Goal: Task Accomplishment & Management: Manage account settings

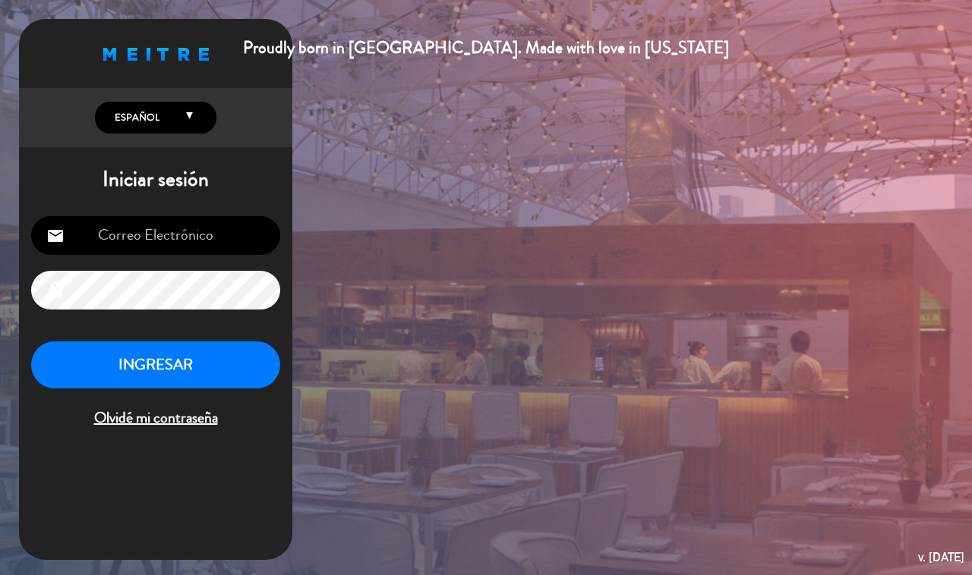
type input "[EMAIL_ADDRESS][DOMAIN_NAME]"
click at [241, 358] on button "INGRESAR" at bounding box center [155, 366] width 249 height 48
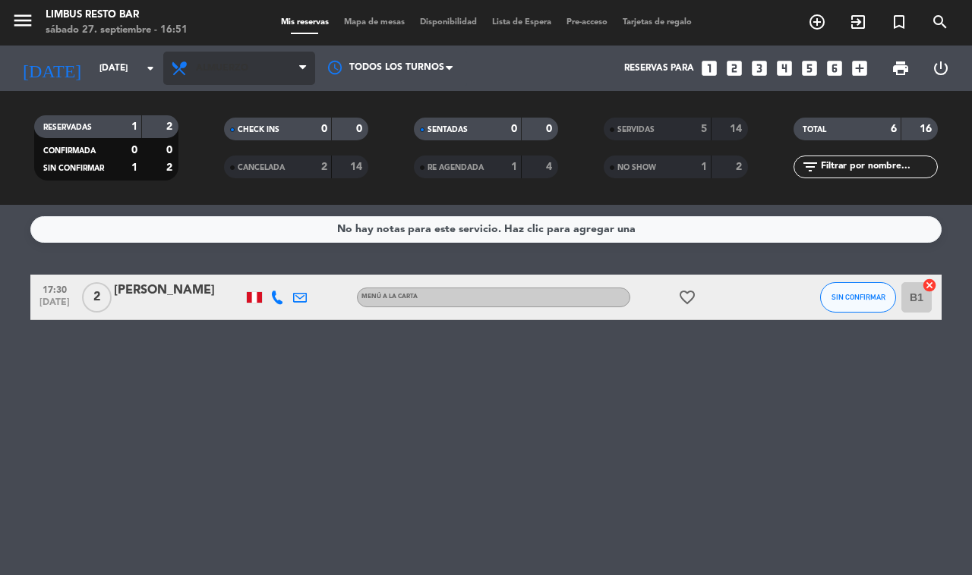
click at [251, 80] on span "Almuerzo" at bounding box center [239, 68] width 152 height 33
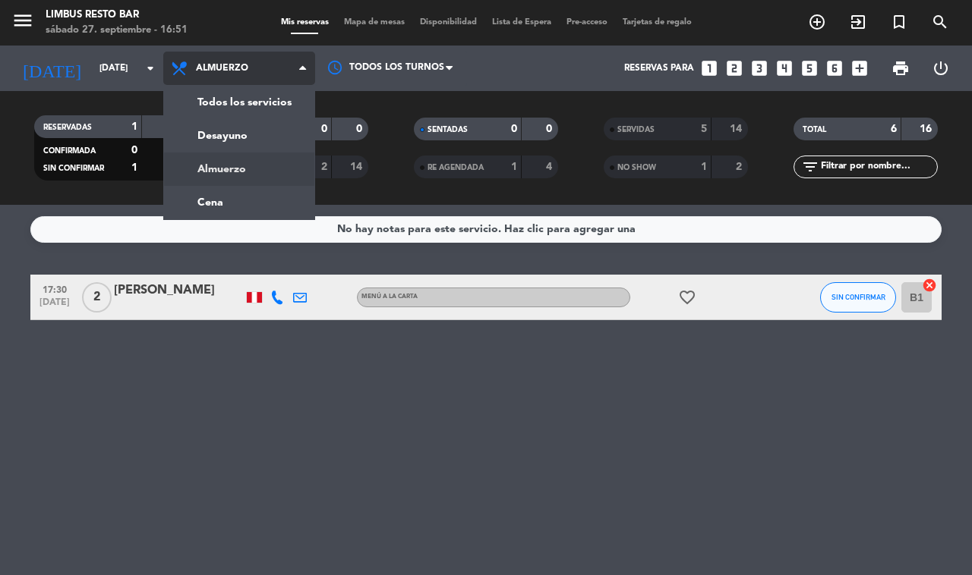
click at [289, 97] on div "menu Limbus Resto Bar [DATE] 27. septiembre - 16:51 Mis reservas Mapa de mesas …" at bounding box center [486, 102] width 972 height 205
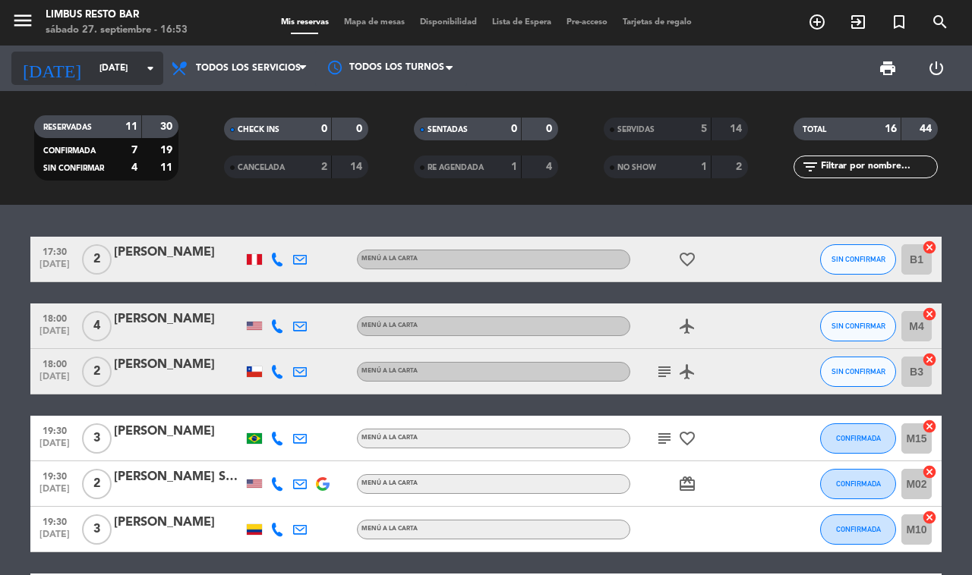
click at [115, 68] on input "[DATE]" at bounding box center [152, 68] width 121 height 26
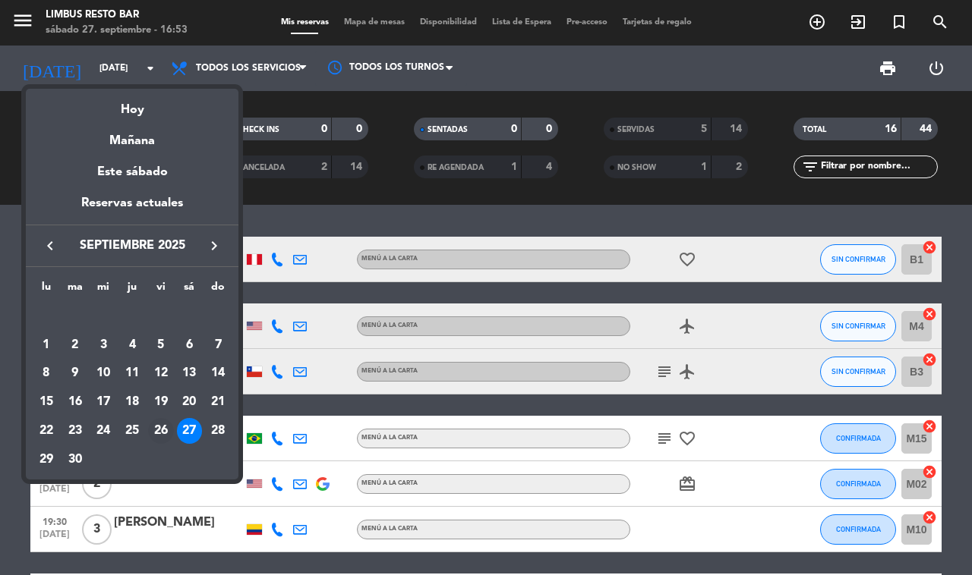
click at [157, 429] on div "26" at bounding box center [161, 431] width 26 height 26
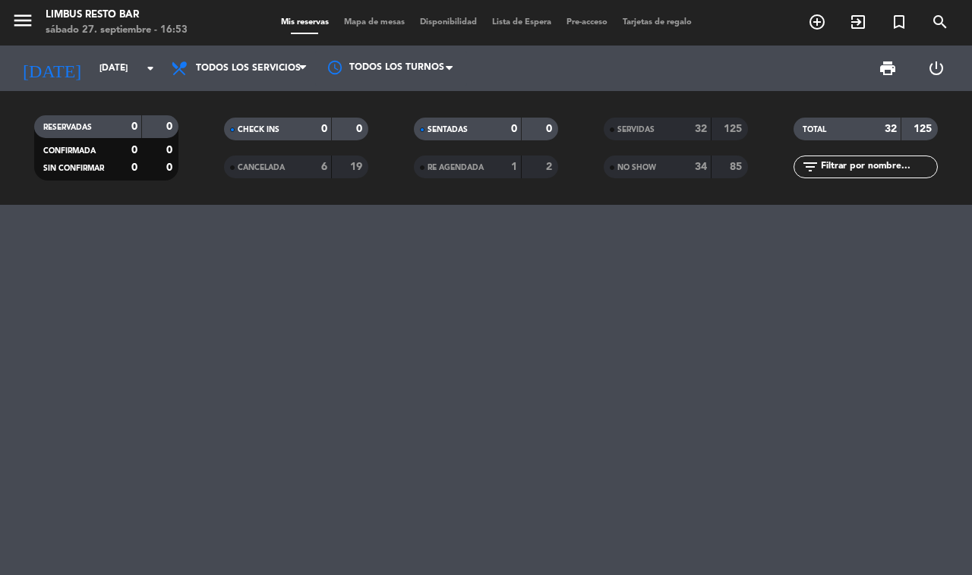
click at [670, 138] on div "SERVIDAS 32 125" at bounding box center [676, 129] width 144 height 23
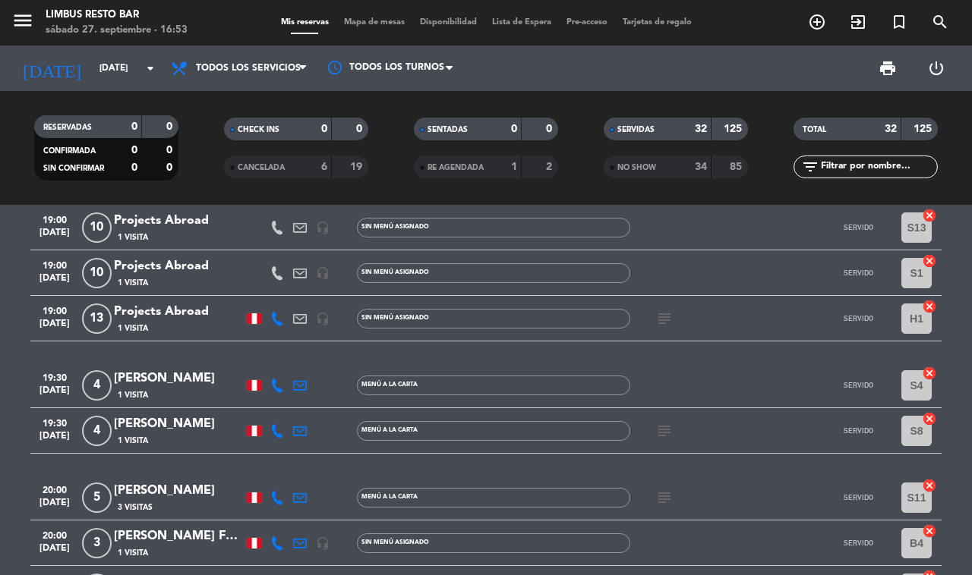
click at [551, 490] on div "MENÚ A LA CARTA" at bounding box center [493, 498] width 273 height 20
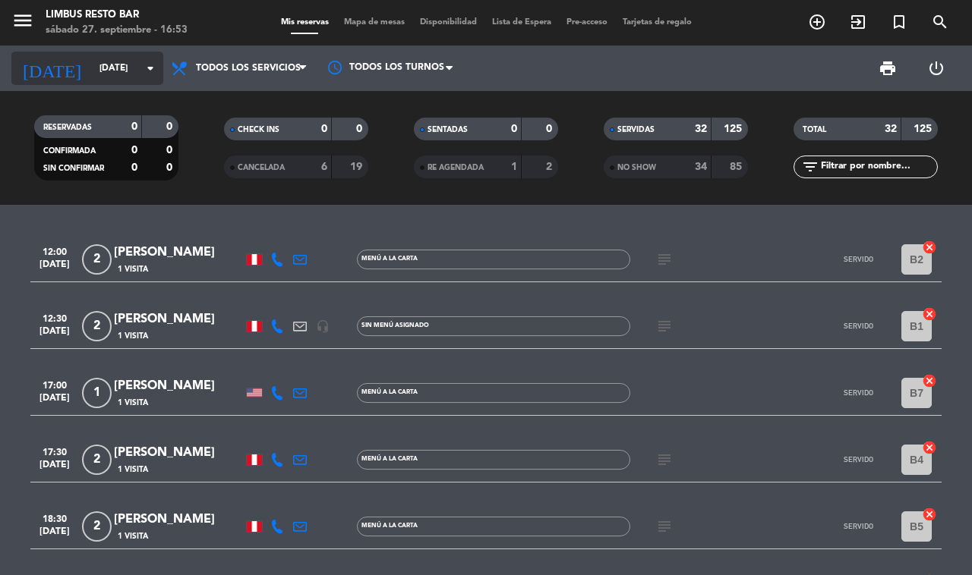
click at [112, 69] on input "[DATE]" at bounding box center [152, 68] width 121 height 26
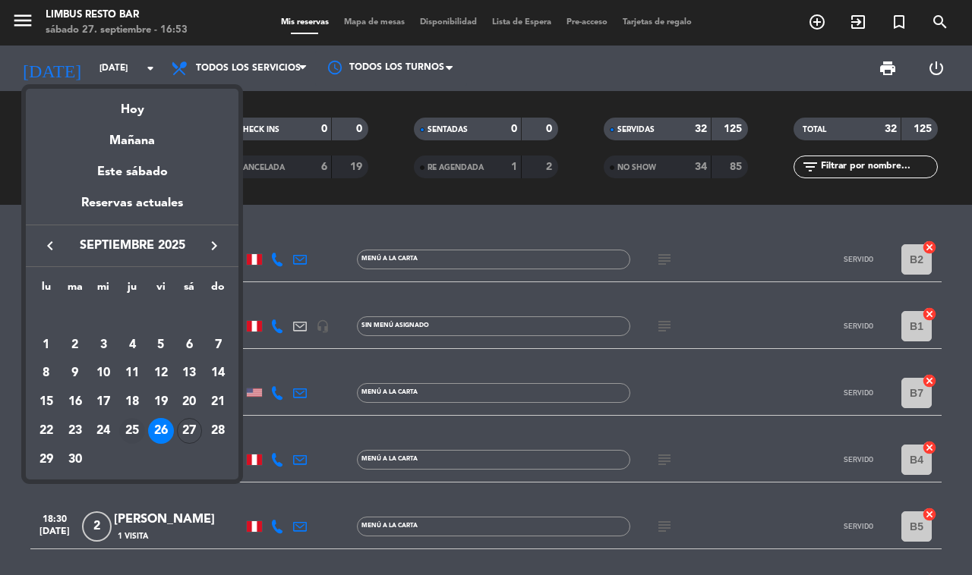
click at [133, 426] on div "25" at bounding box center [132, 431] width 26 height 26
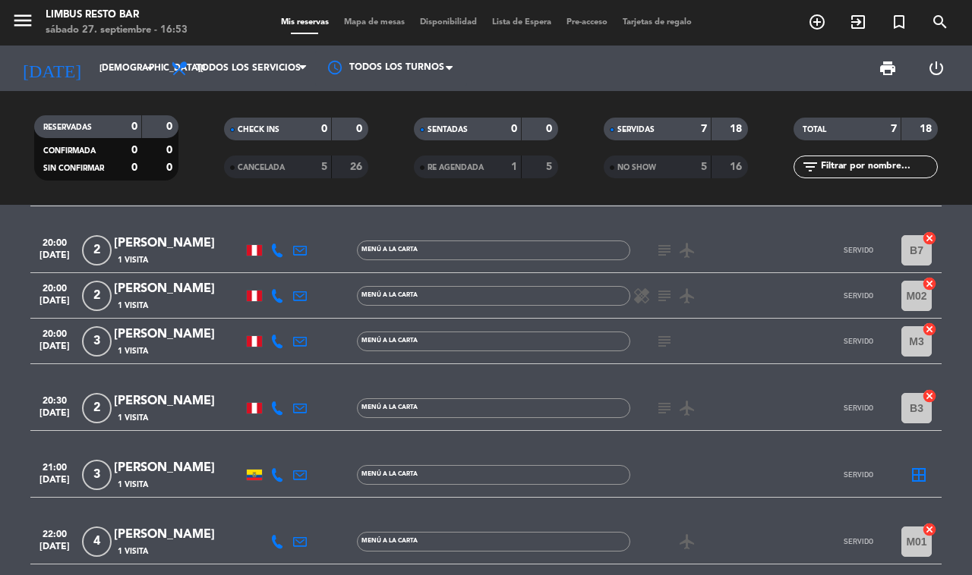
click at [507, 474] on div "MENÚ A LA CARTA" at bounding box center [493, 475] width 273 height 20
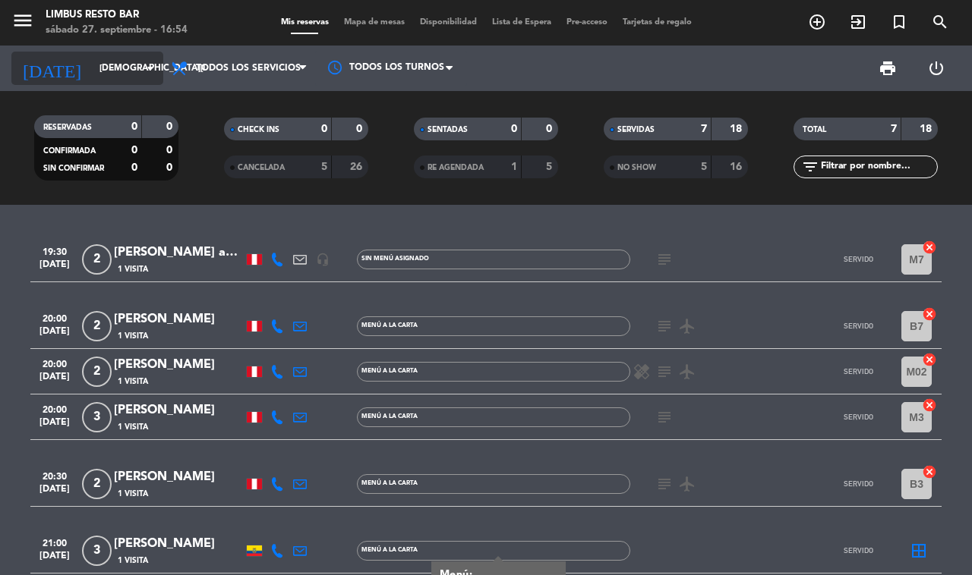
click at [133, 66] on input "[DEMOGRAPHIC_DATA][DATE]" at bounding box center [152, 68] width 121 height 26
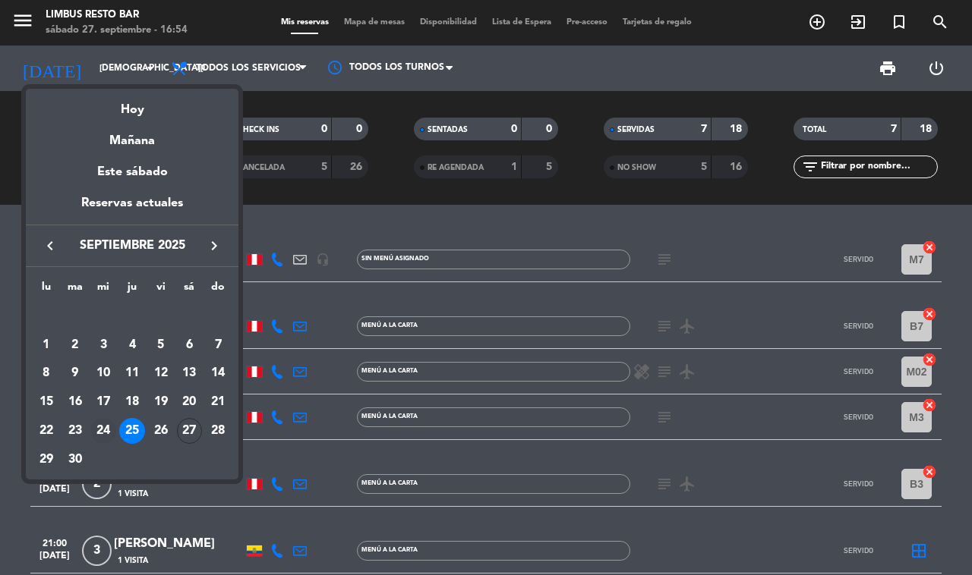
click at [101, 426] on div "24" at bounding box center [103, 431] width 26 height 26
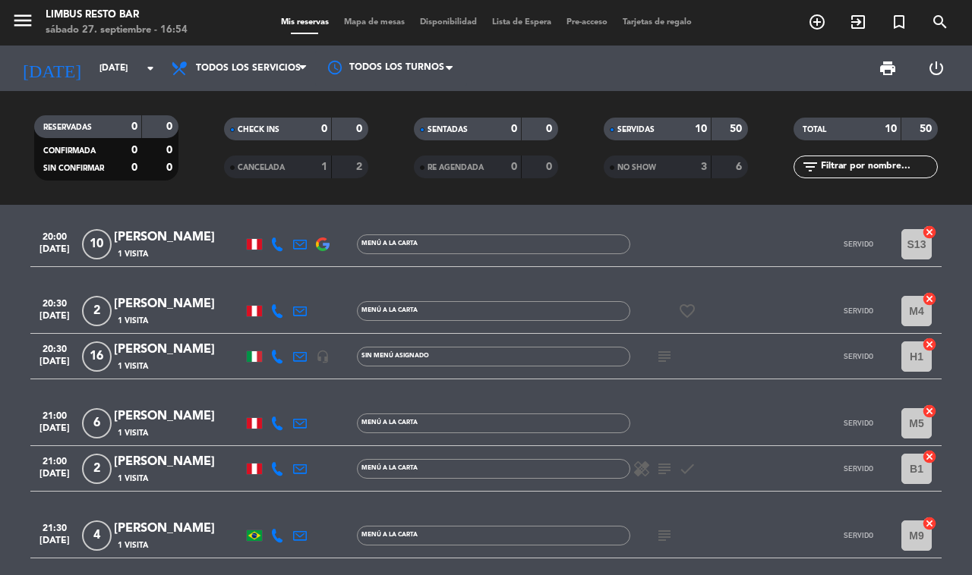
scroll to position [330, 0]
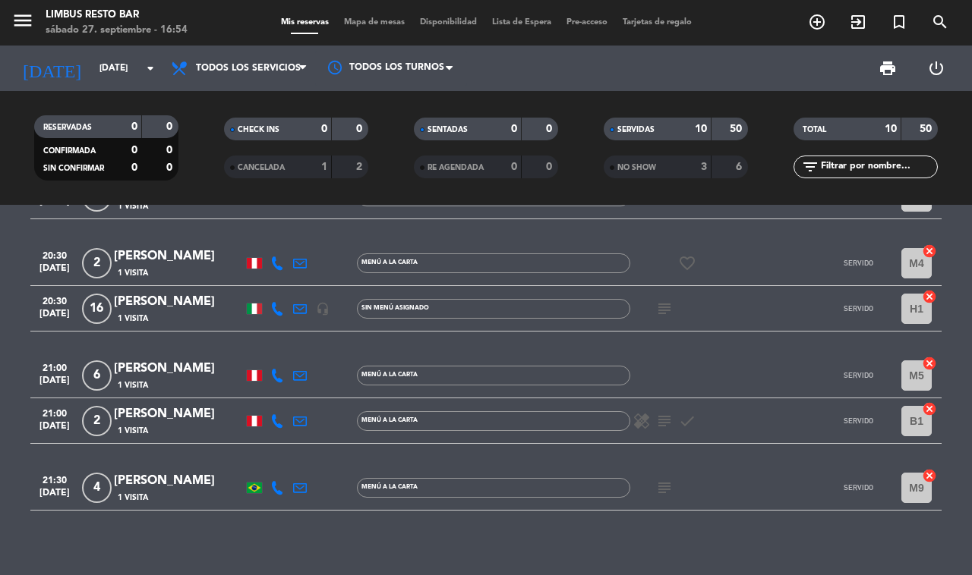
click at [43, 471] on span "21:30" at bounding box center [55, 479] width 38 height 17
click at [659, 479] on icon "subject" at bounding box center [664, 488] width 18 height 18
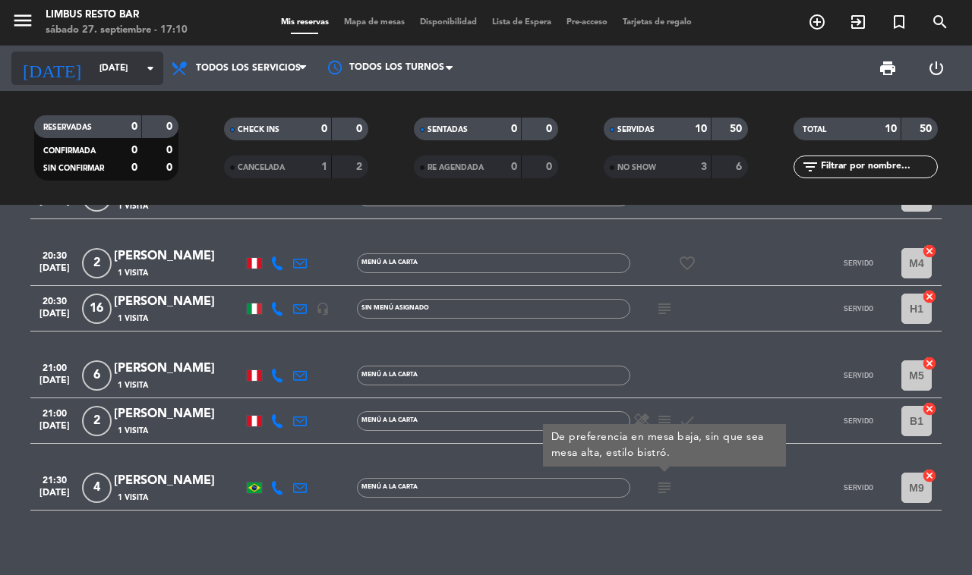
click at [102, 69] on input "[DATE]" at bounding box center [152, 68] width 121 height 26
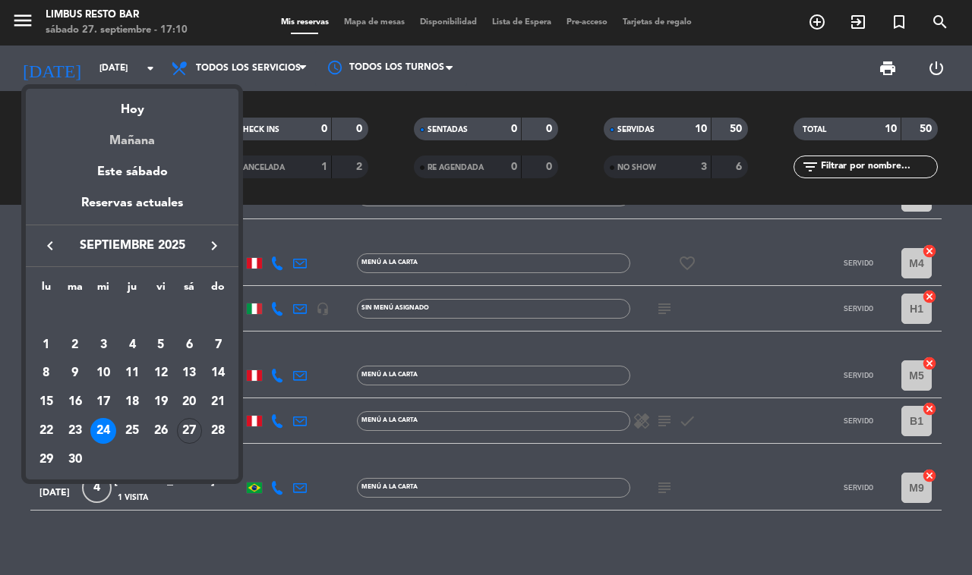
click at [152, 124] on div "Mañana" at bounding box center [132, 135] width 213 height 31
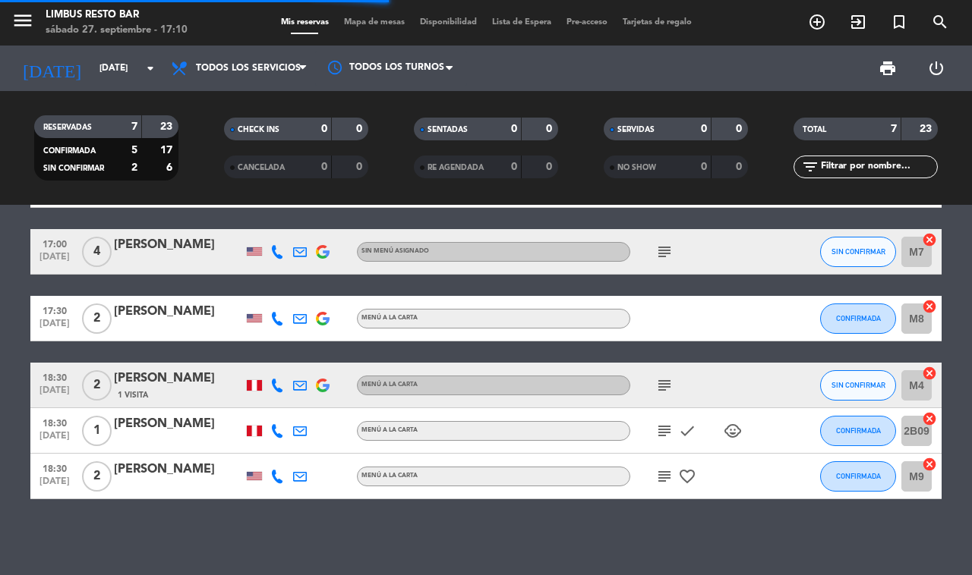
scroll to position [134, 0]
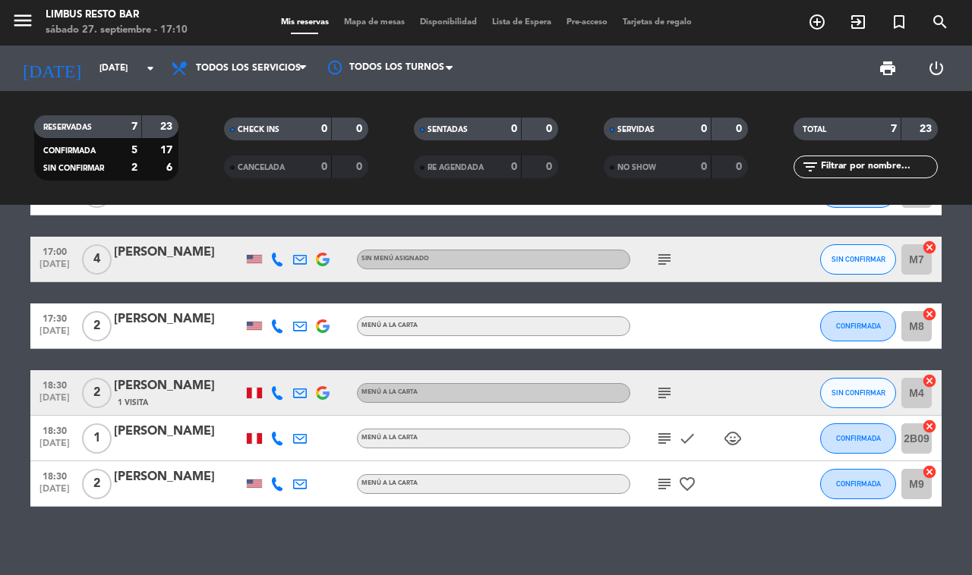
click at [571, 429] on div "MENÚ A LA CARTA" at bounding box center [493, 439] width 273 height 20
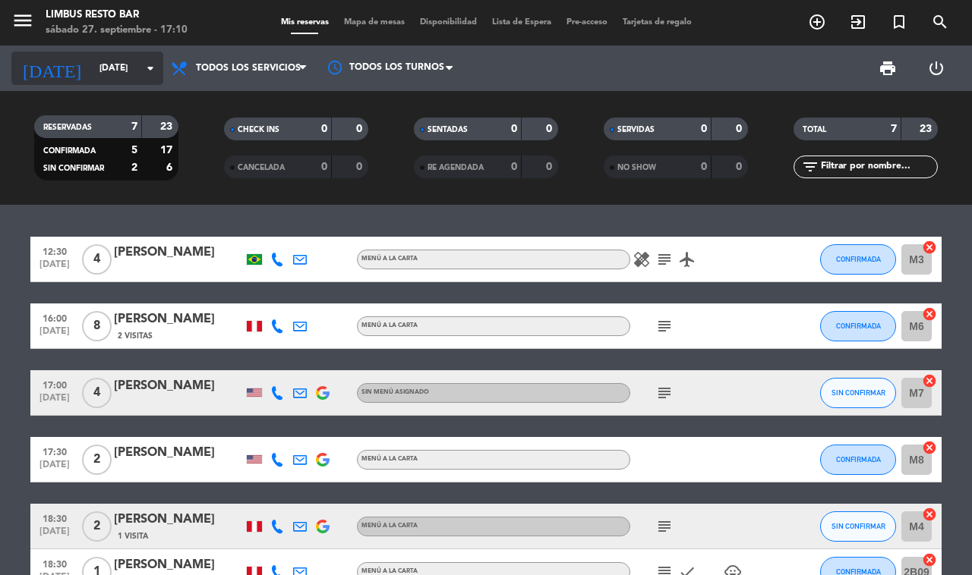
click at [121, 59] on input "[DATE]" at bounding box center [152, 68] width 121 height 26
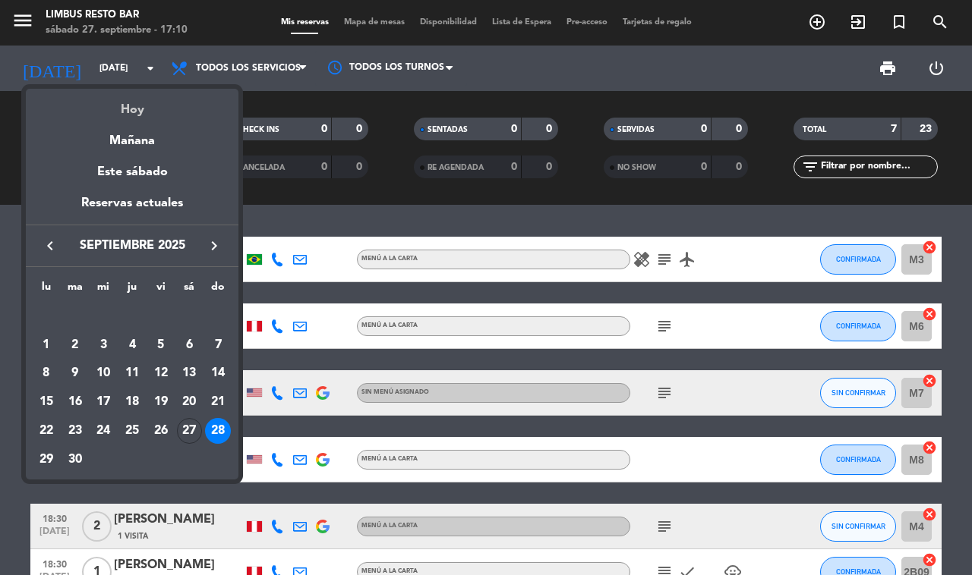
click at [150, 112] on div "Hoy" at bounding box center [132, 104] width 213 height 31
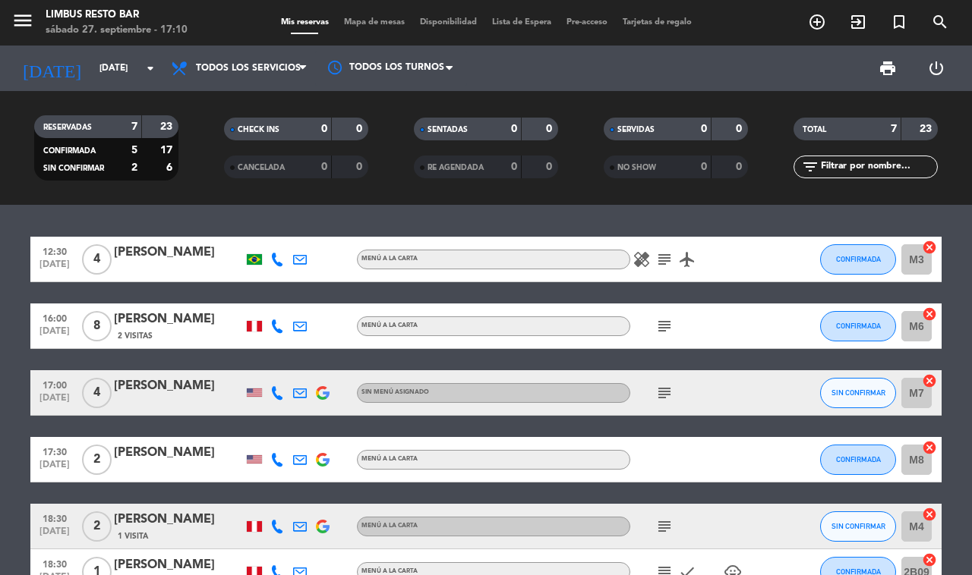
type input "[DATE]"
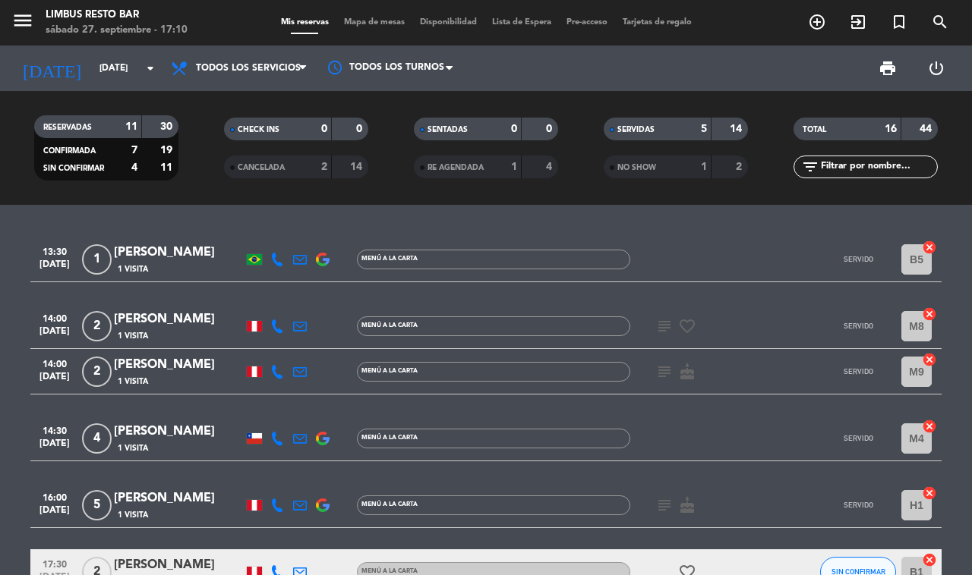
click at [670, 121] on div "SERVIDAS" at bounding box center [642, 129] width 70 height 17
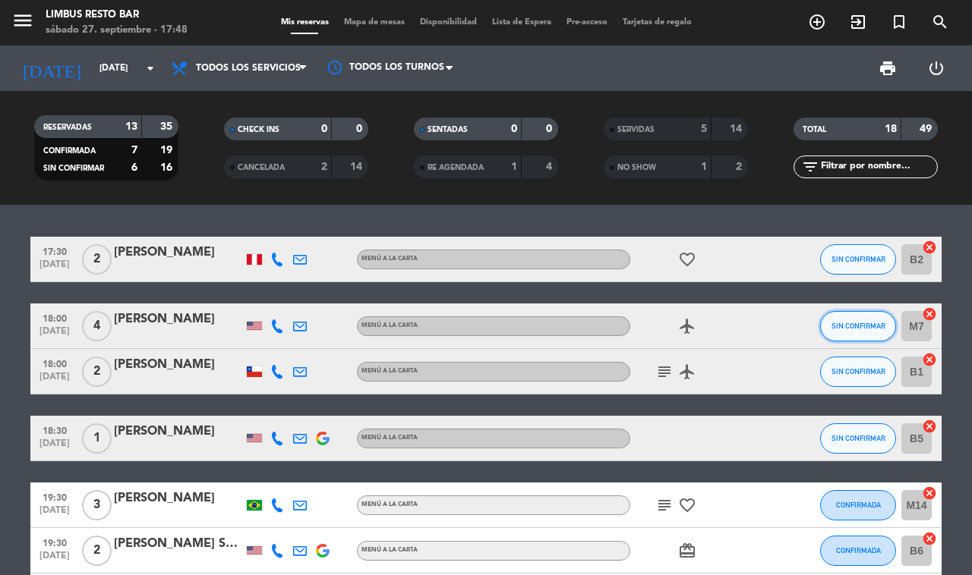
click at [872, 322] on span "SIN CONFIRMAR" at bounding box center [858, 326] width 54 height 8
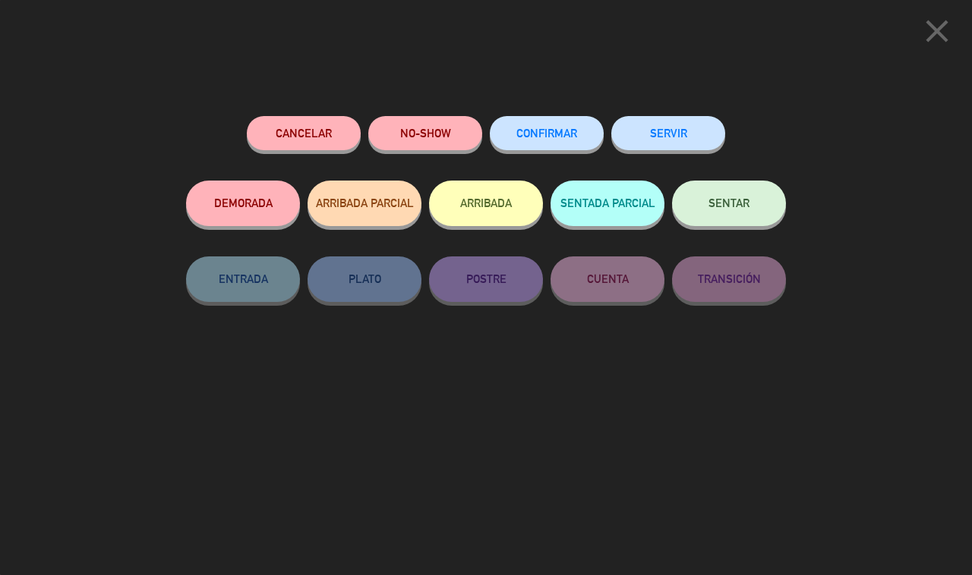
click at [672, 125] on button "SERVIR" at bounding box center [668, 133] width 114 height 34
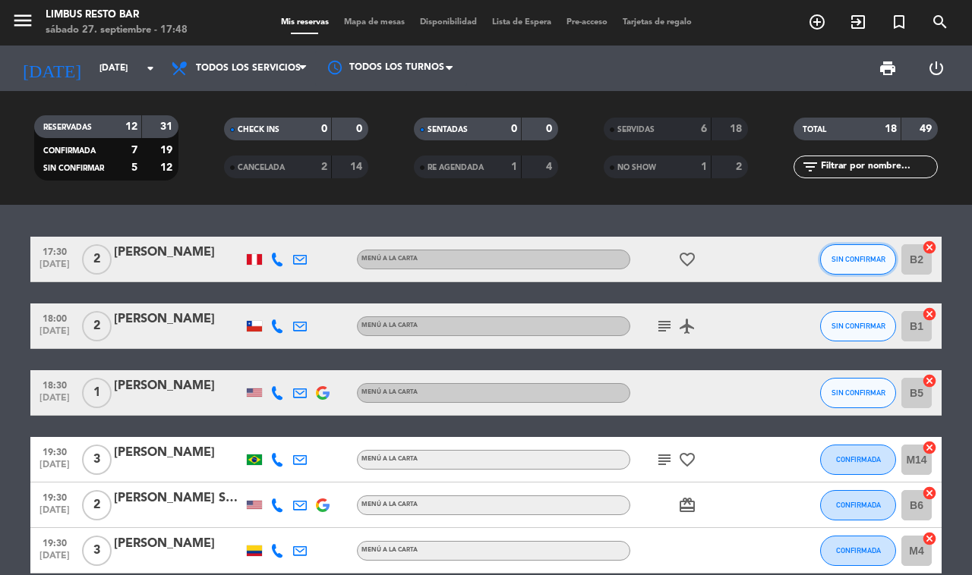
click at [881, 251] on button "SIN CONFIRMAR" at bounding box center [858, 259] width 76 height 30
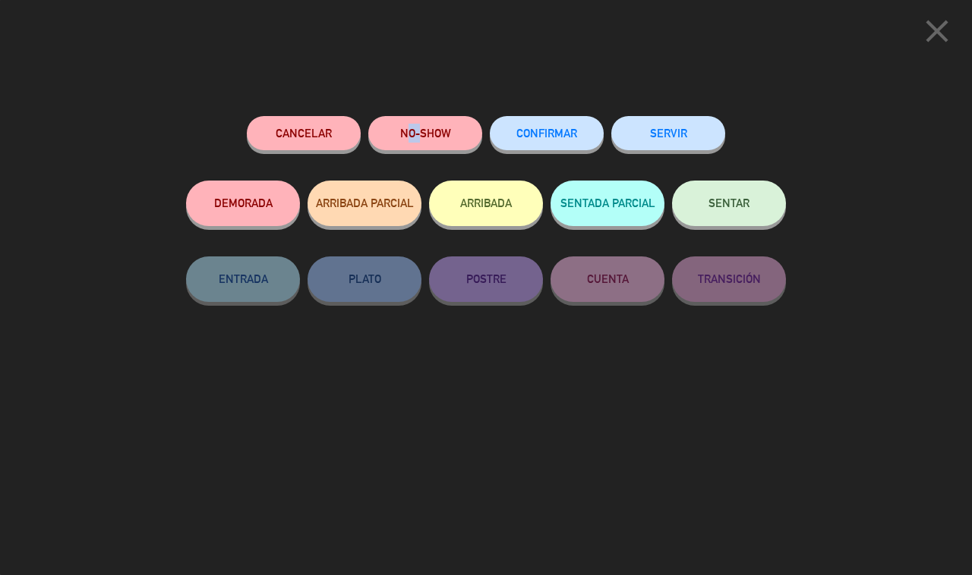
click at [458, 134] on button "NO-SHOW" at bounding box center [425, 133] width 114 height 34
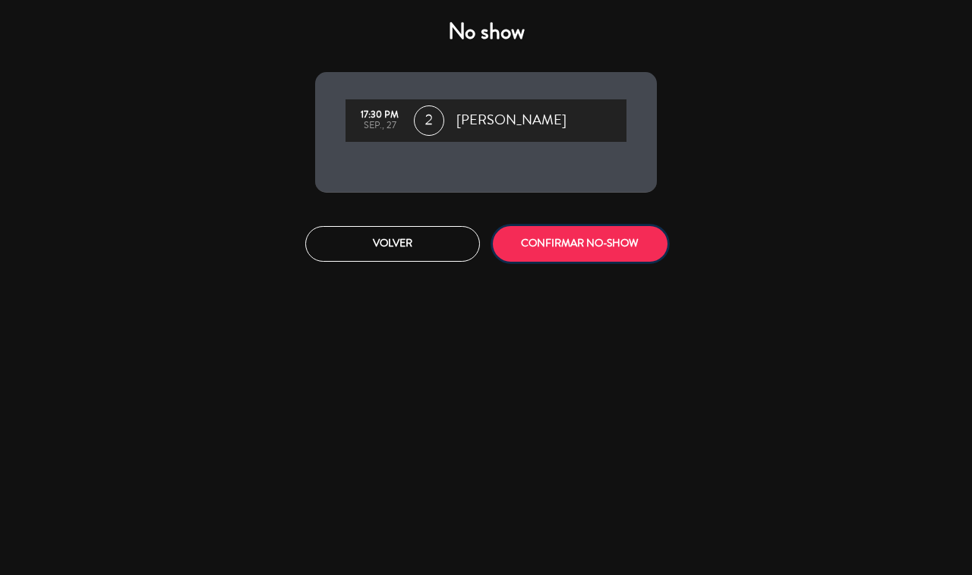
click at [601, 244] on button "CONFIRMAR NO-SHOW" at bounding box center [580, 244] width 175 height 36
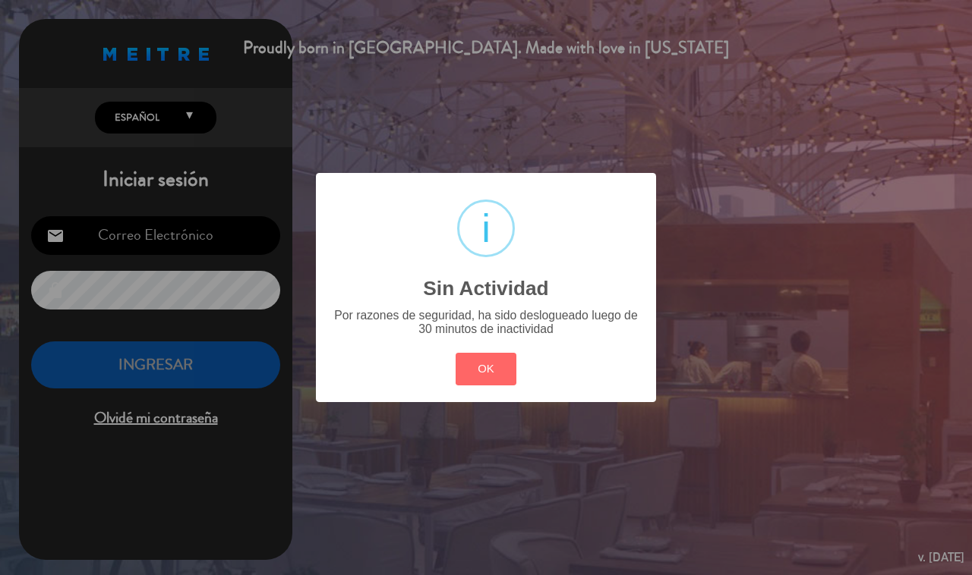
type input "[EMAIL_ADDRESS][DOMAIN_NAME]"
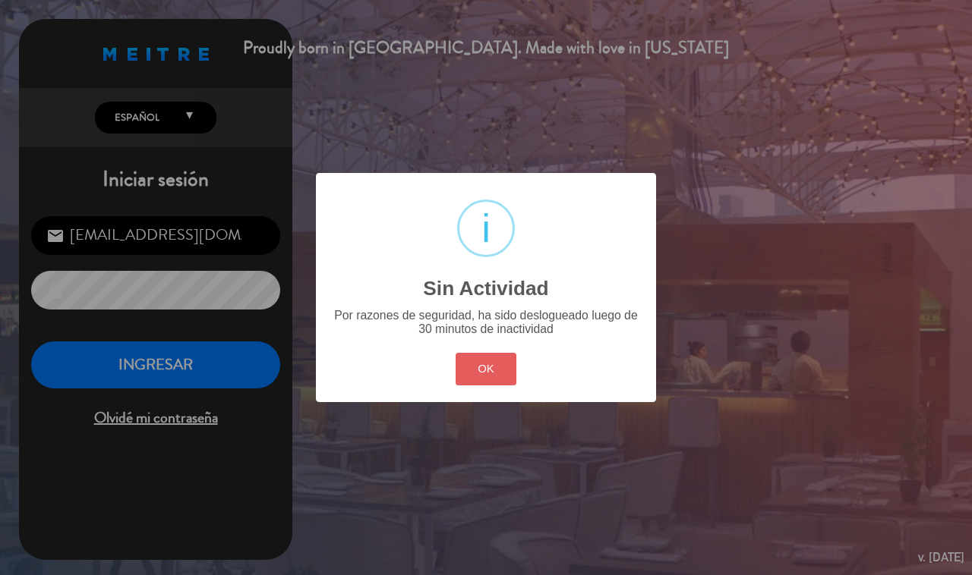
click at [479, 364] on button "OK" at bounding box center [486, 369] width 61 height 33
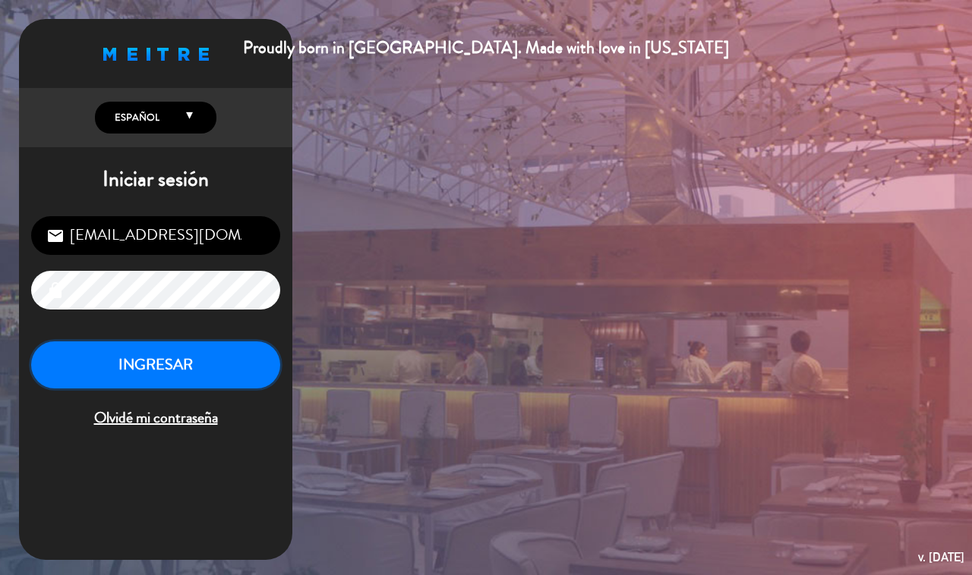
click at [240, 368] on button "INGRESAR" at bounding box center [155, 366] width 249 height 48
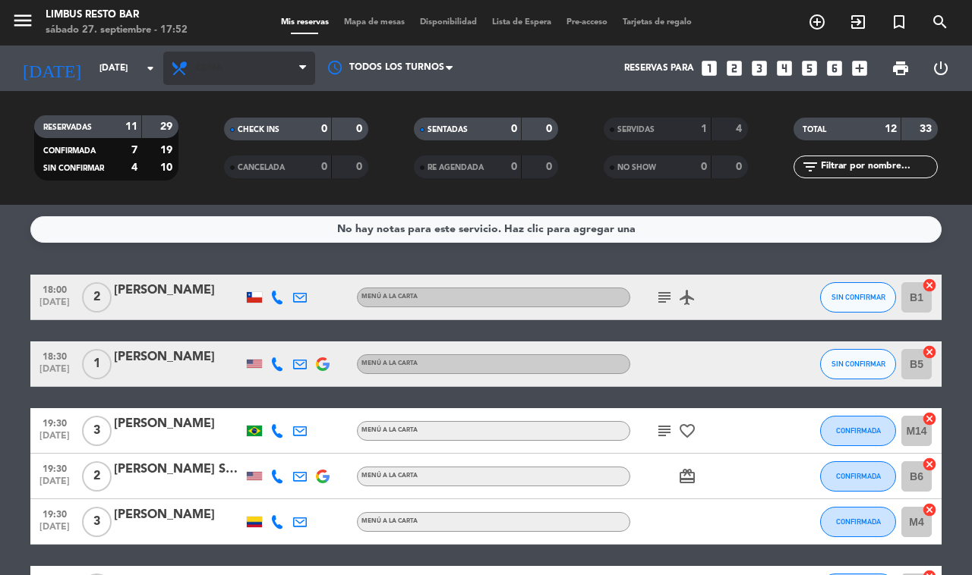
click at [253, 82] on span "Cena" at bounding box center [239, 68] width 152 height 33
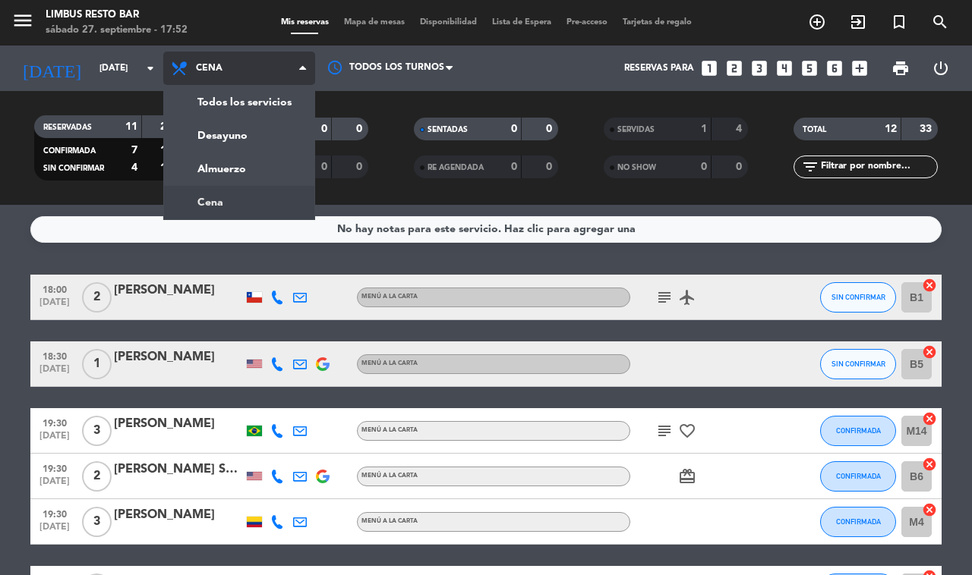
click at [270, 102] on div "menu Limbus Resto Bar [DATE] 27. septiembre - 17:52 Mis reservas Mapa de mesas …" at bounding box center [486, 102] width 972 height 205
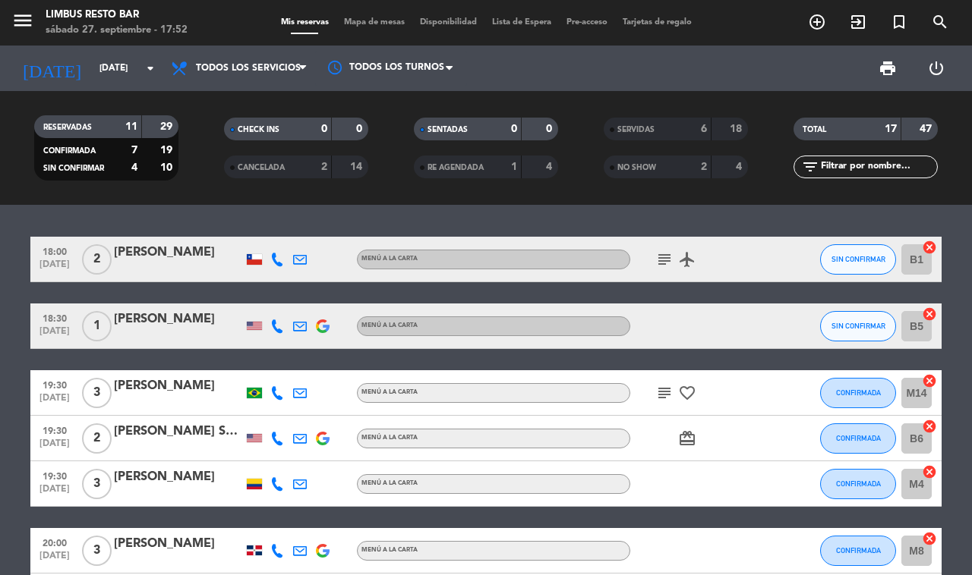
click at [668, 259] on icon "subject" at bounding box center [664, 260] width 18 height 18
click at [844, 256] on span "SIN CONFIRMAR" at bounding box center [858, 259] width 54 height 8
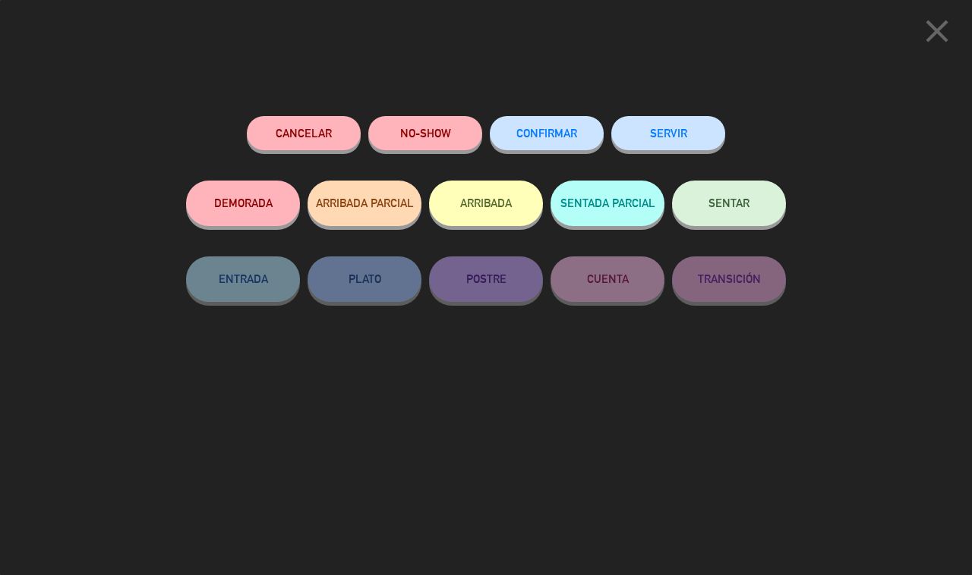
click at [653, 127] on button "SERVIR" at bounding box center [668, 133] width 114 height 34
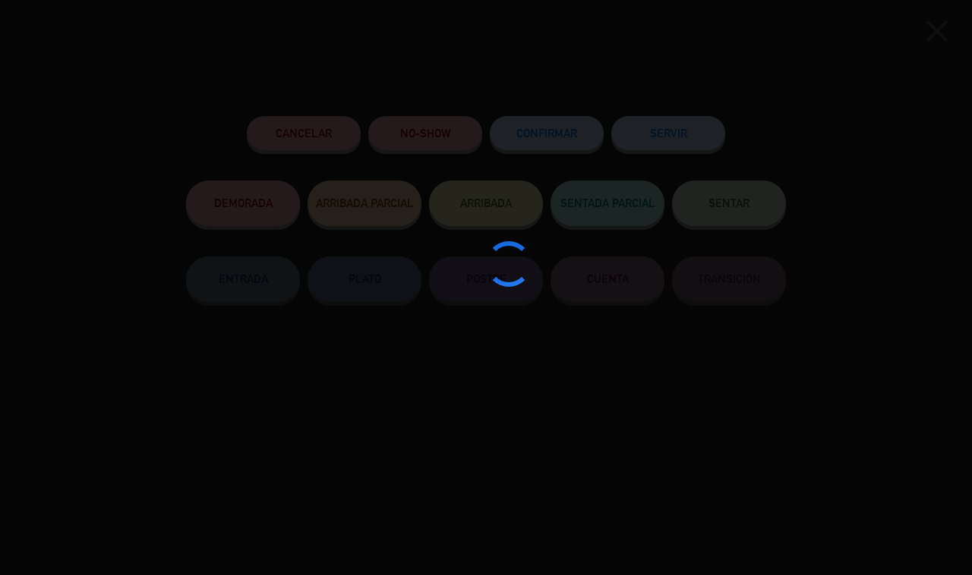
type input "B6"
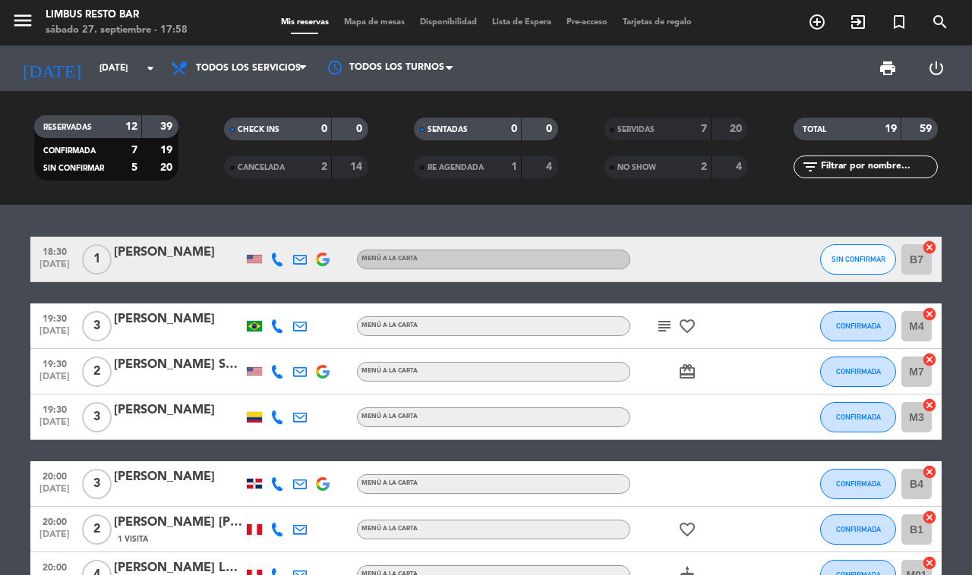
click at [813, 21] on icon "add_circle_outline" at bounding box center [817, 22] width 18 height 18
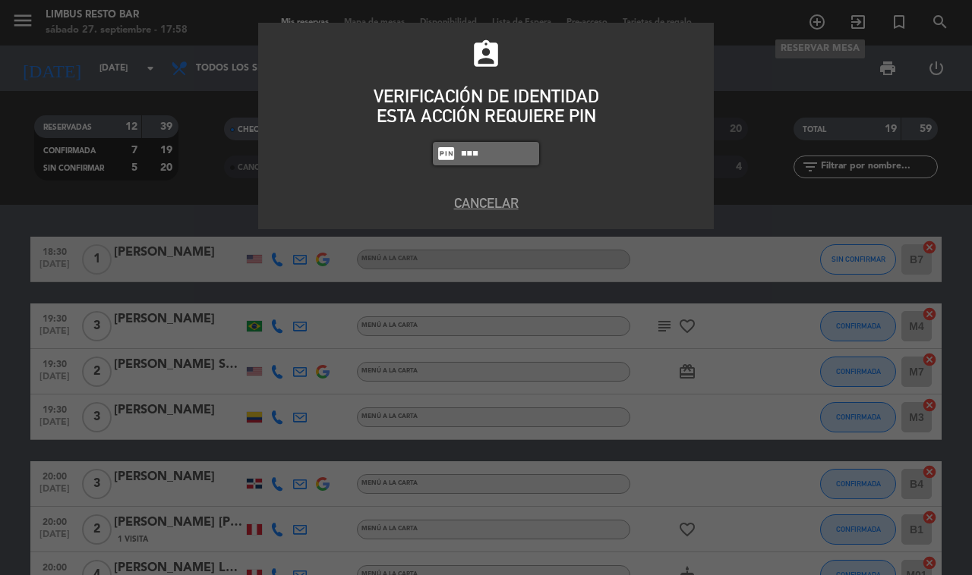
type input "8995"
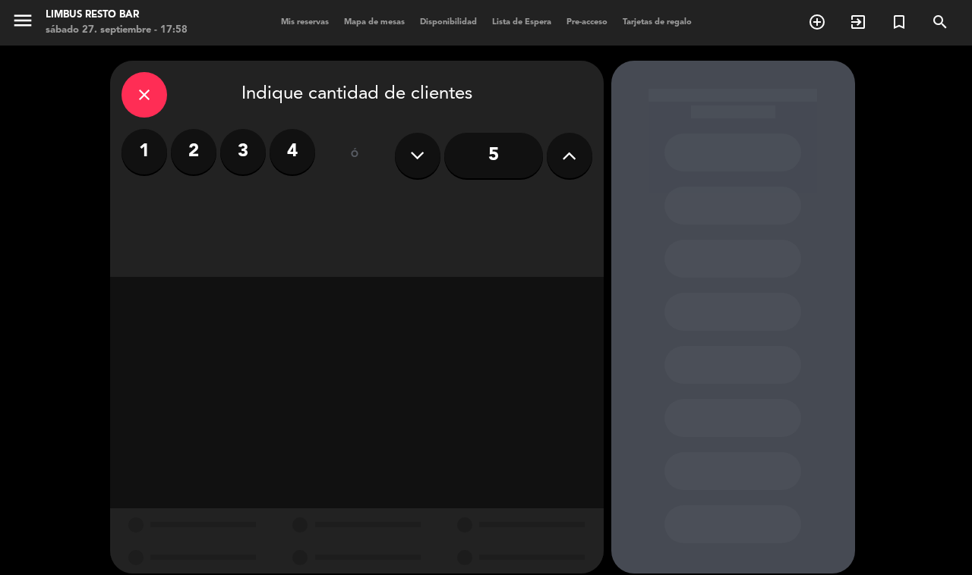
click at [203, 143] on label "2" at bounding box center [194, 152] width 46 height 46
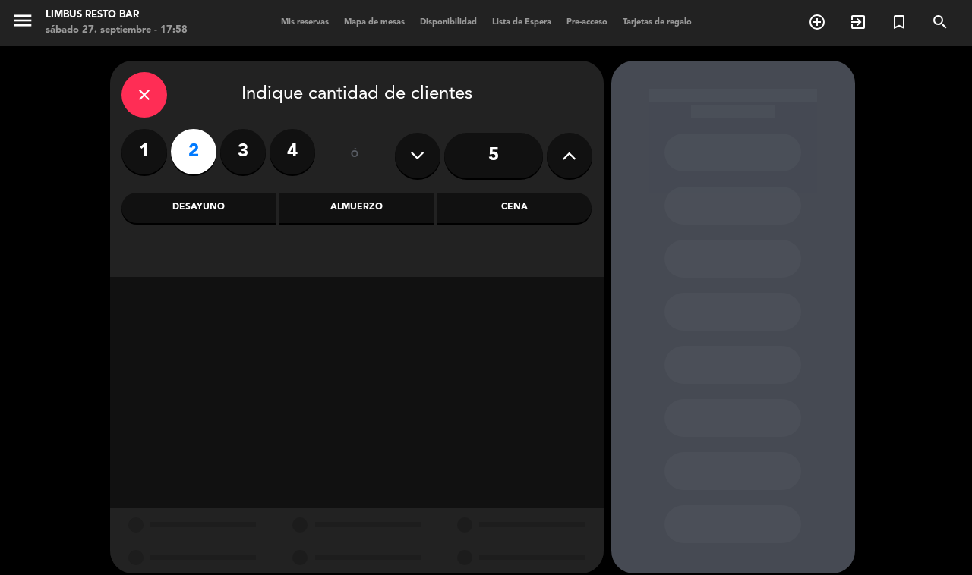
click at [536, 206] on div "Cena" at bounding box center [514, 208] width 154 height 30
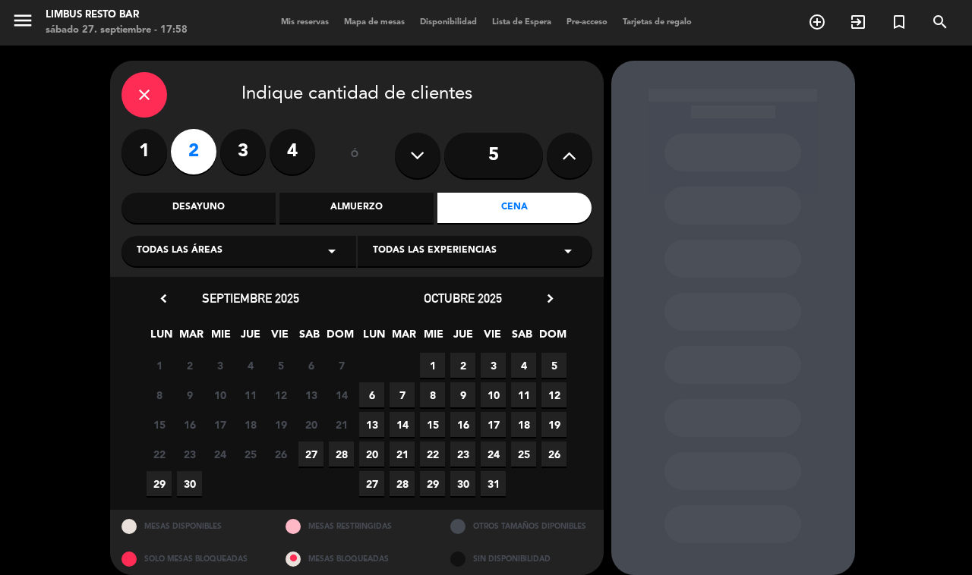
click at [310, 452] on span "27" at bounding box center [310, 454] width 25 height 25
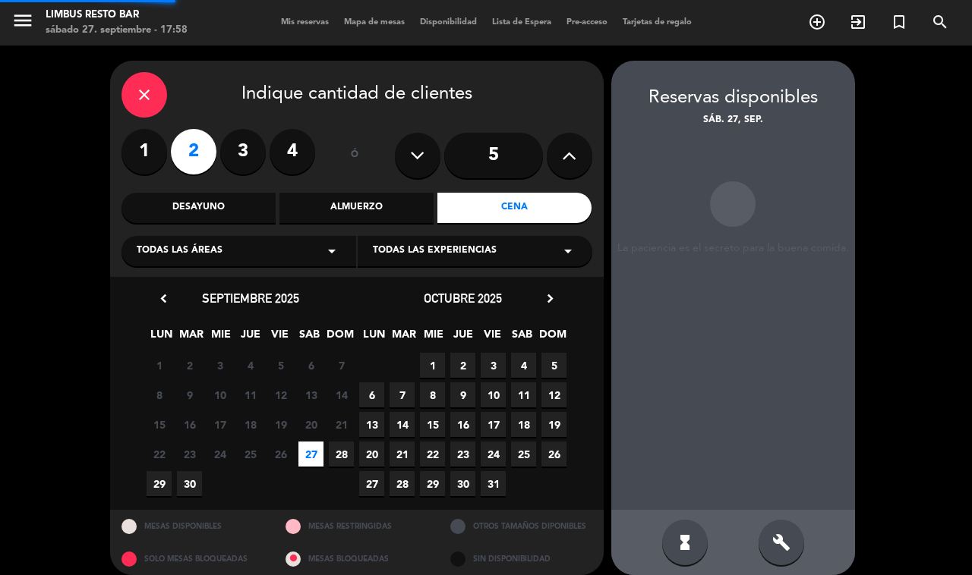
scroll to position [13, 0]
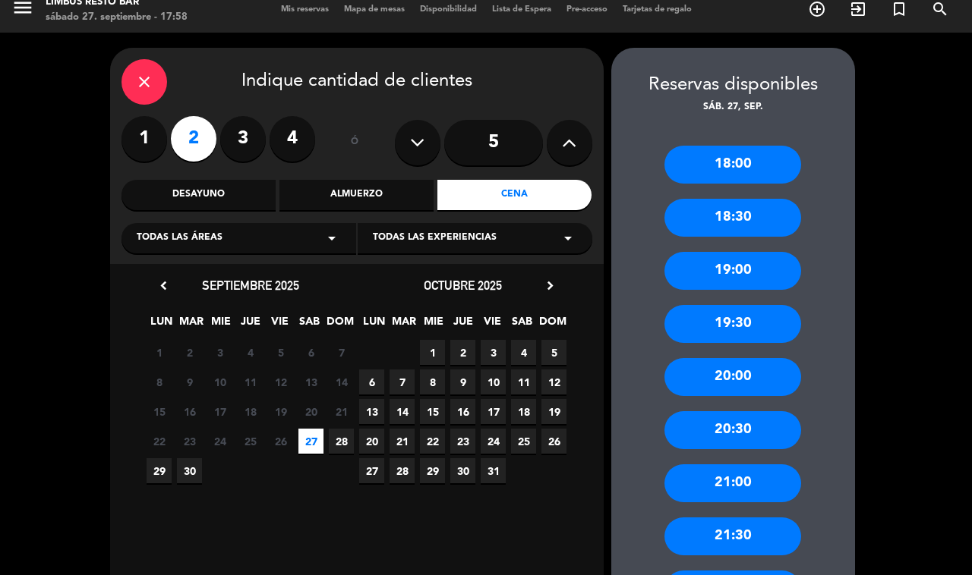
click at [339, 438] on span "28" at bounding box center [341, 441] width 25 height 25
click at [361, 190] on div "Almuerzo" at bounding box center [356, 195] width 154 height 30
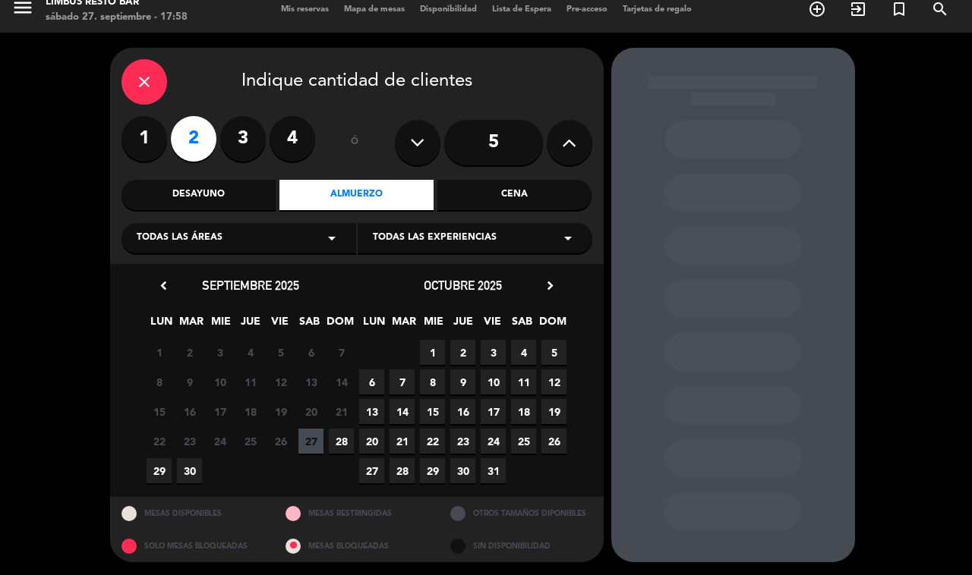
click at [340, 443] on span "28" at bounding box center [341, 441] width 25 height 25
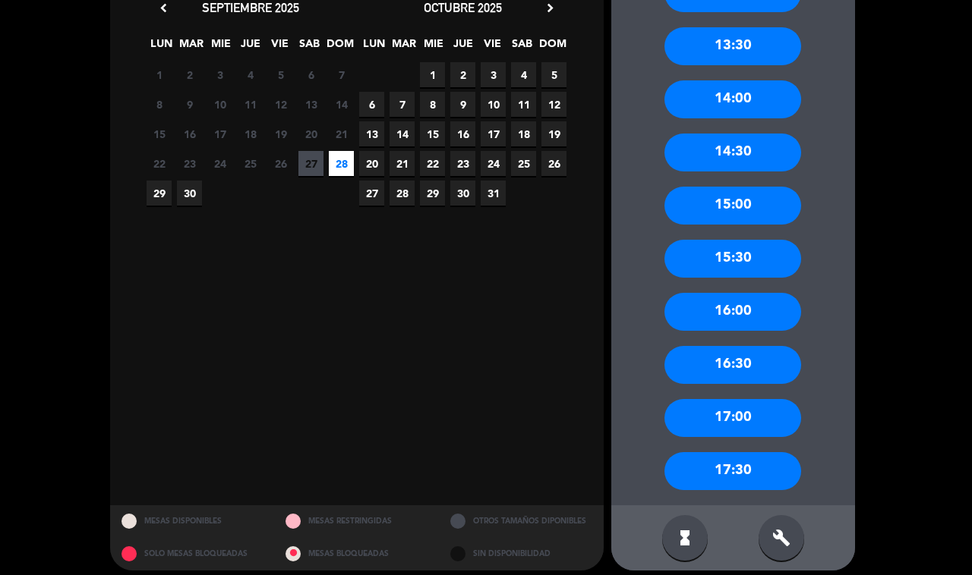
scroll to position [296, 0]
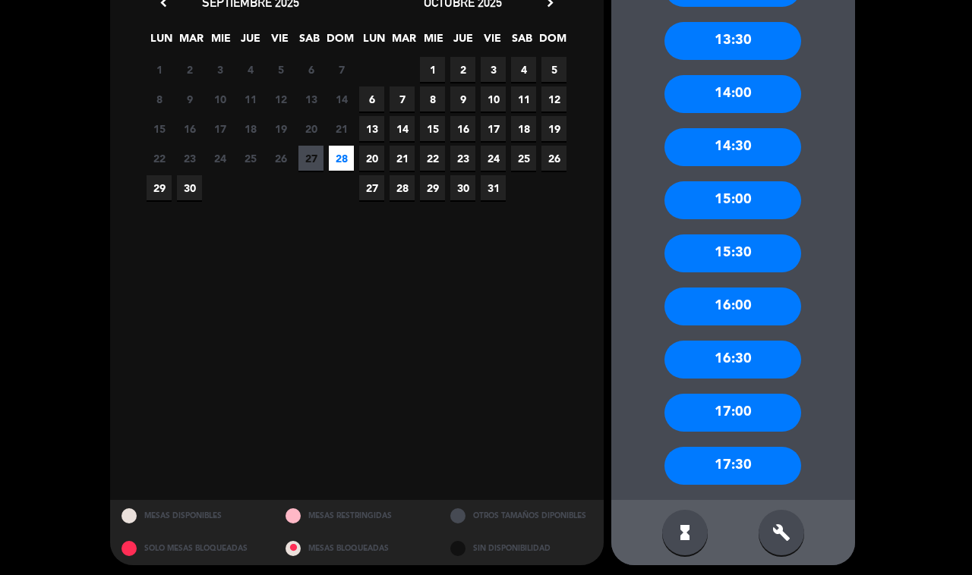
click at [742, 422] on div "17:00" at bounding box center [732, 413] width 137 height 38
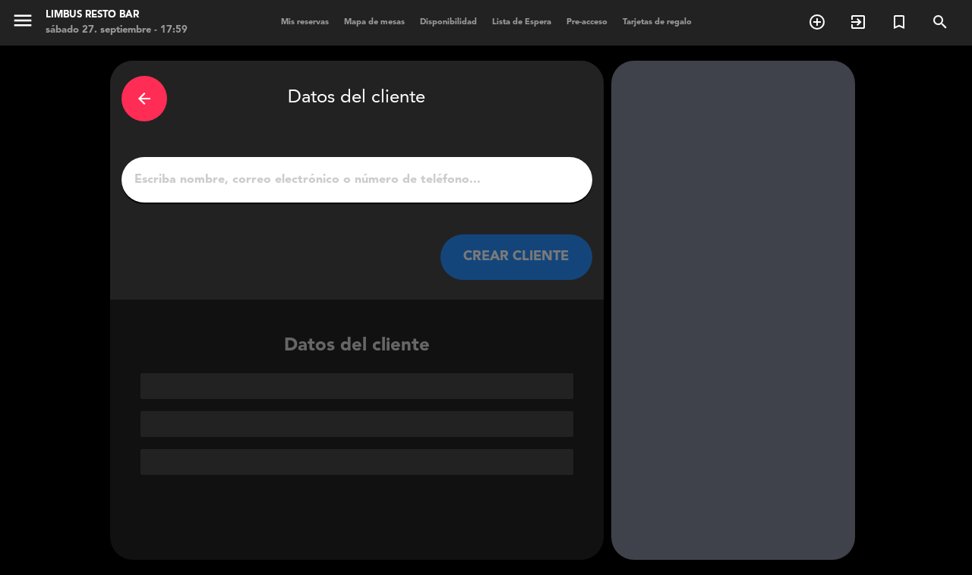
scroll to position [0, 0]
click at [414, 182] on input "1" at bounding box center [357, 179] width 448 height 21
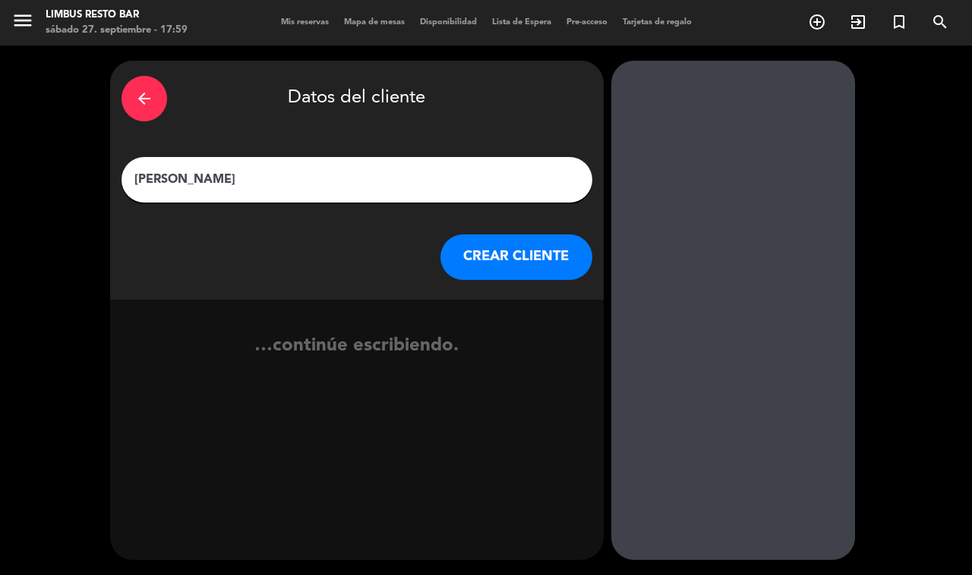
type input "[PERSON_NAME]"
click at [513, 247] on button "CREAR CLIENTE" at bounding box center [516, 258] width 152 height 46
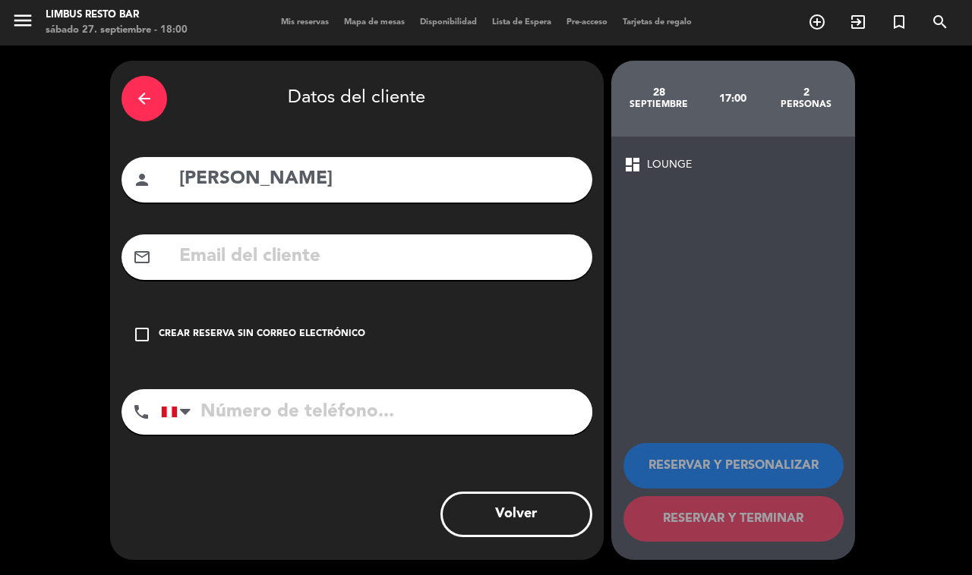
click at [344, 414] on input "tel" at bounding box center [376, 412] width 431 height 46
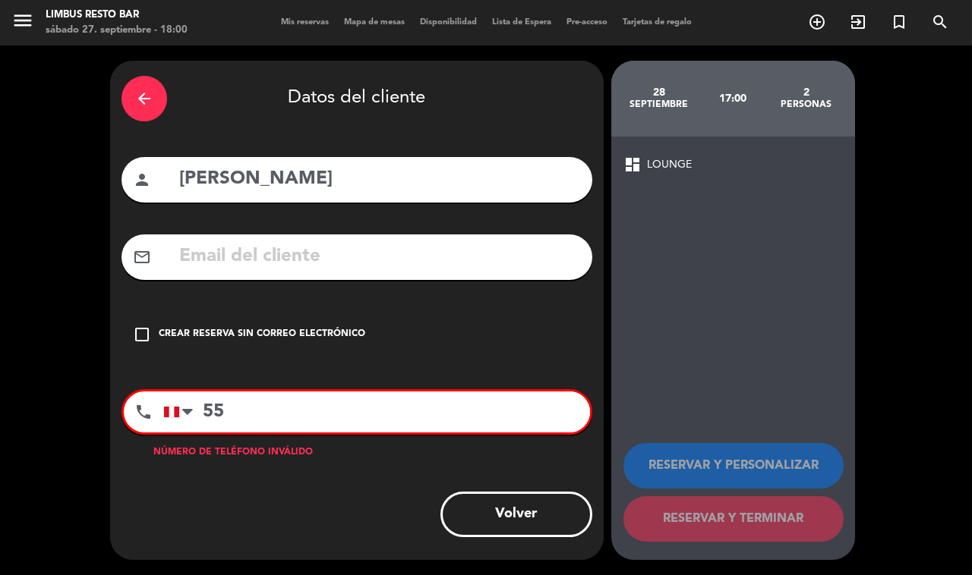
type input "5"
type input "[PHONE_NUMBER]"
click at [169, 407] on div at bounding box center [171, 412] width 15 height 11
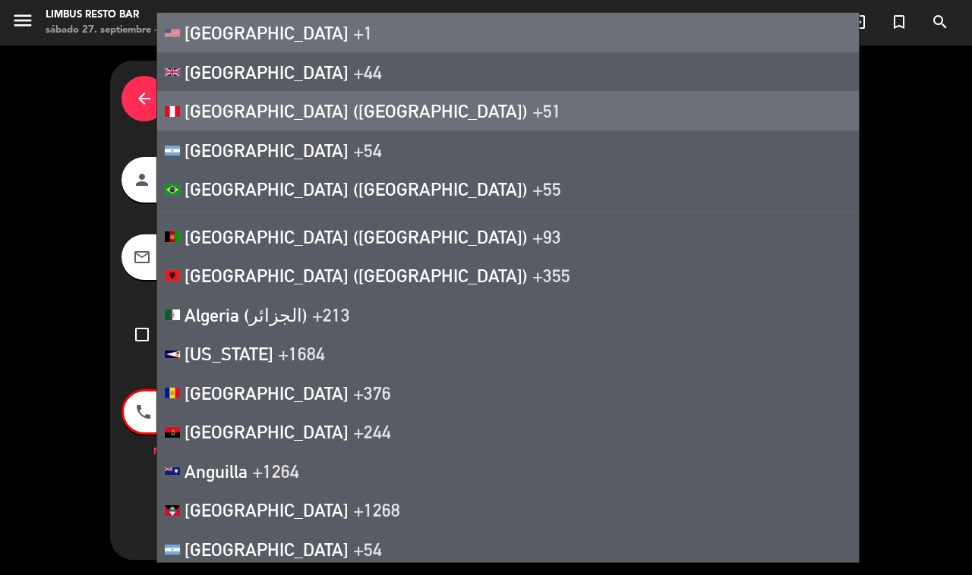
click at [393, 33] on li "[GEOGRAPHIC_DATA] +1" at bounding box center [507, 32] width 701 height 39
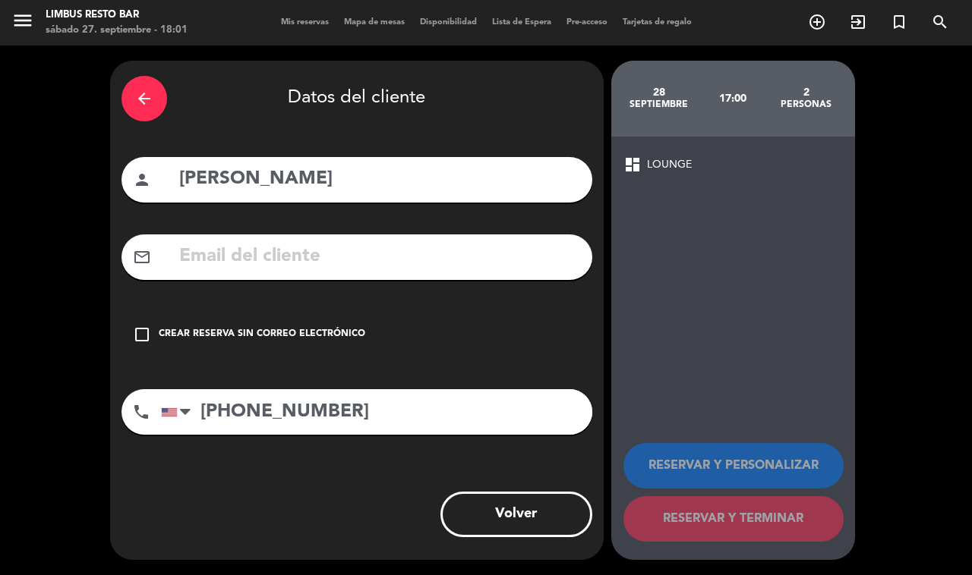
click at [166, 327] on div "Crear reserva sin correo electrónico" at bounding box center [262, 334] width 206 height 15
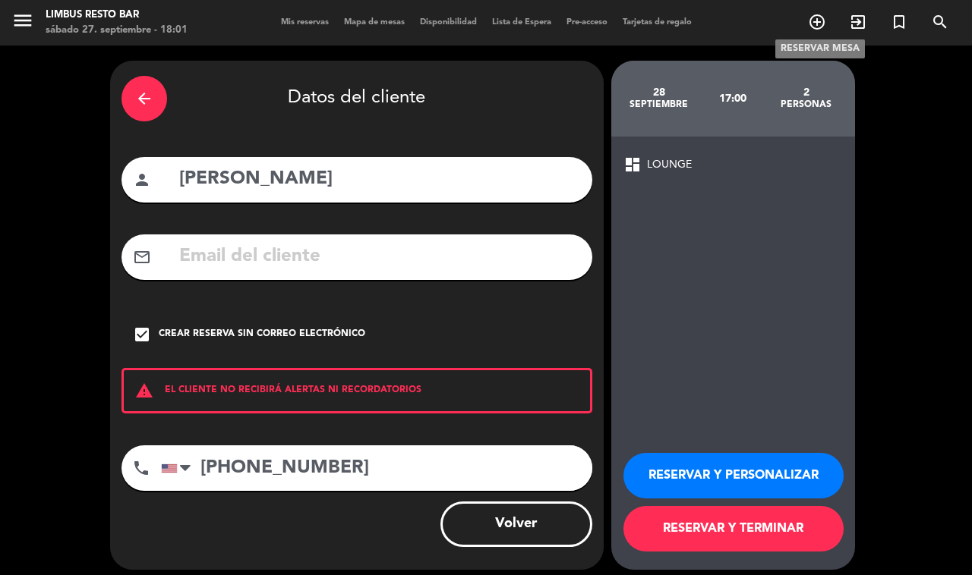
click at [815, 529] on button "RESERVAR Y TERMINAR" at bounding box center [733, 529] width 220 height 46
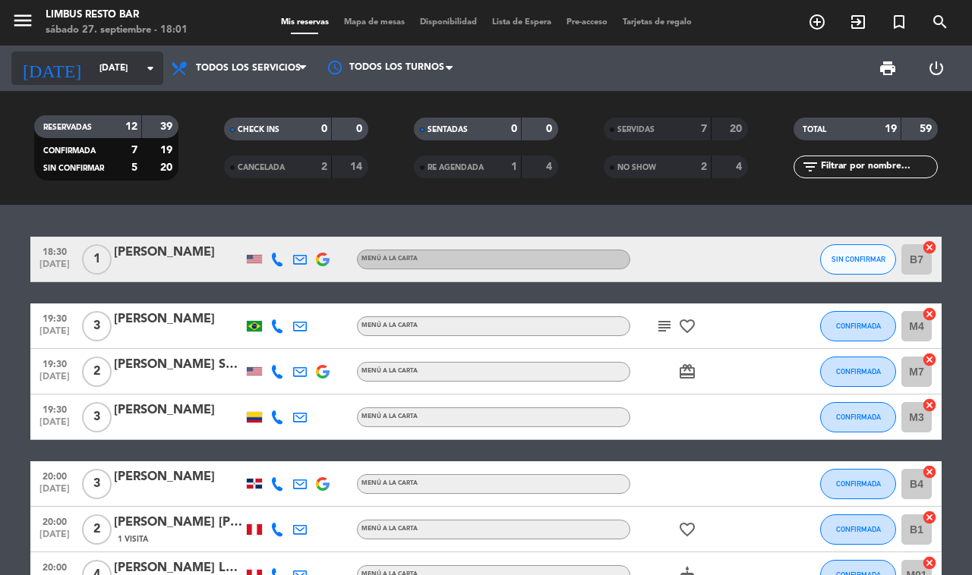
click at [130, 68] on input "[DATE]" at bounding box center [152, 68] width 121 height 26
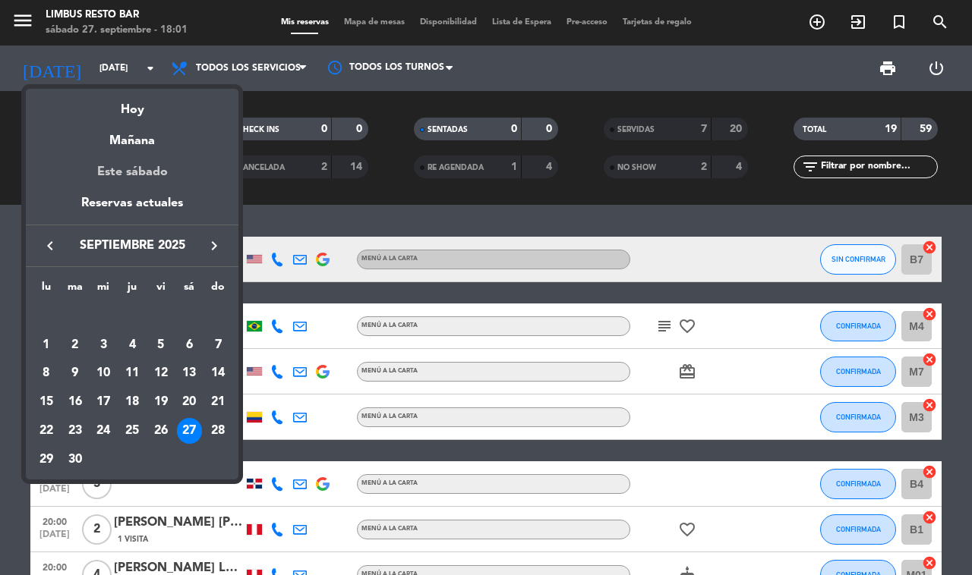
click at [194, 153] on div "Este sábado" at bounding box center [132, 172] width 213 height 43
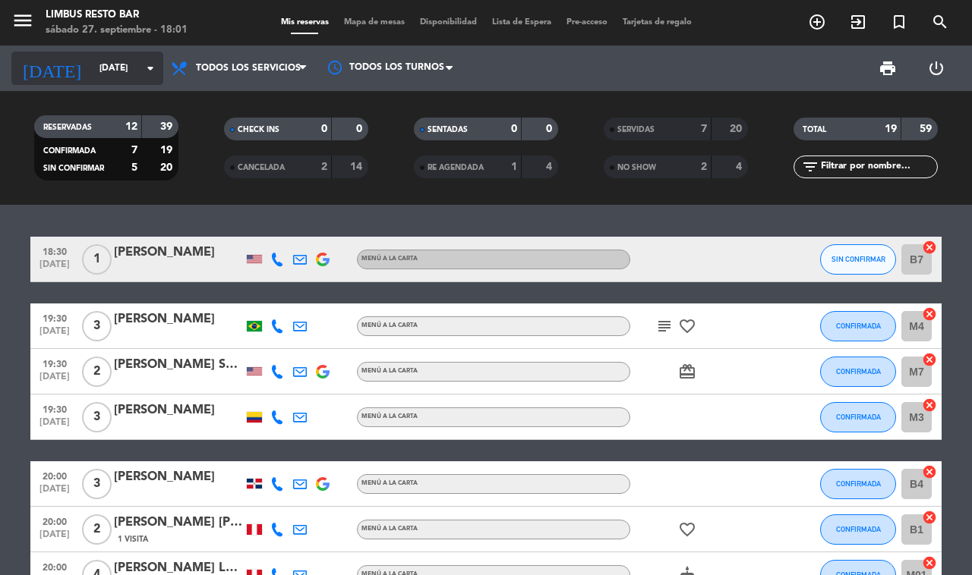
click at [131, 57] on input "[DATE]" at bounding box center [152, 68] width 121 height 26
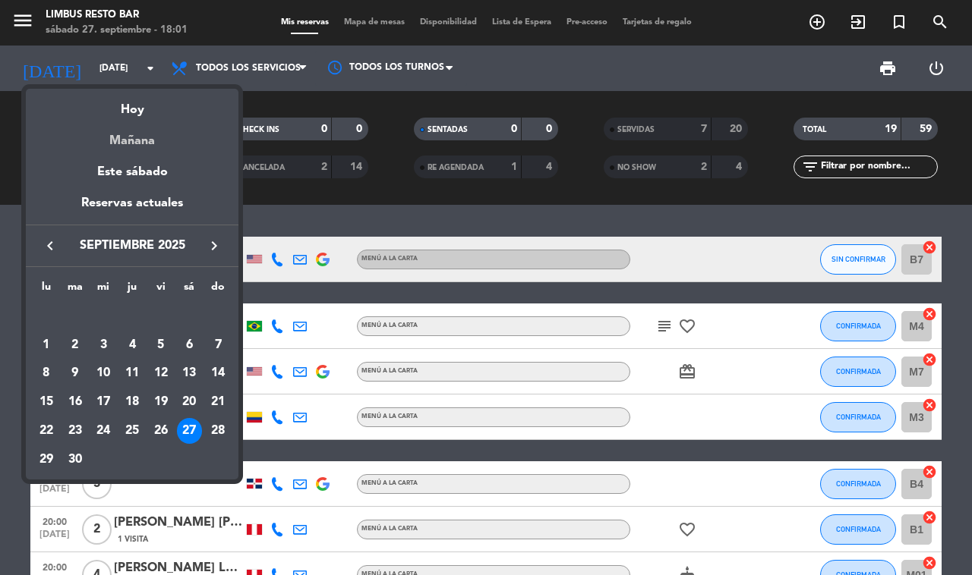
click at [182, 138] on div "Mañana" at bounding box center [132, 135] width 213 height 31
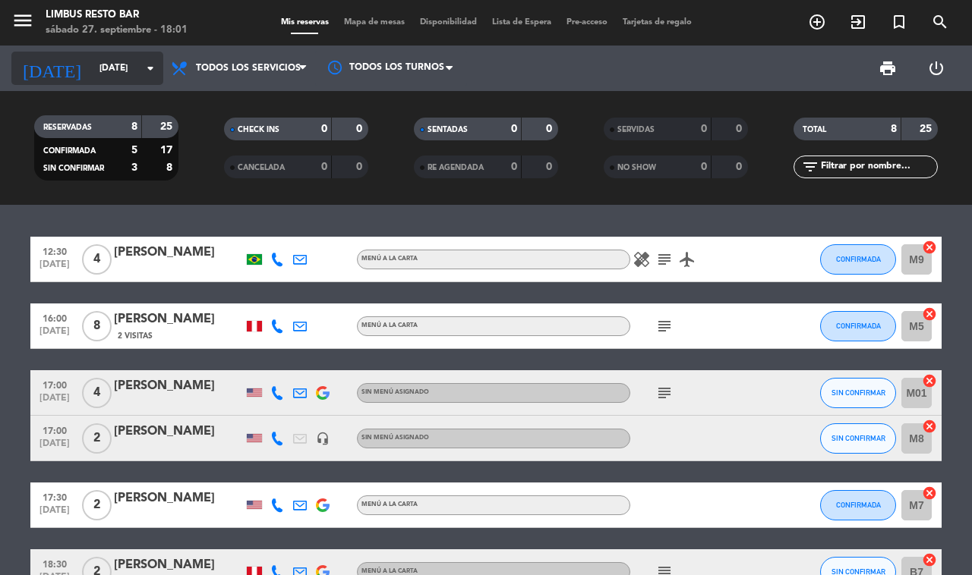
click at [133, 65] on input "[DATE]" at bounding box center [152, 68] width 121 height 26
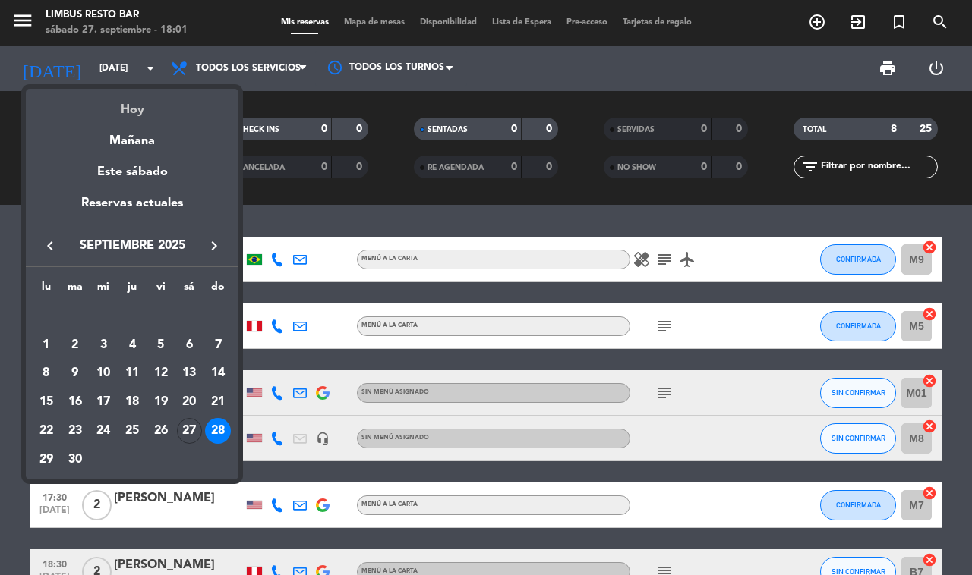
click at [161, 104] on div "Hoy" at bounding box center [132, 104] width 213 height 31
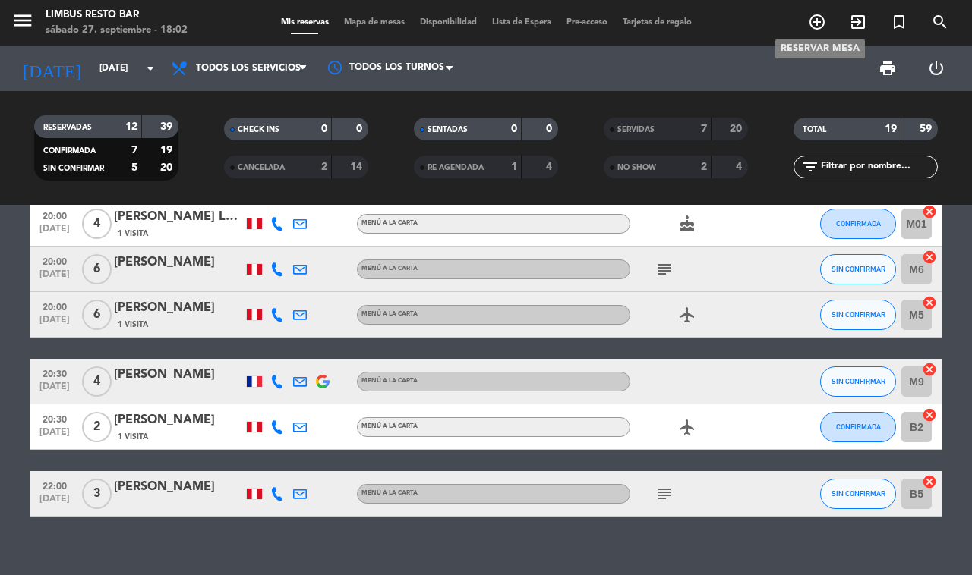
scroll to position [358, 0]
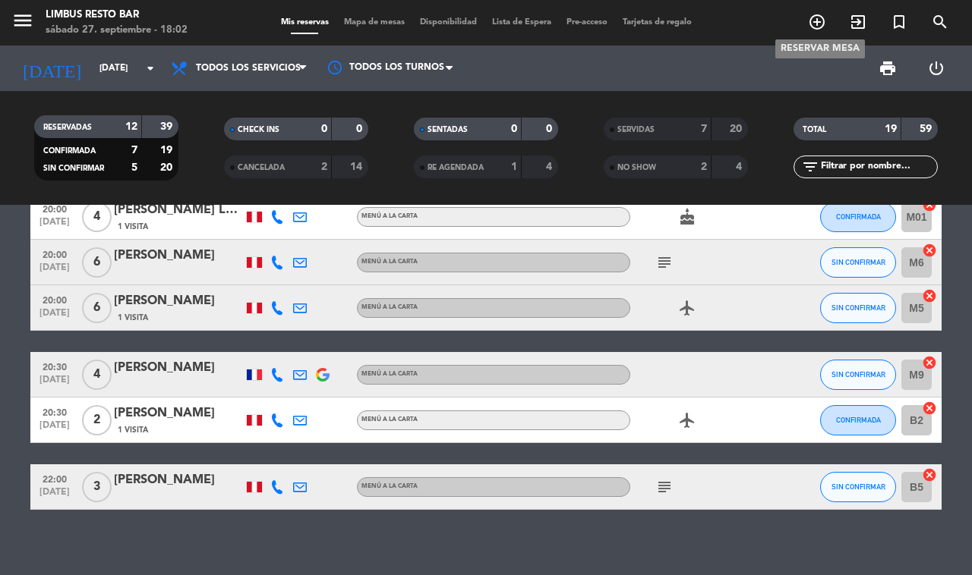
click at [660, 263] on icon "subject" at bounding box center [664, 263] width 18 height 18
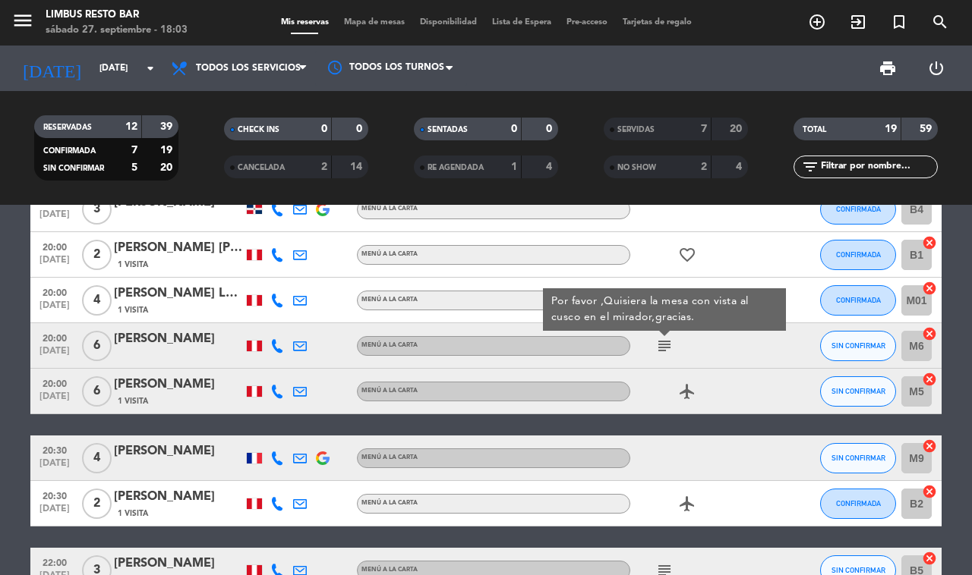
scroll to position [278, 0]
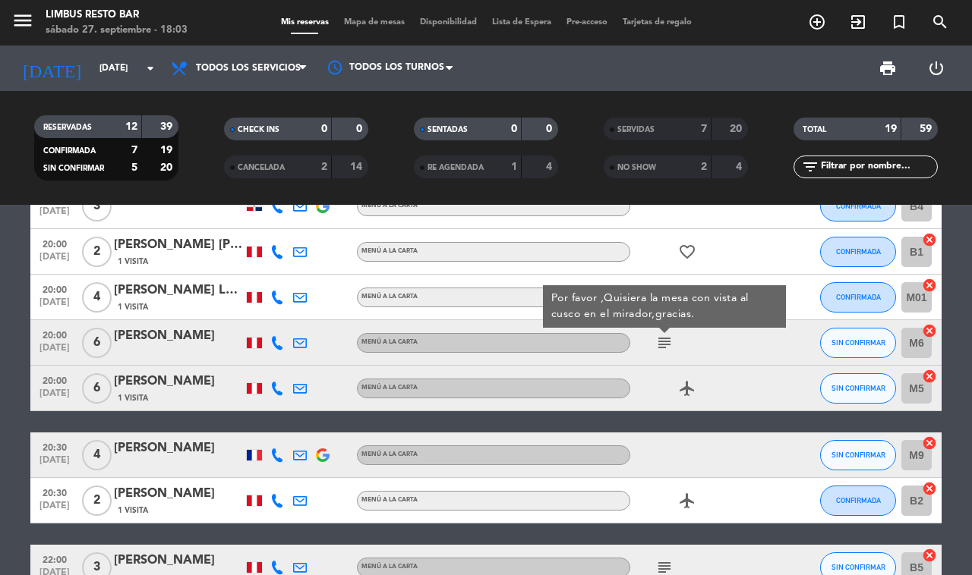
click at [664, 340] on icon "subject" at bounding box center [664, 343] width 18 height 18
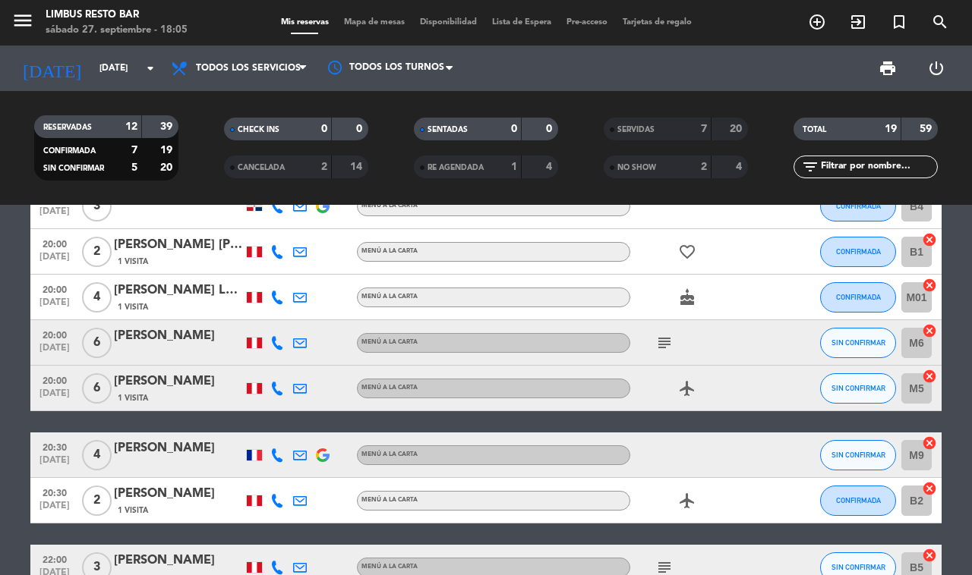
scroll to position [0, 0]
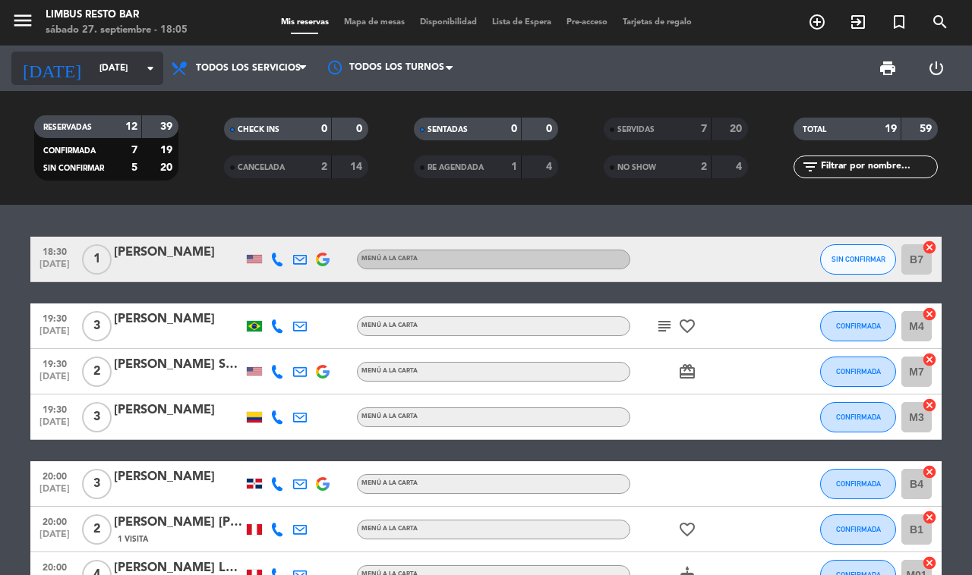
click at [110, 76] on input "[DATE]" at bounding box center [152, 68] width 121 height 26
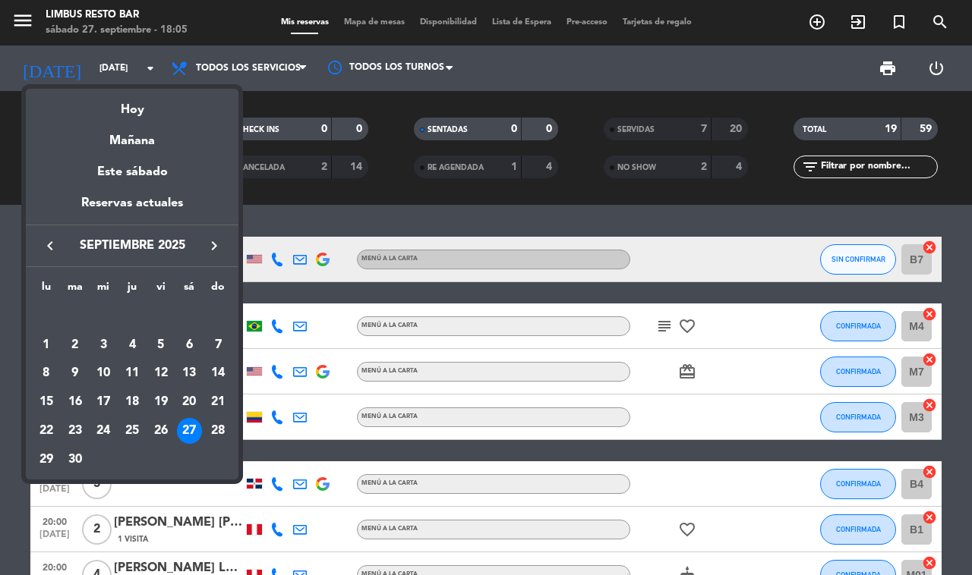
click at [115, 65] on div at bounding box center [486, 287] width 972 height 575
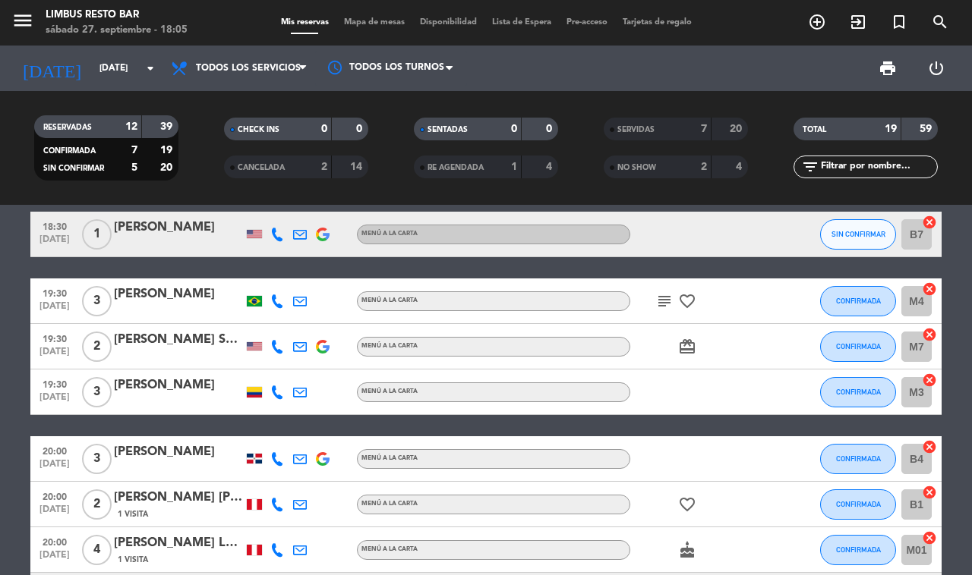
scroll to position [29, 0]
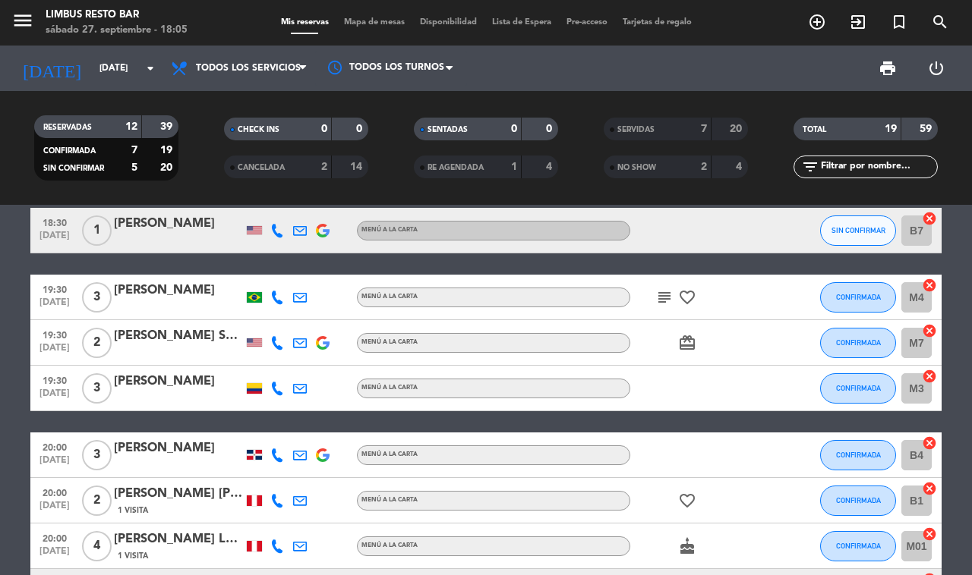
click at [661, 293] on icon "subject" at bounding box center [664, 297] width 18 height 18
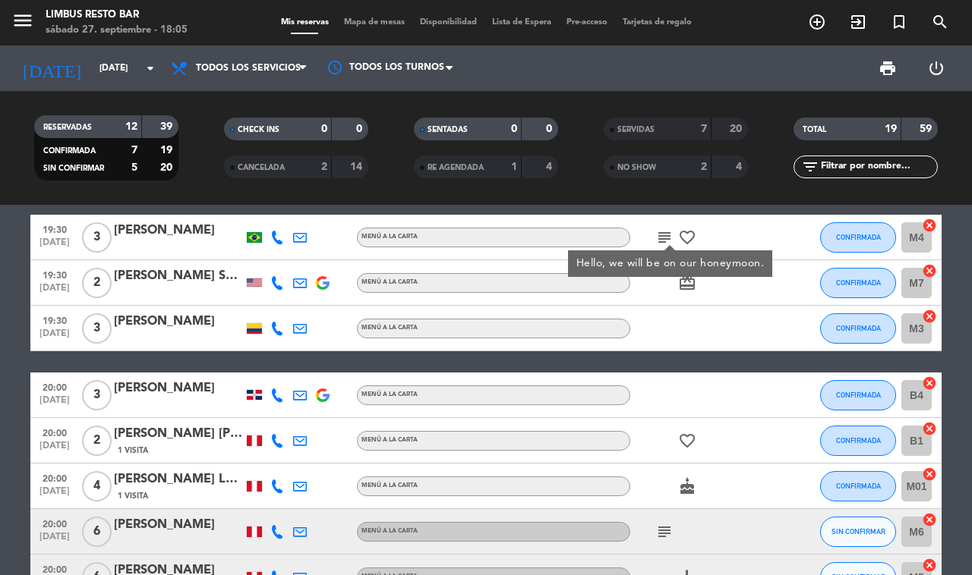
scroll to position [0, 0]
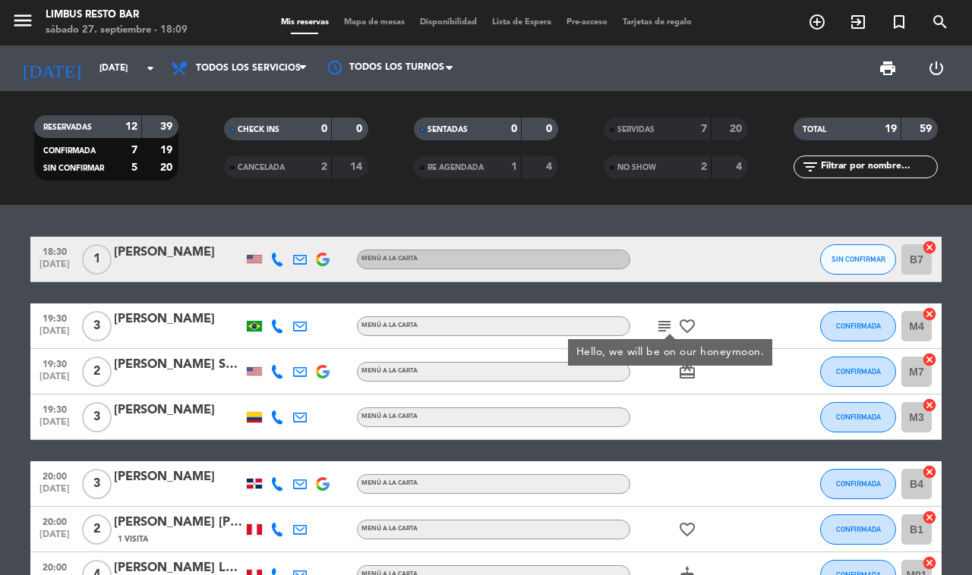
click at [8, 381] on bookings-row "18:30 [DATE] 1 [PERSON_NAME] MENÚ A LA CARTA SIN CONFIRMAR B7 cancel 19:30 [DAT…" at bounding box center [486, 553] width 972 height 632
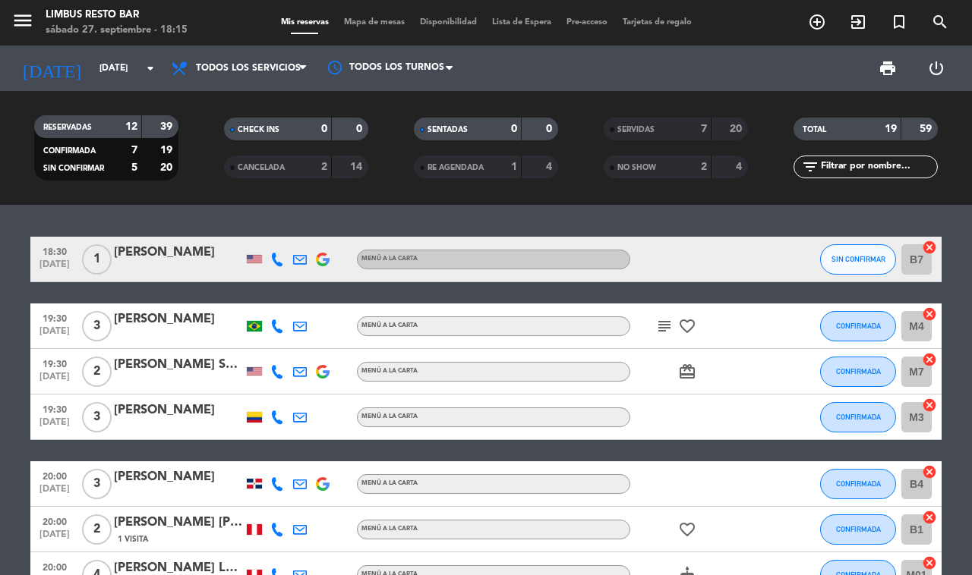
scroll to position [361, 0]
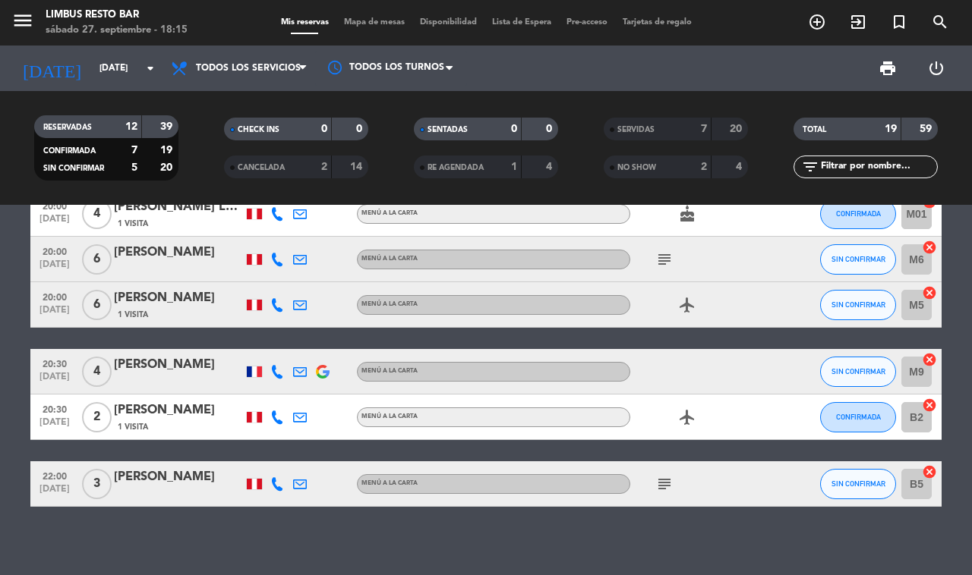
click at [666, 478] on icon "subject" at bounding box center [664, 484] width 18 height 18
click at [600, 558] on div "18:30 [DATE] 1 [PERSON_NAME] MENÚ A LA CARTA SIN CONFIRMAR B7 cancel 19:30 [DAT…" at bounding box center [486, 390] width 972 height 370
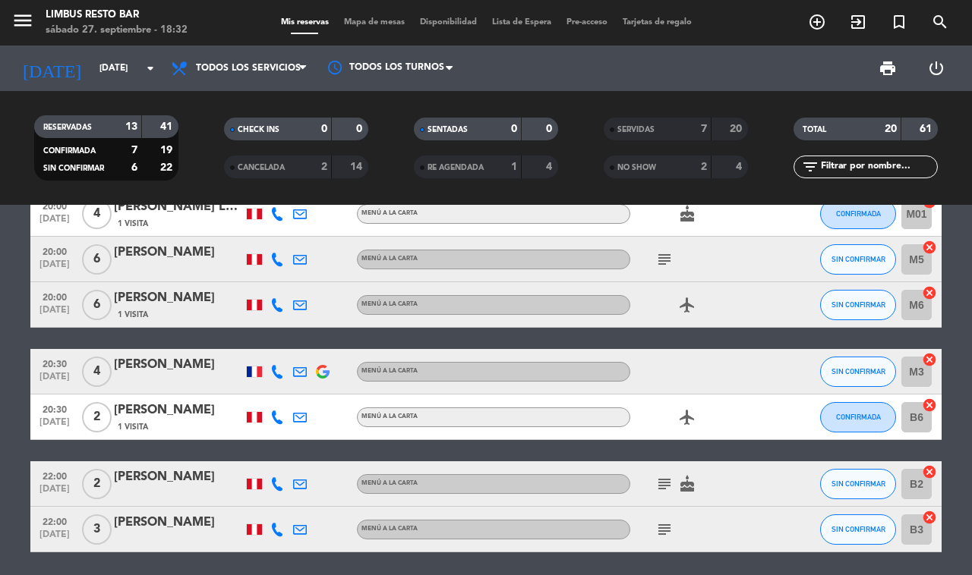
scroll to position [0, 0]
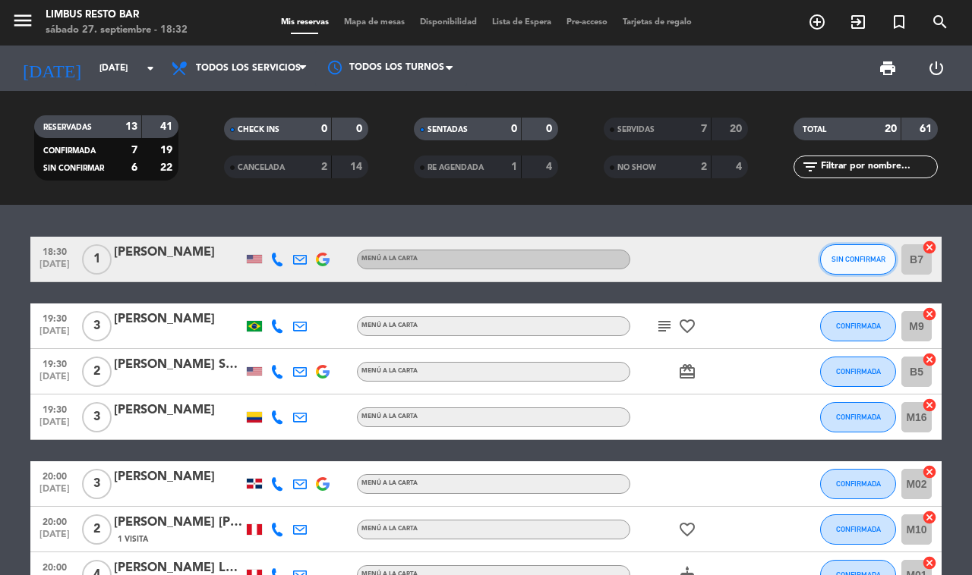
click at [863, 256] on span "SIN CONFIRMAR" at bounding box center [858, 259] width 54 height 8
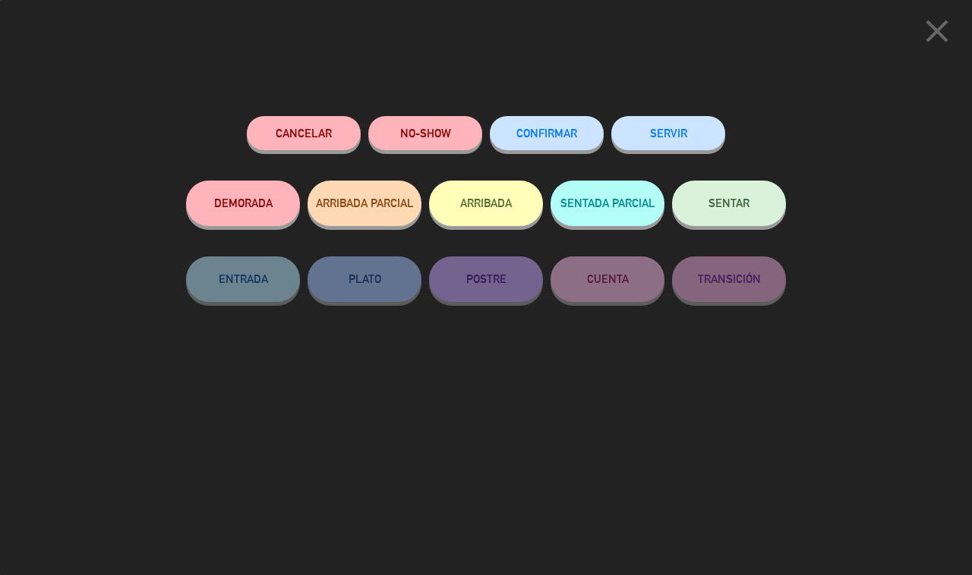
click at [667, 131] on button "SERVIR" at bounding box center [668, 133] width 114 height 34
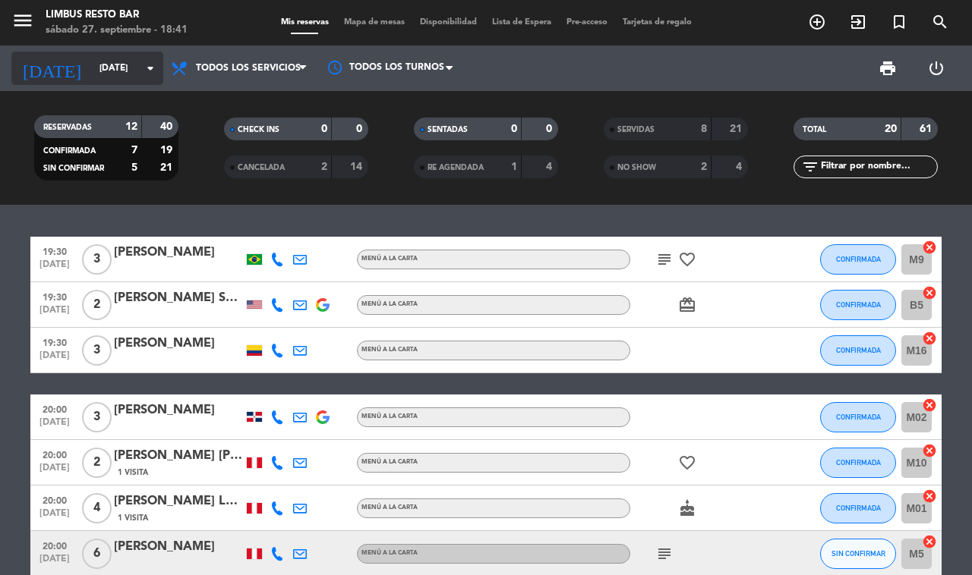
click at [137, 62] on input "[DATE]" at bounding box center [152, 68] width 121 height 26
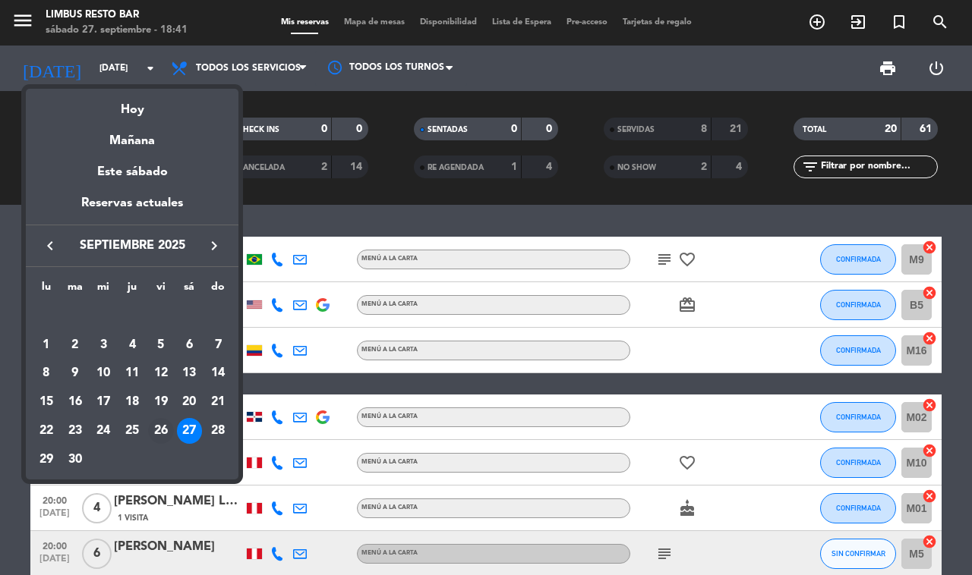
click at [161, 431] on div "26" at bounding box center [161, 431] width 26 height 26
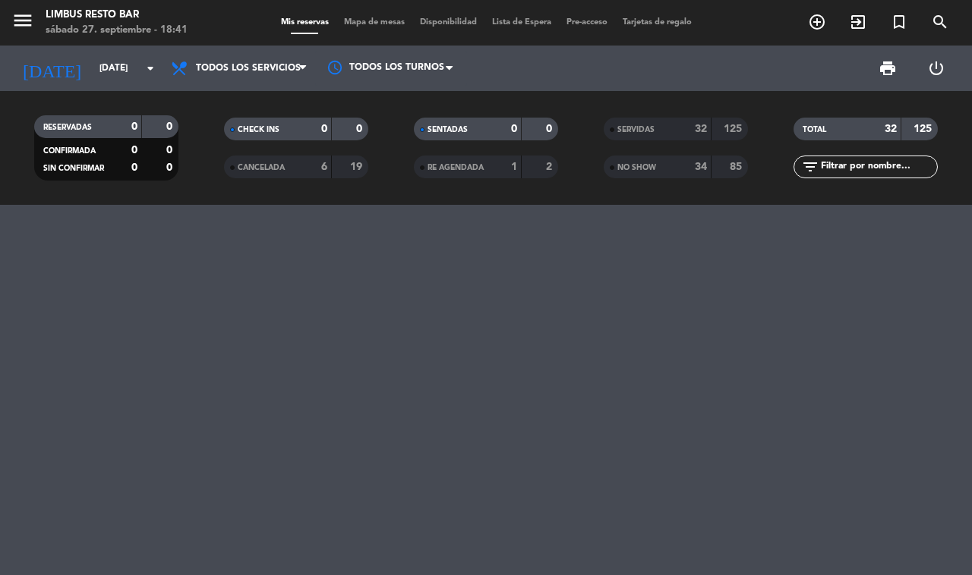
click at [676, 118] on div "SERVIDAS 32 125" at bounding box center [676, 129] width 144 height 23
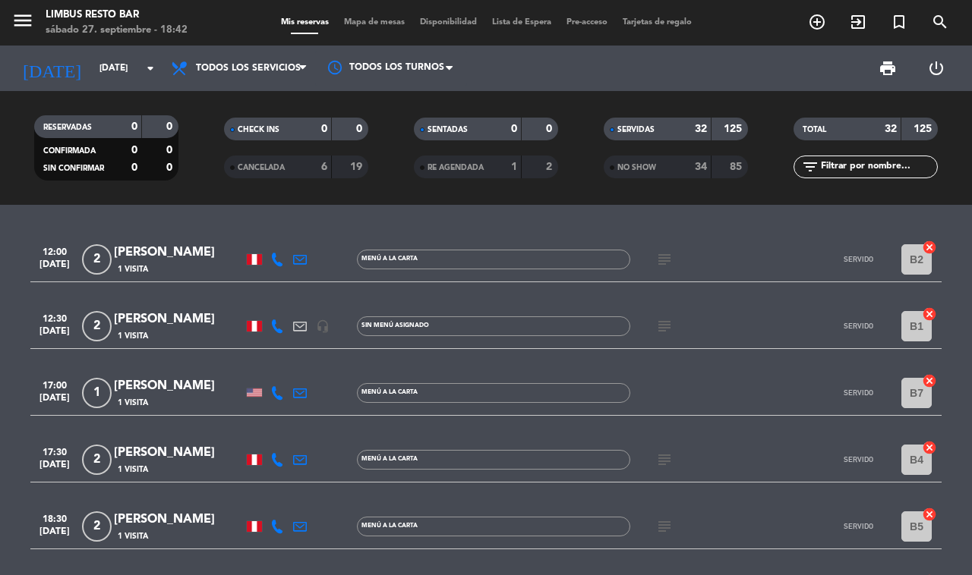
click at [658, 257] on icon "subject" at bounding box center [664, 260] width 18 height 18
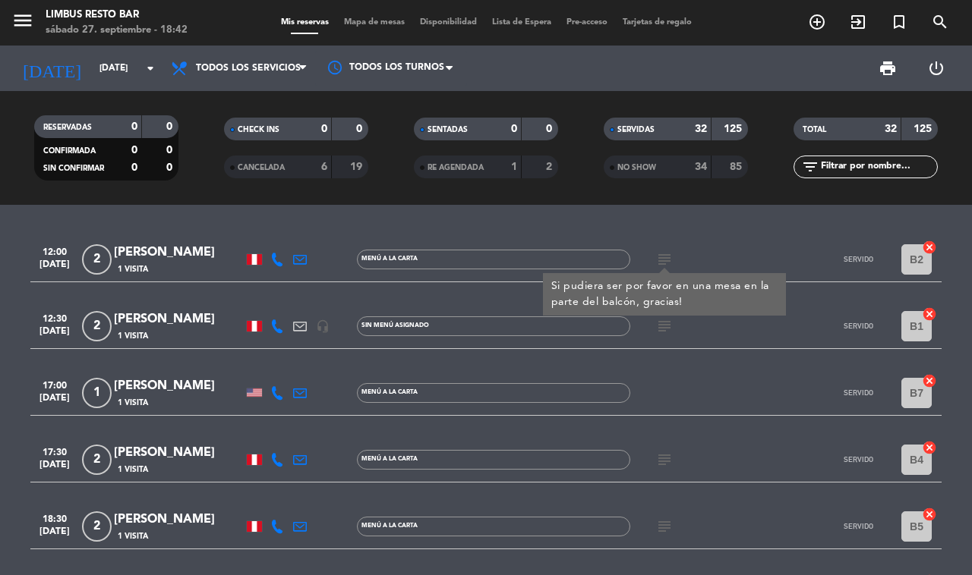
click at [664, 326] on icon "subject" at bounding box center [664, 326] width 18 height 18
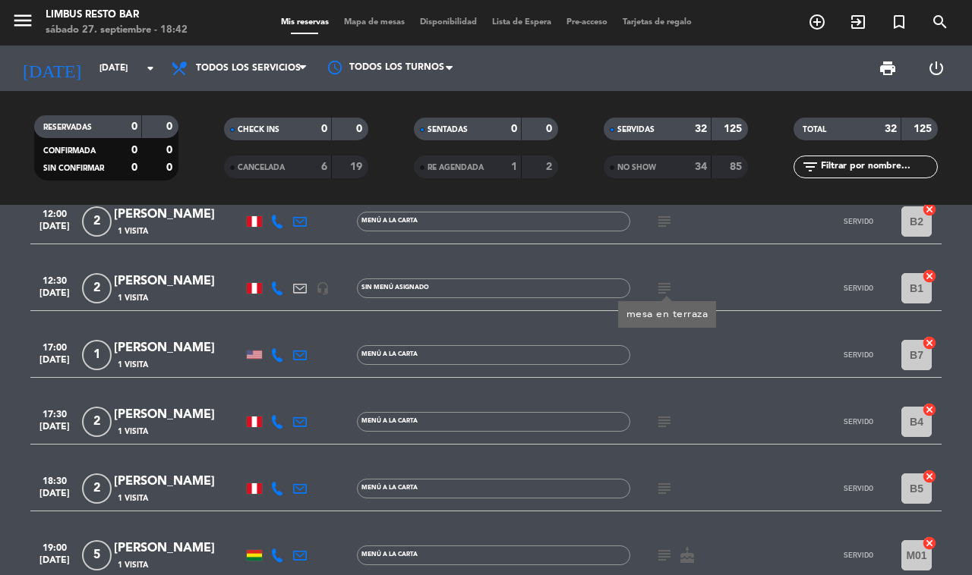
scroll to position [43, 0]
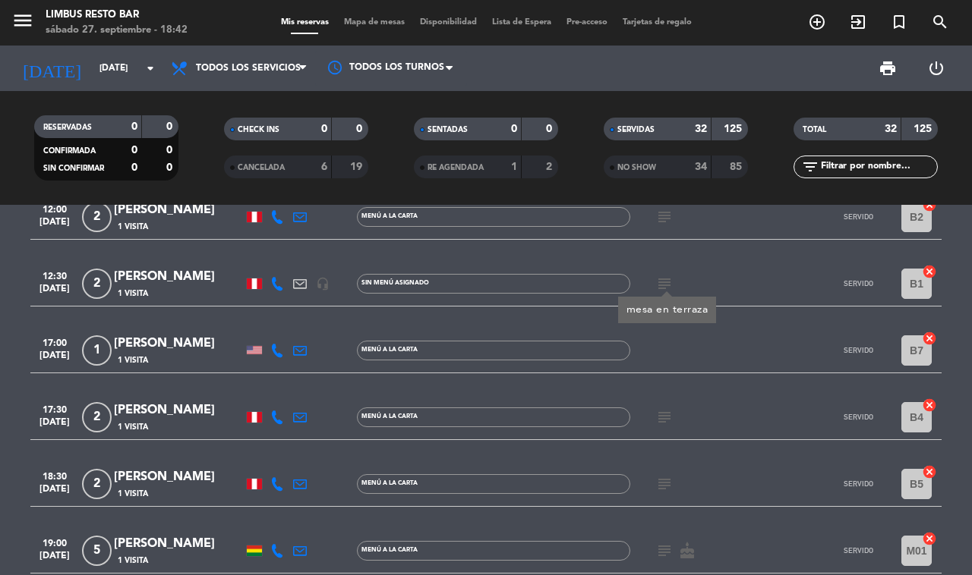
click at [657, 418] on icon "subject" at bounding box center [664, 417] width 18 height 18
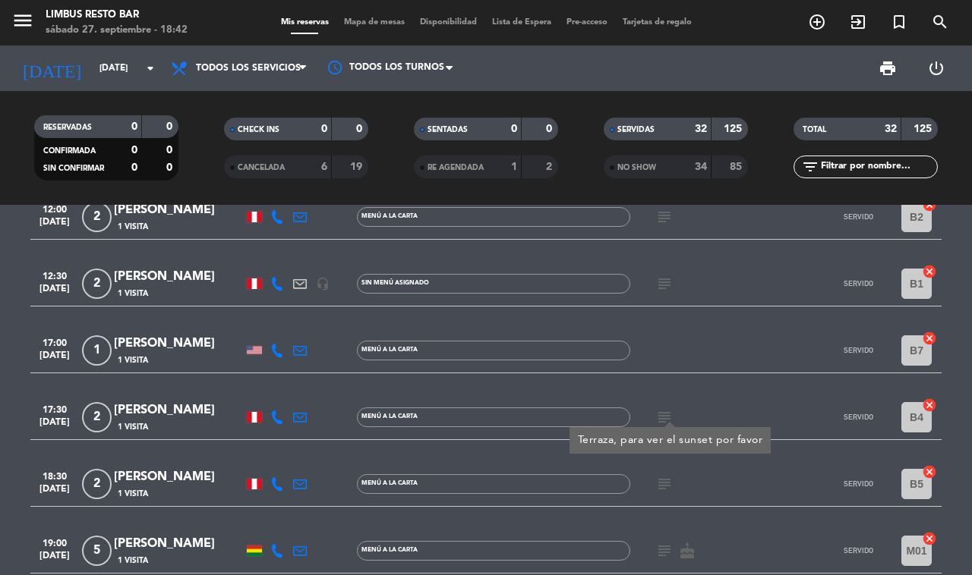
scroll to position [106, 0]
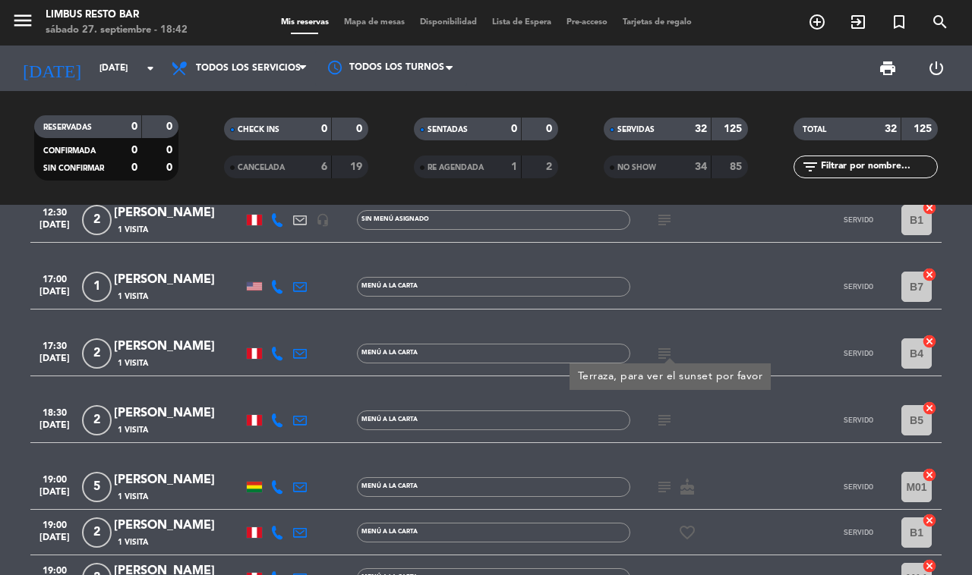
click at [663, 419] on icon "subject" at bounding box center [664, 420] width 18 height 18
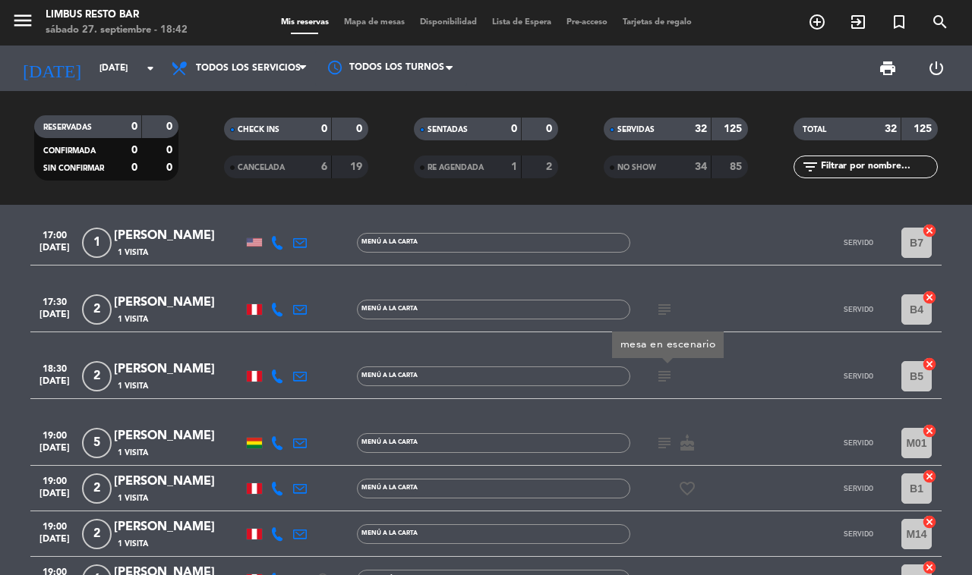
scroll to position [152, 0]
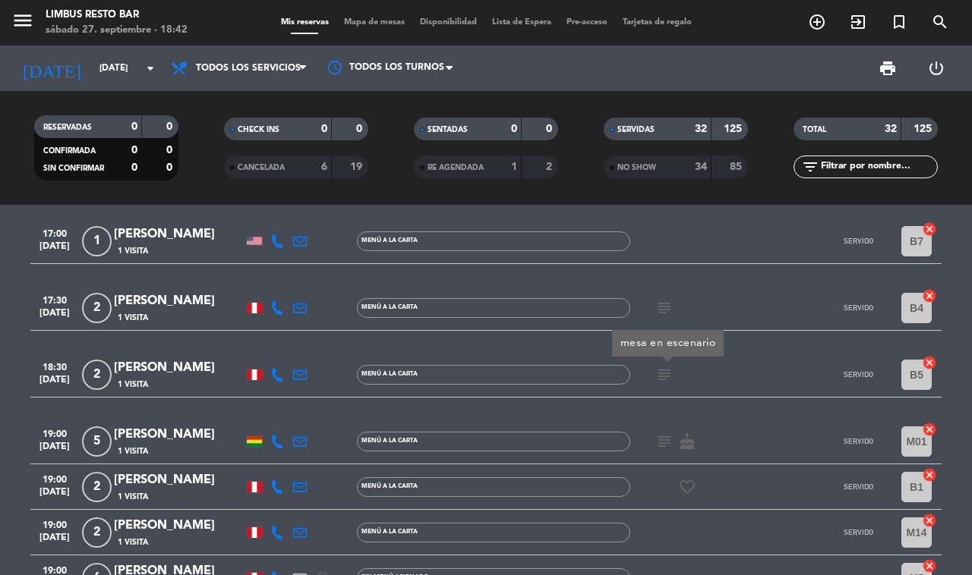
click at [661, 465] on div "favorite_border" at bounding box center [698, 487] width 137 height 45
click at [657, 437] on icon "subject" at bounding box center [664, 442] width 18 height 18
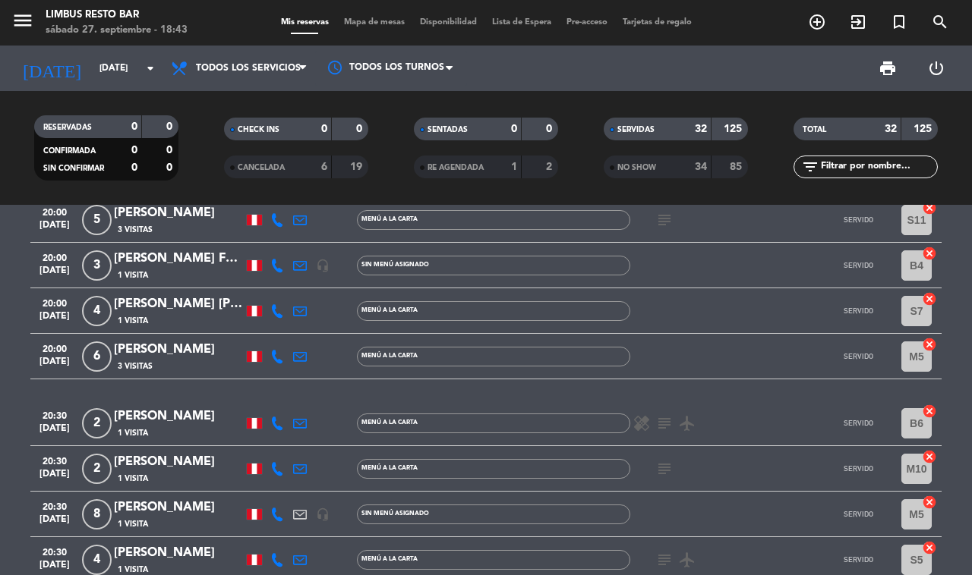
scroll to position [828, 0]
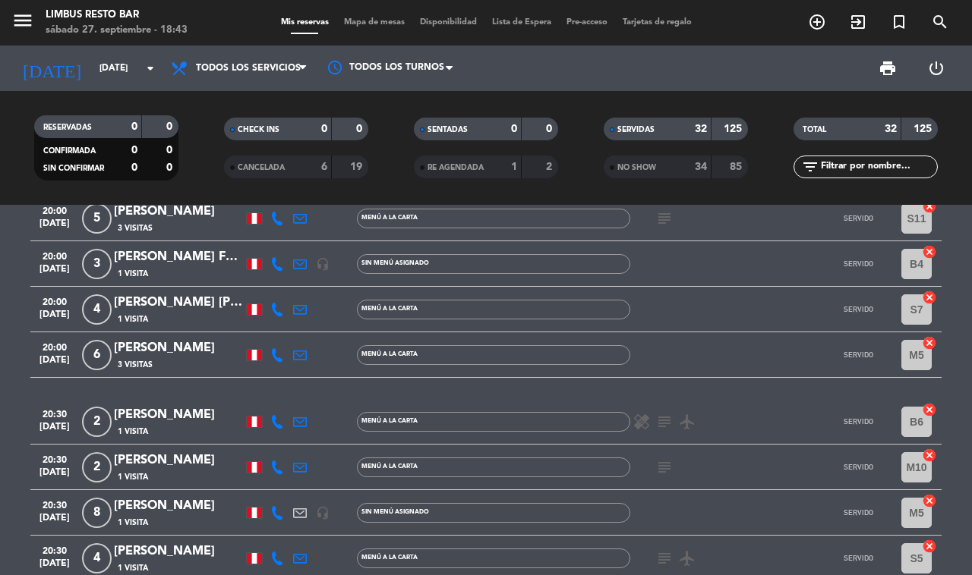
click at [661, 413] on icon "subject" at bounding box center [664, 422] width 18 height 18
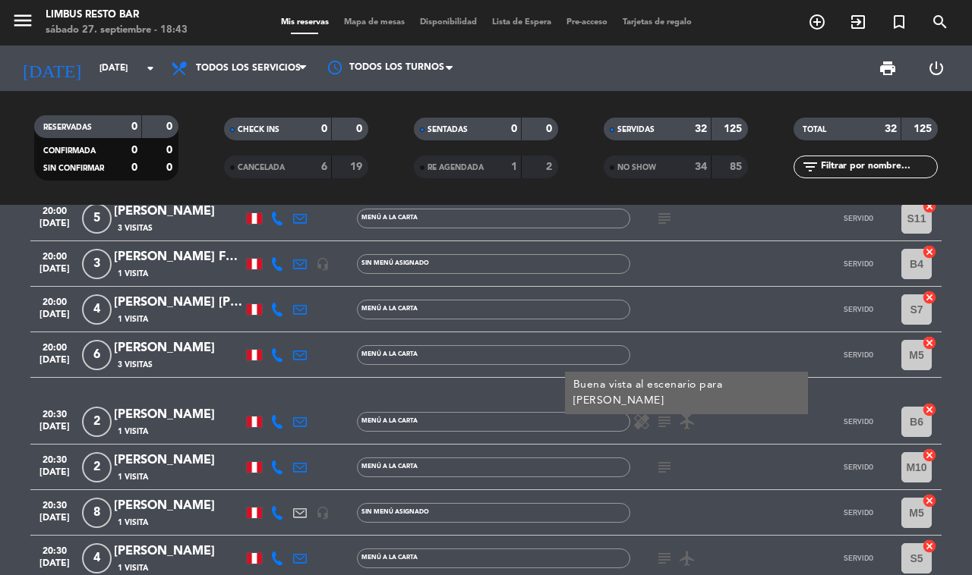
click at [664, 459] on icon "subject" at bounding box center [664, 468] width 18 height 18
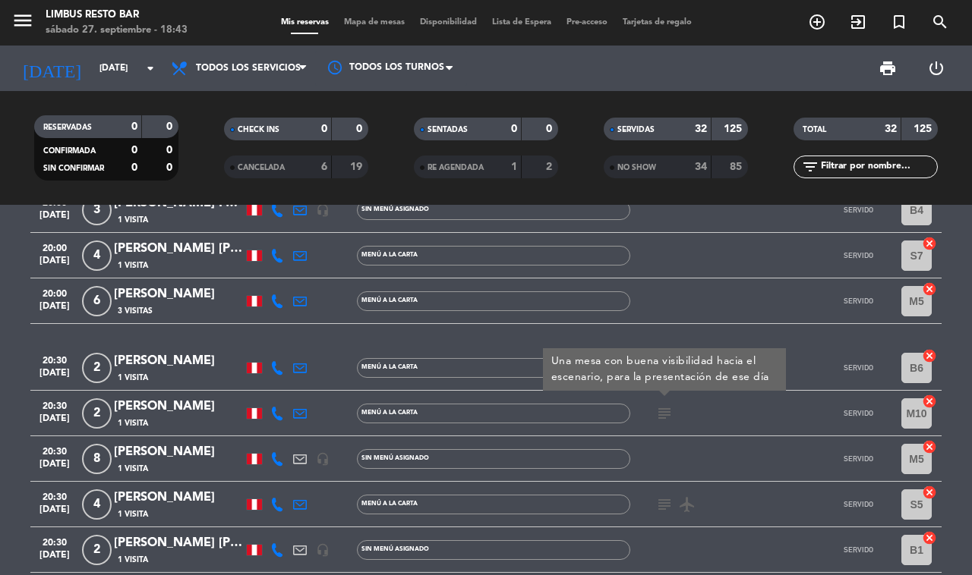
scroll to position [888, 0]
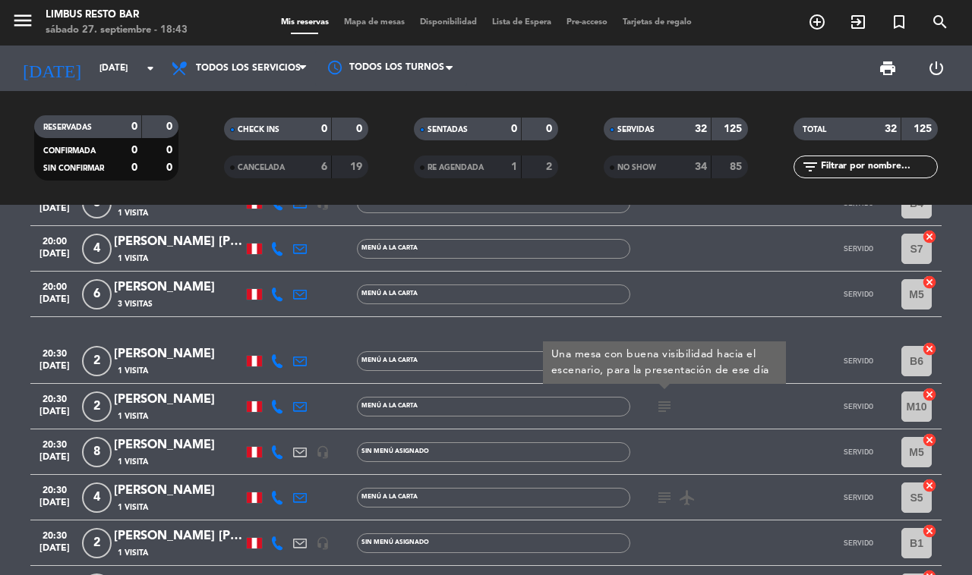
click at [663, 489] on icon "subject" at bounding box center [664, 498] width 18 height 18
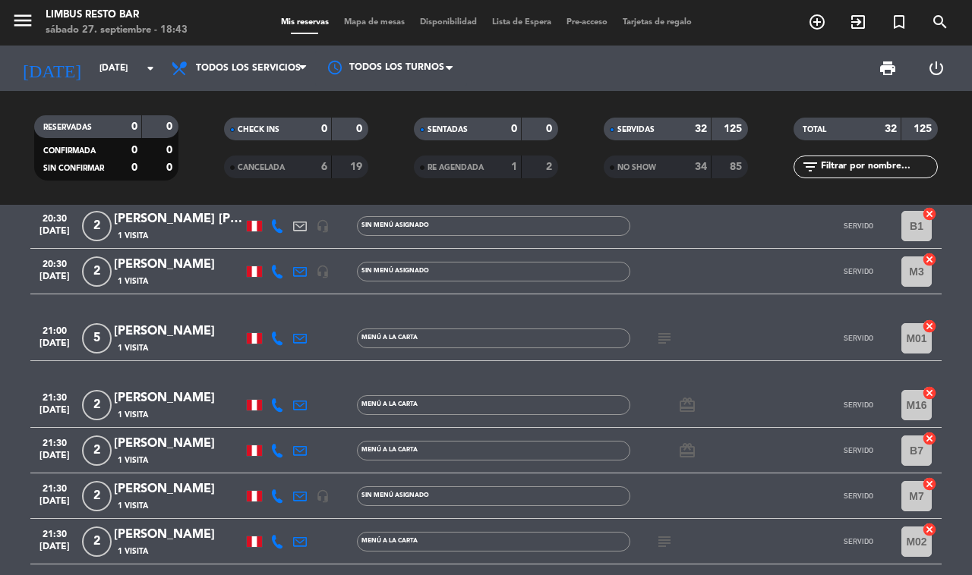
scroll to position [1213, 0]
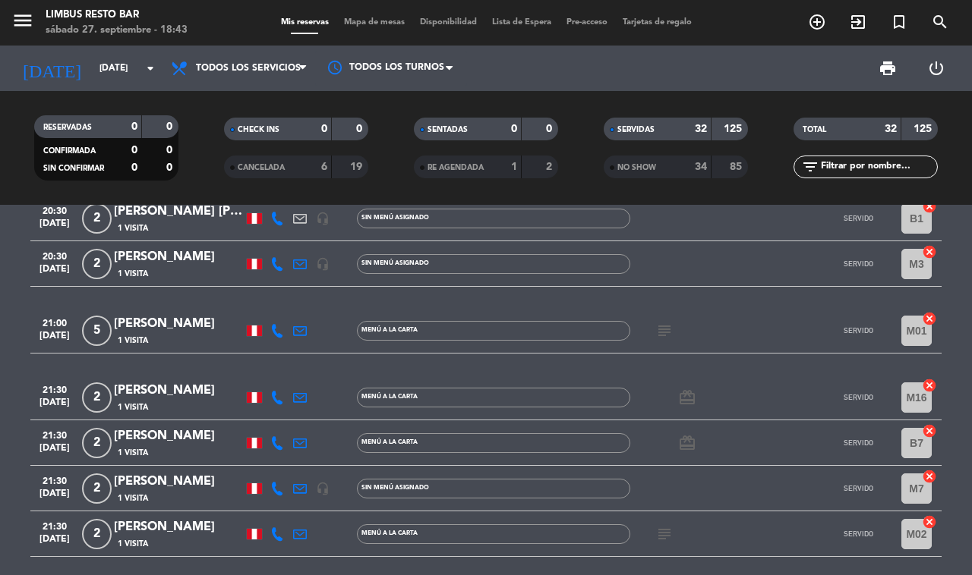
click at [664, 322] on icon "subject" at bounding box center [664, 331] width 18 height 18
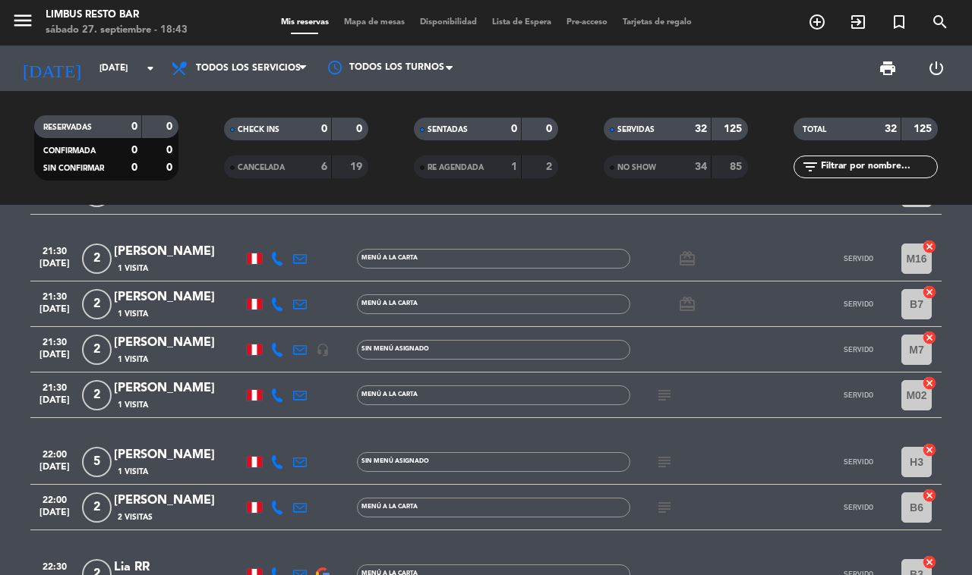
scroll to position [1351, 0]
click at [695, 133] on strong "32" at bounding box center [701, 129] width 12 height 11
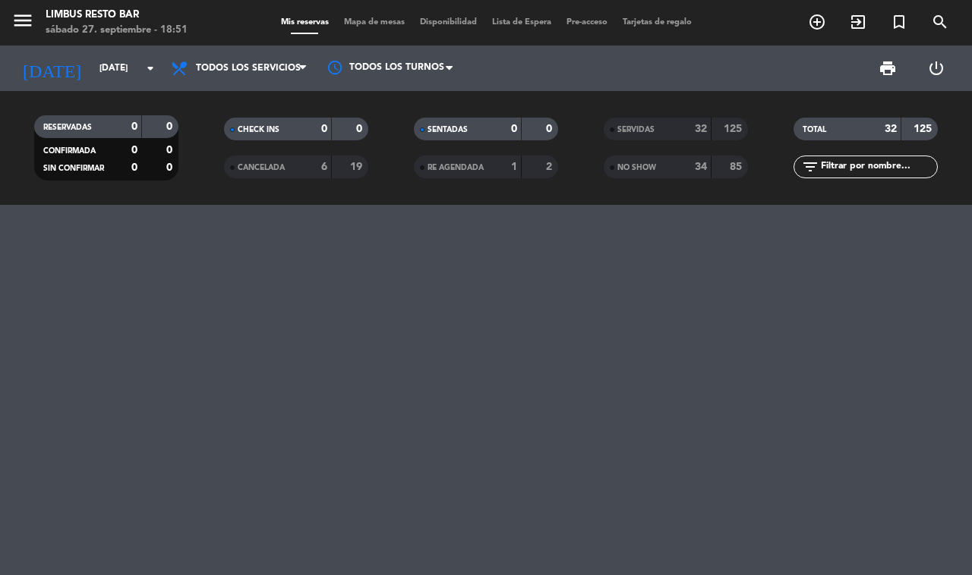
scroll to position [0, 0]
click at [130, 68] on input "[DATE]" at bounding box center [152, 68] width 121 height 26
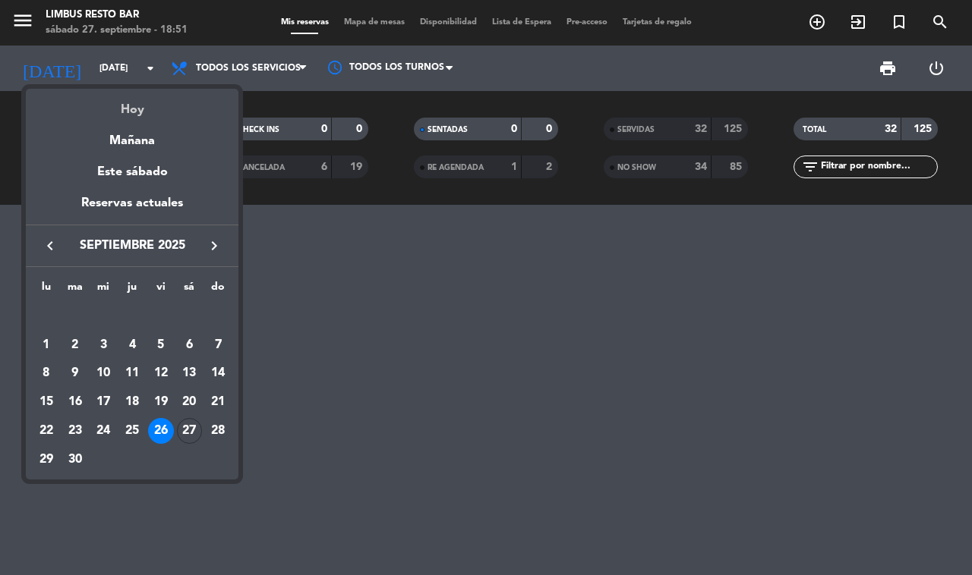
click at [192, 115] on div "Hoy" at bounding box center [132, 104] width 213 height 31
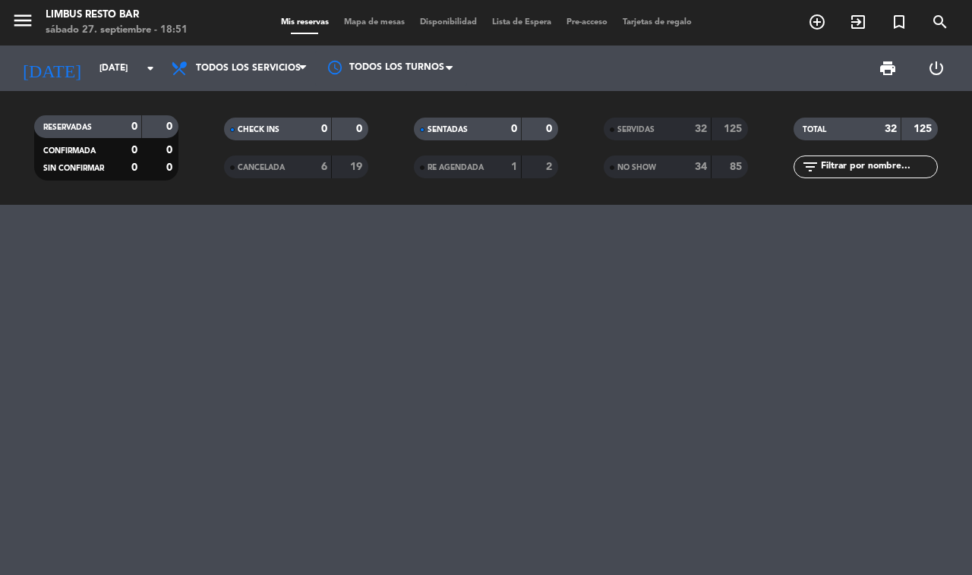
type input "[DATE]"
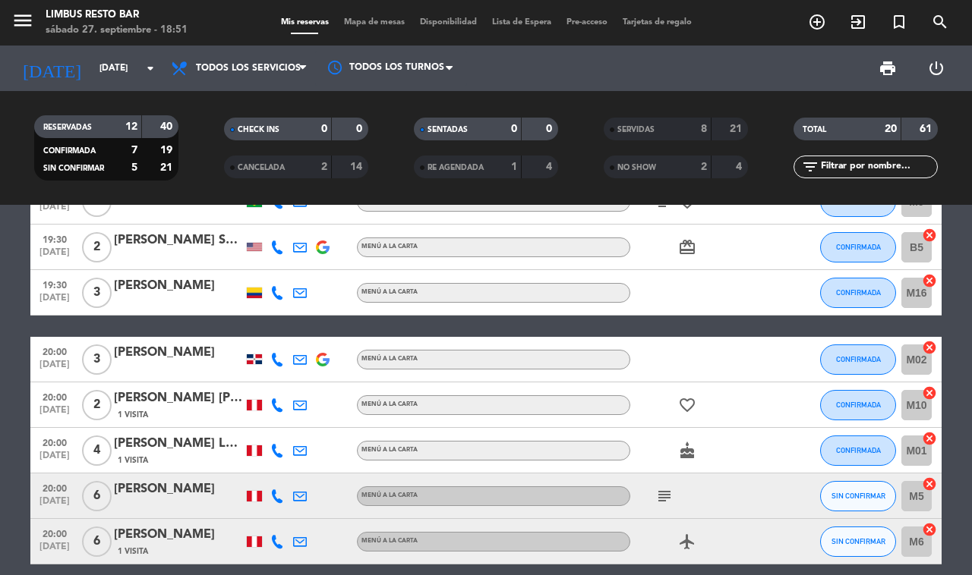
scroll to position [65, 0]
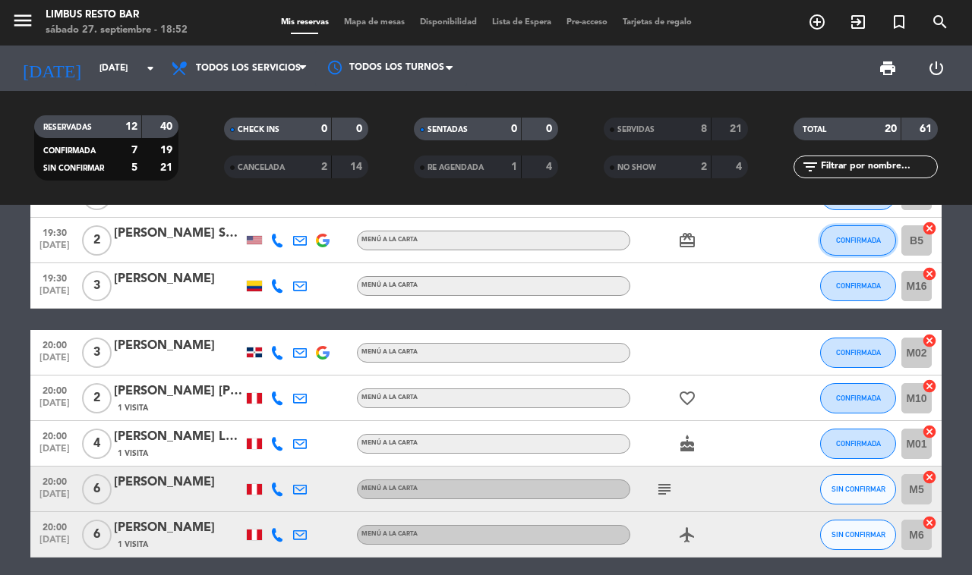
click at [840, 237] on span "CONFIRMADA" at bounding box center [858, 240] width 45 height 8
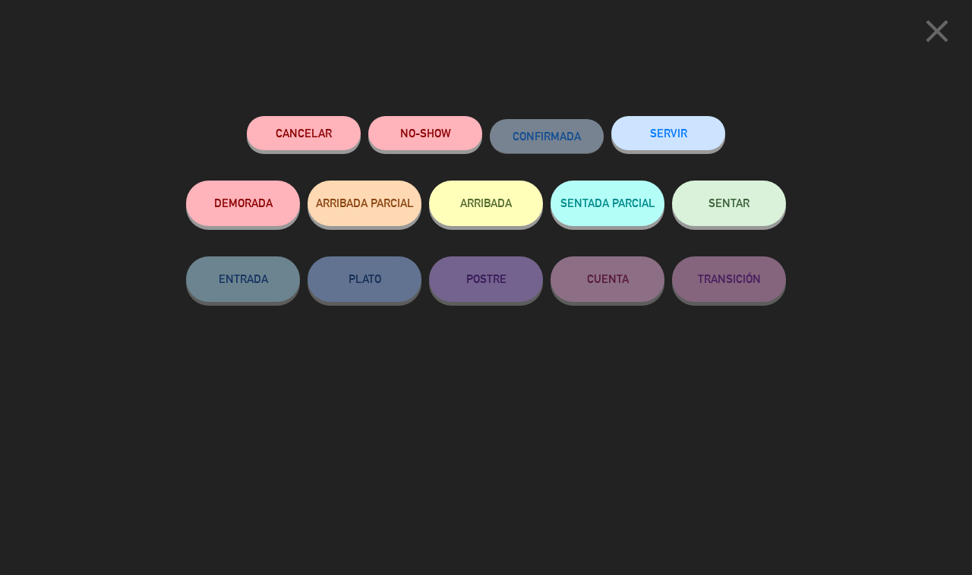
click at [665, 134] on button "SERVIR" at bounding box center [668, 133] width 114 height 34
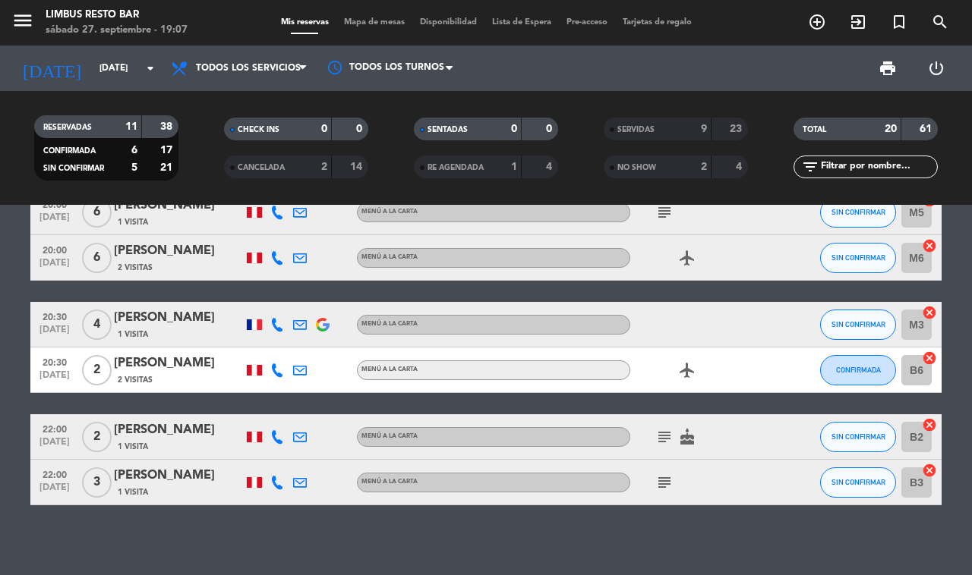
scroll to position [0, 0]
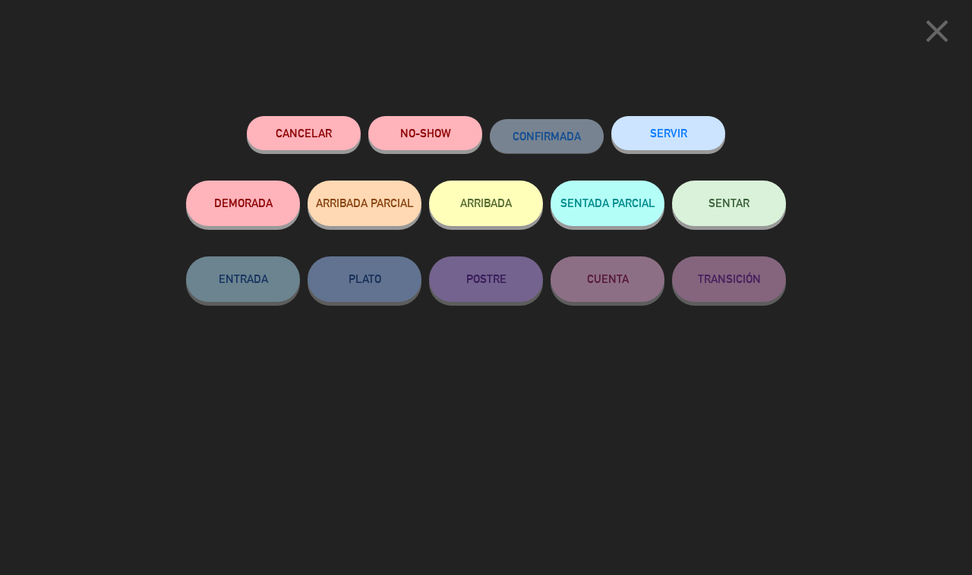
click at [304, 127] on button "Cancelar" at bounding box center [304, 133] width 114 height 34
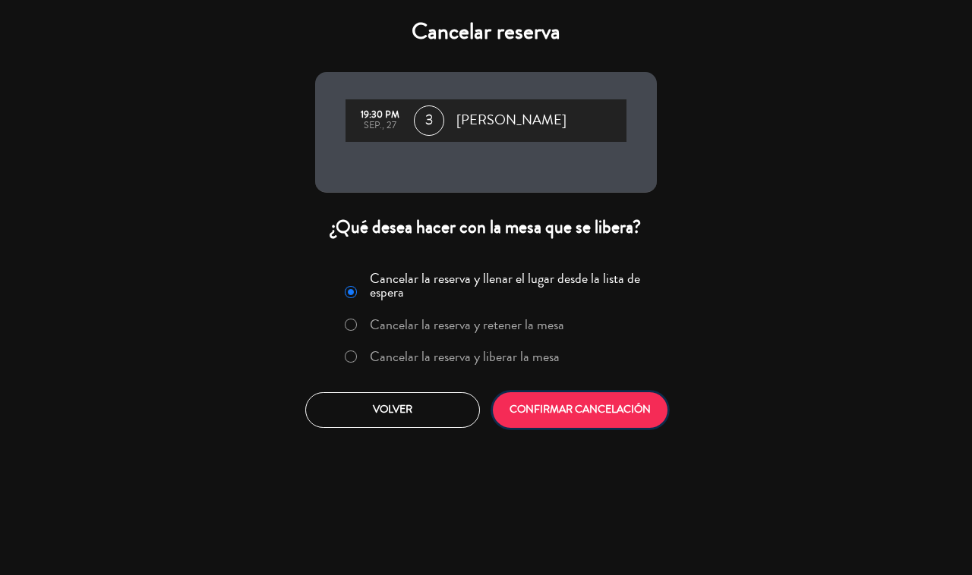
click at [612, 404] on button "CONFIRMAR CANCELACIÓN" at bounding box center [580, 410] width 175 height 36
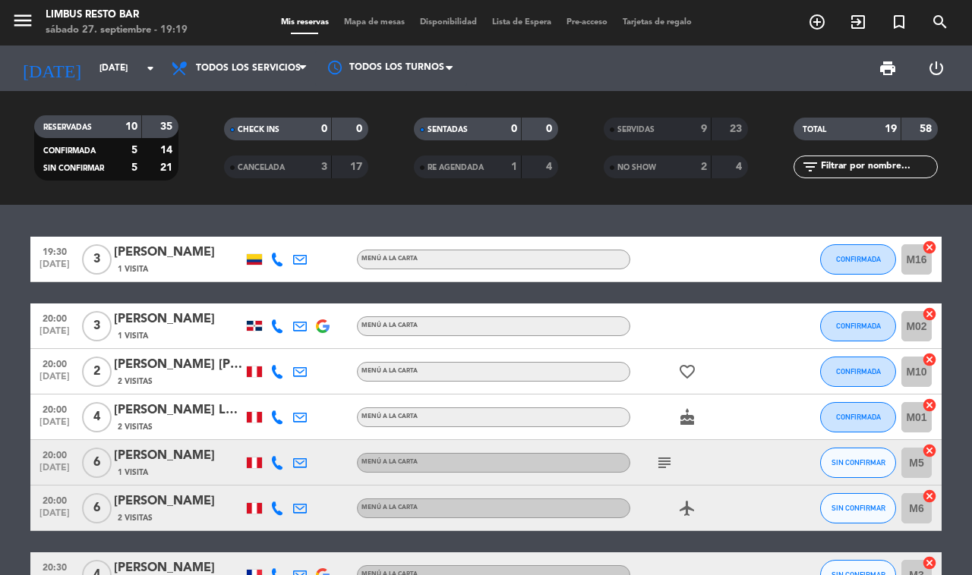
click at [663, 462] on icon "subject" at bounding box center [664, 463] width 18 height 18
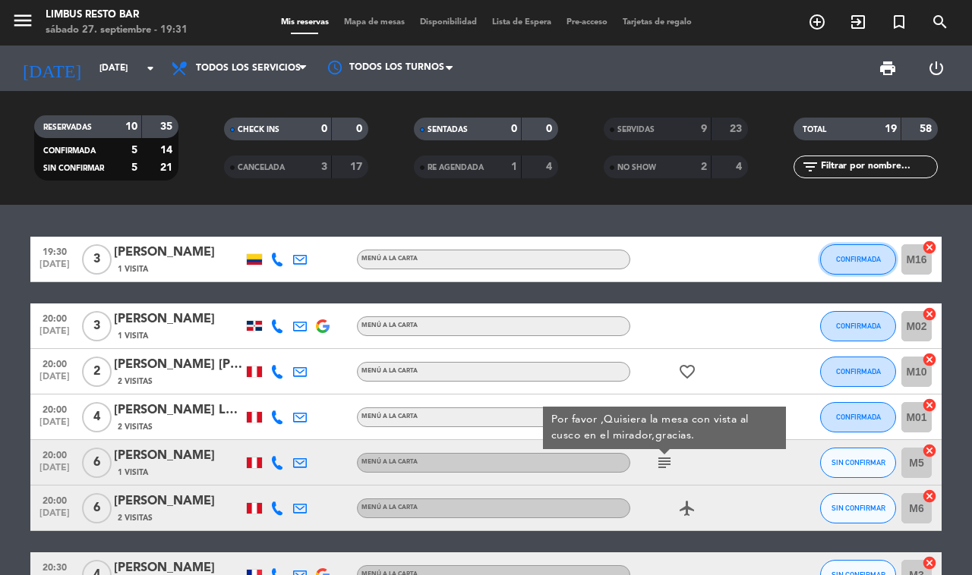
click at [864, 256] on span "CONFIRMADA" at bounding box center [858, 259] width 45 height 8
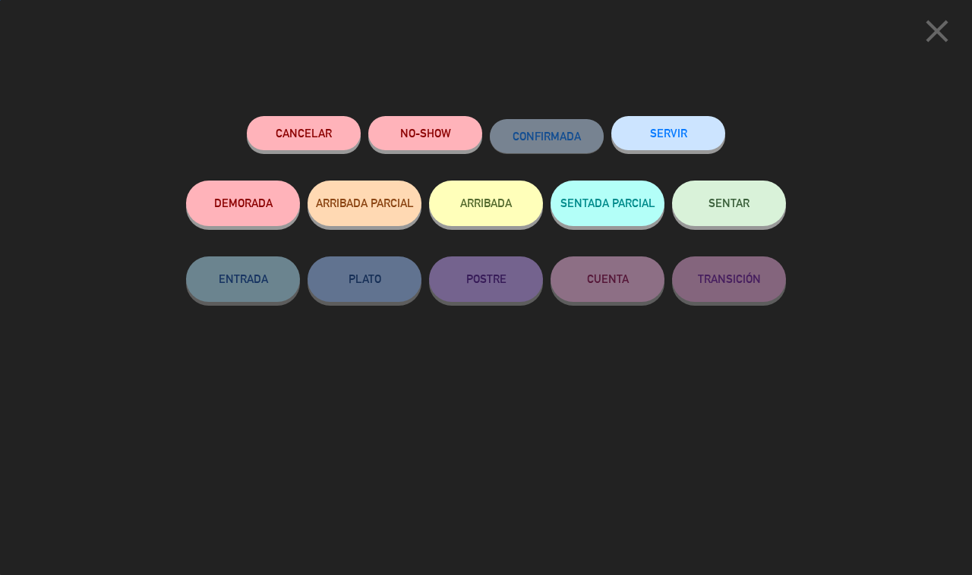
click at [665, 134] on button "SERVIR" at bounding box center [668, 133] width 114 height 34
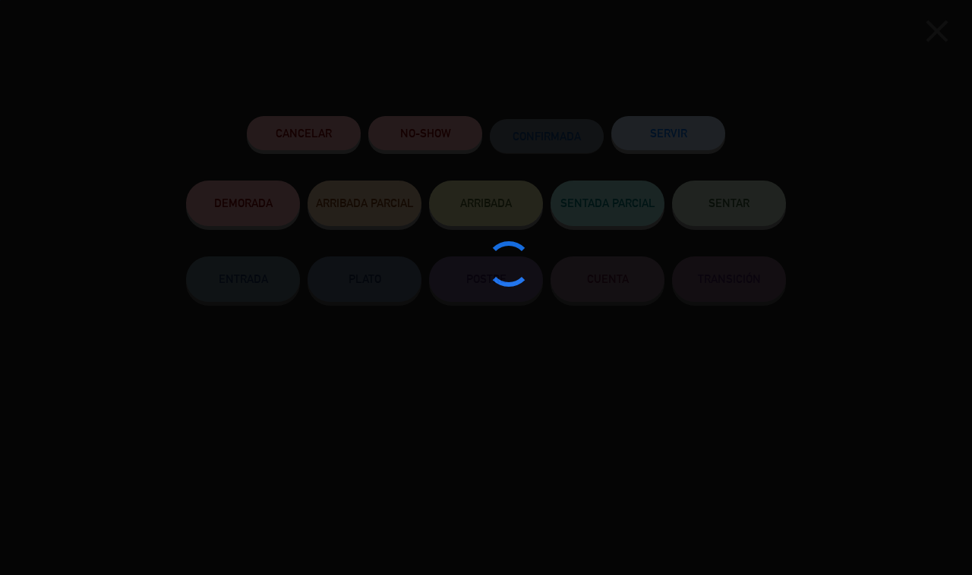
type input "M3"
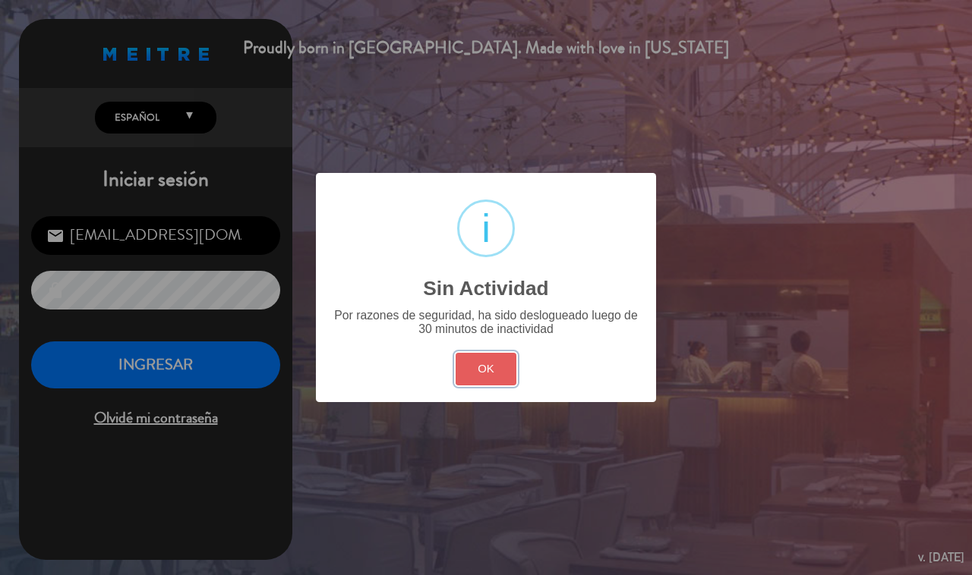
click at [479, 358] on button "OK" at bounding box center [486, 369] width 61 height 33
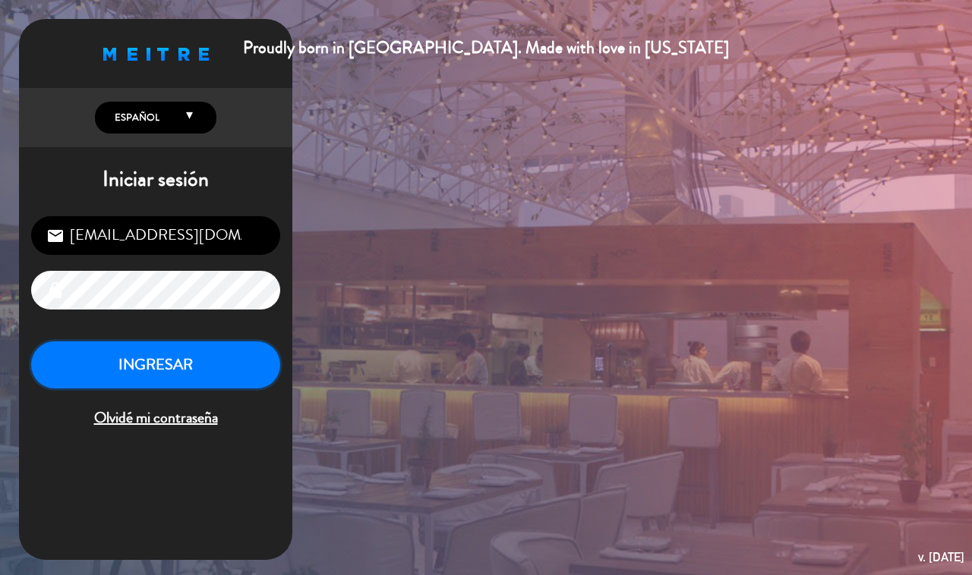
click at [145, 359] on button "INGRESAR" at bounding box center [155, 366] width 249 height 48
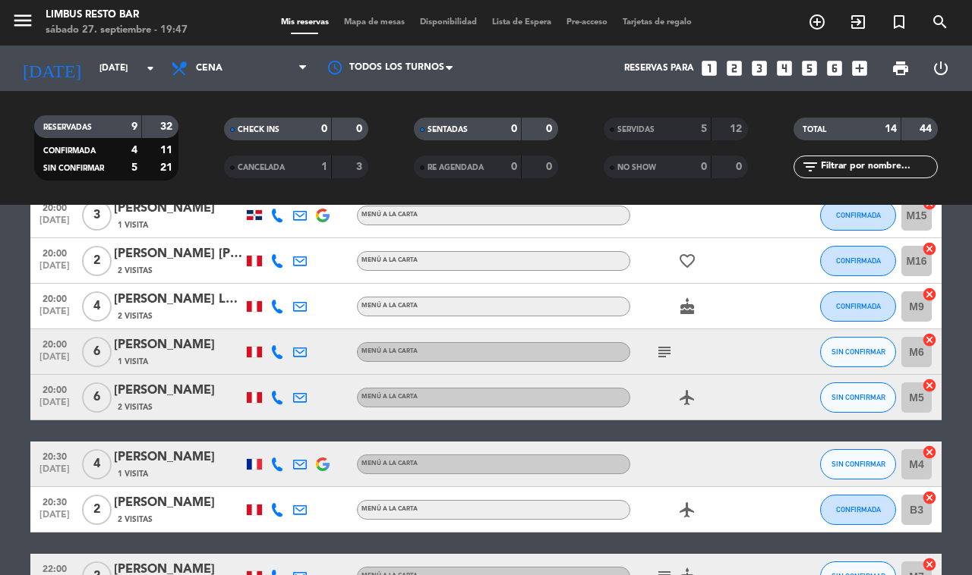
scroll to position [93, 0]
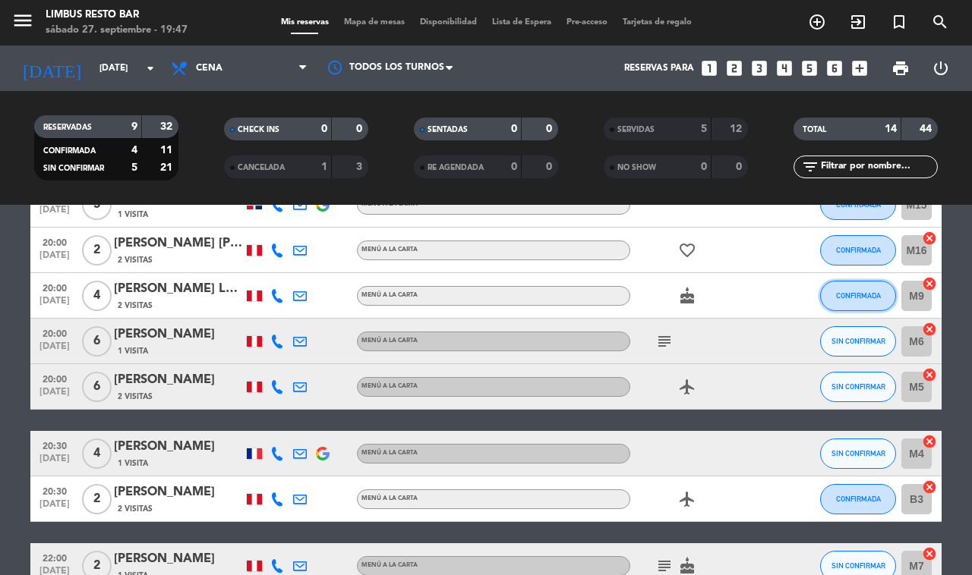
click at [860, 292] on span "CONFIRMADA" at bounding box center [858, 296] width 45 height 8
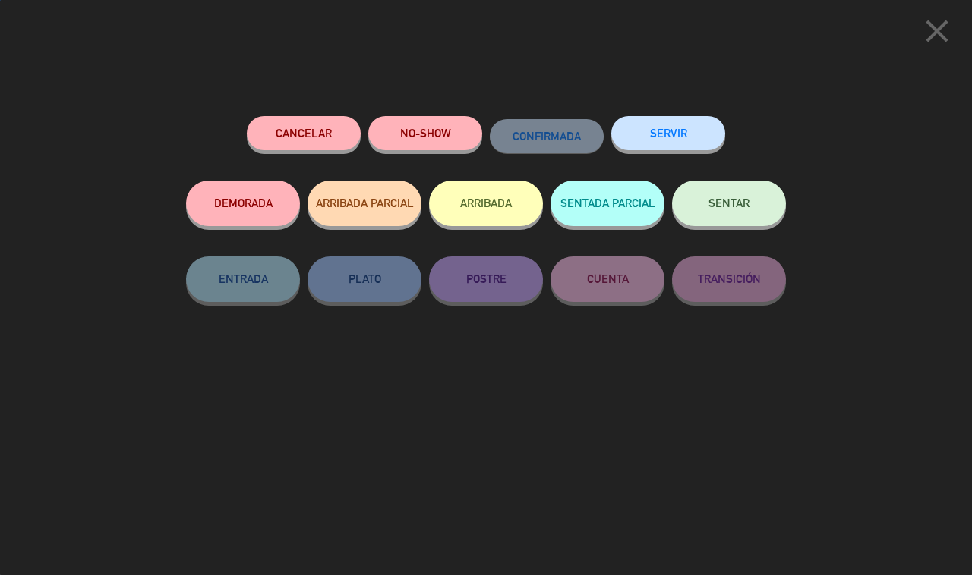
click at [664, 131] on button "SERVIR" at bounding box center [668, 133] width 114 height 34
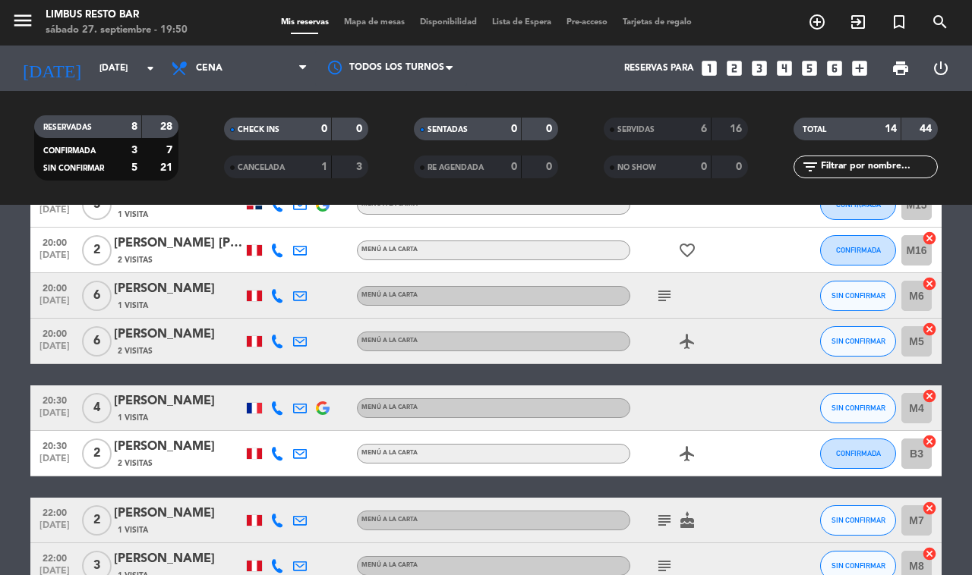
scroll to position [0, 0]
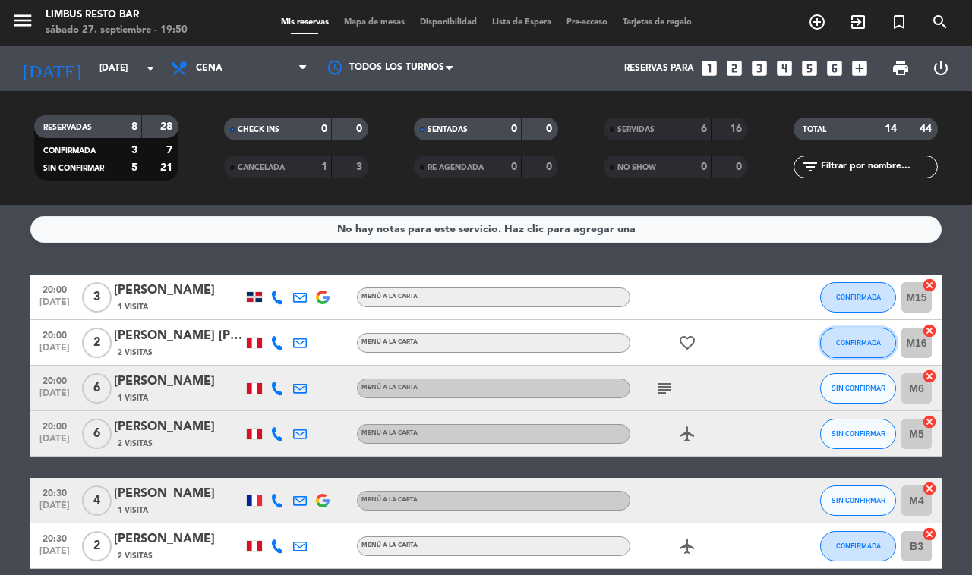
click at [869, 339] on span "CONFIRMADA" at bounding box center [858, 343] width 45 height 8
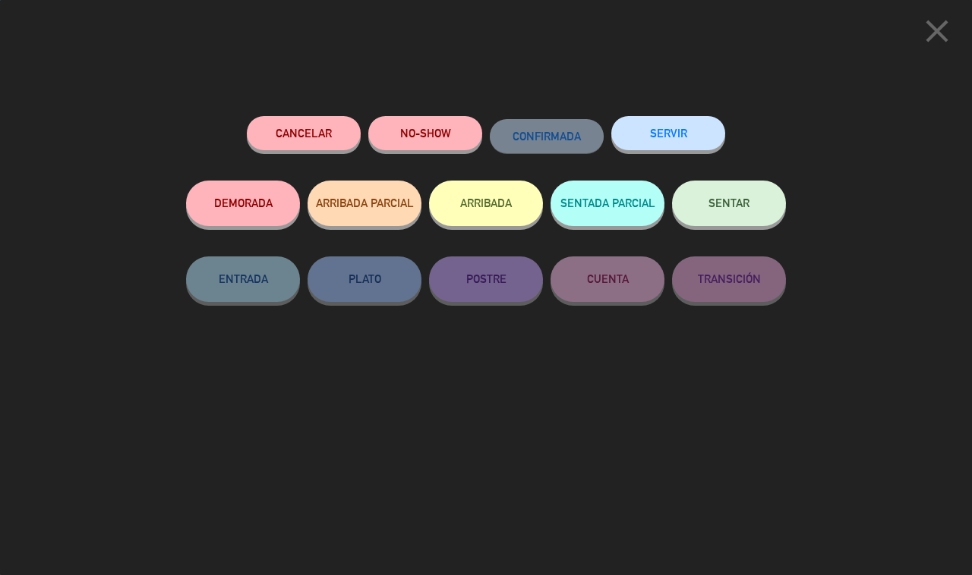
click at [698, 140] on button "SERVIR" at bounding box center [668, 133] width 114 height 34
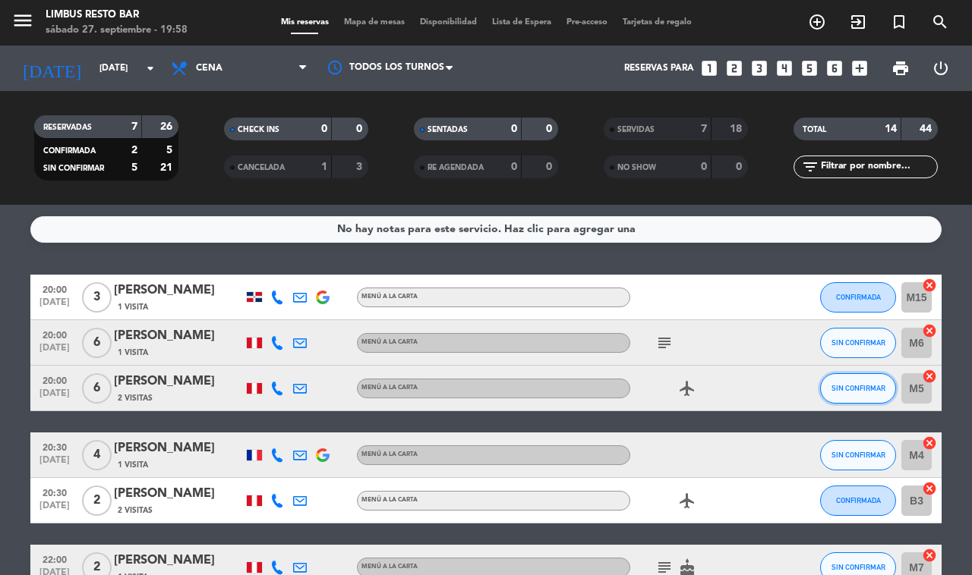
click at [854, 395] on button "SIN CONFIRMAR" at bounding box center [858, 389] width 76 height 30
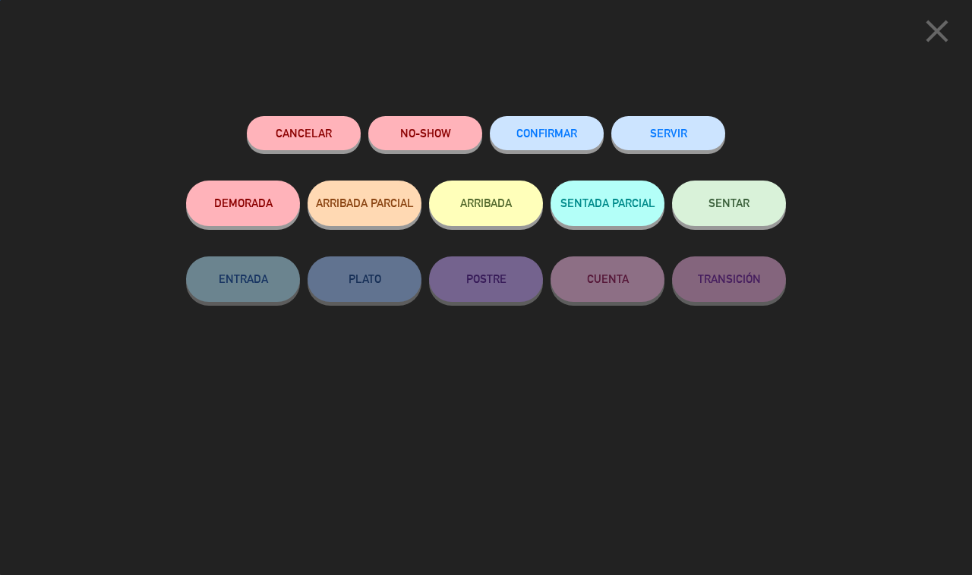
click at [664, 137] on button "SERVIR" at bounding box center [668, 133] width 114 height 34
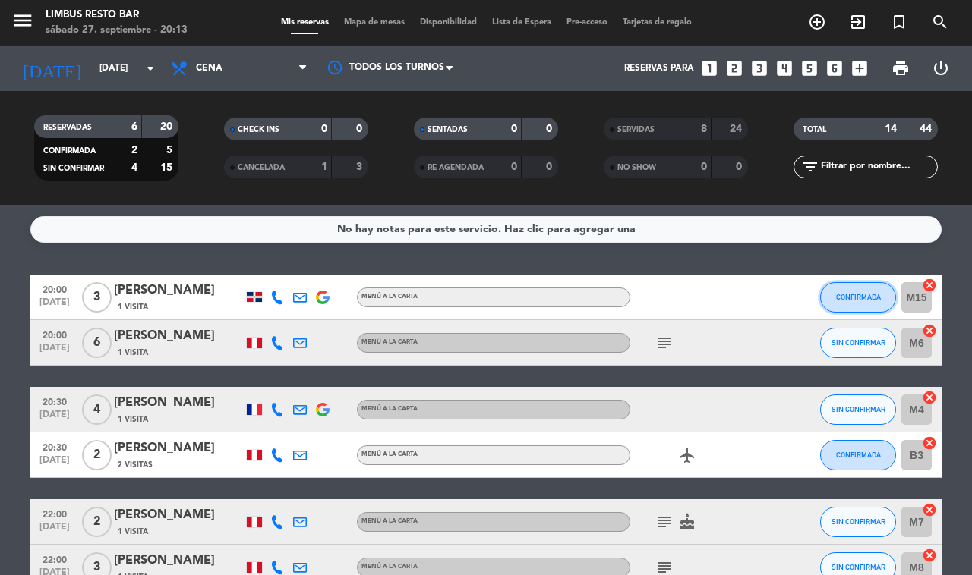
click at [860, 294] on span "CONFIRMADA" at bounding box center [858, 297] width 45 height 8
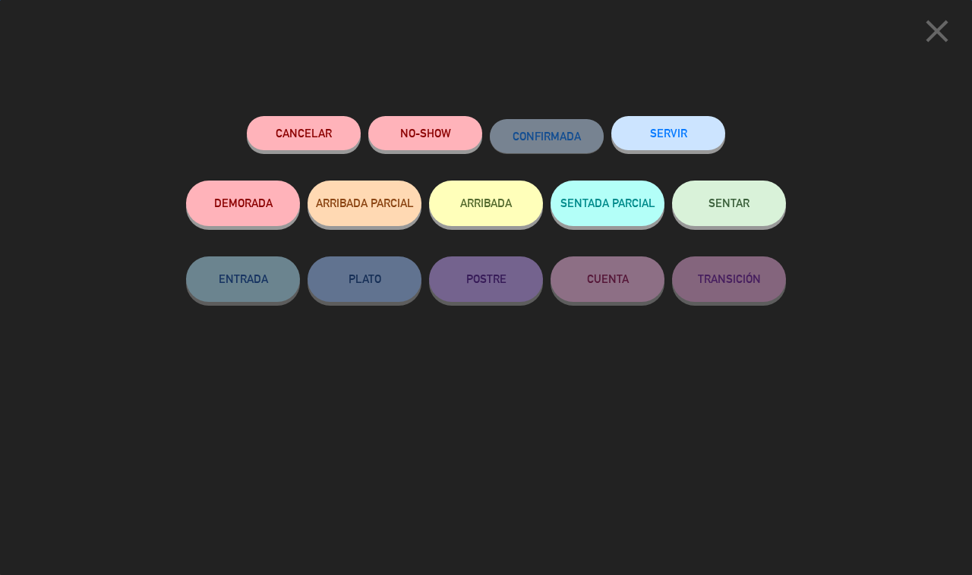
click at [418, 134] on button "NO-SHOW" at bounding box center [425, 133] width 114 height 34
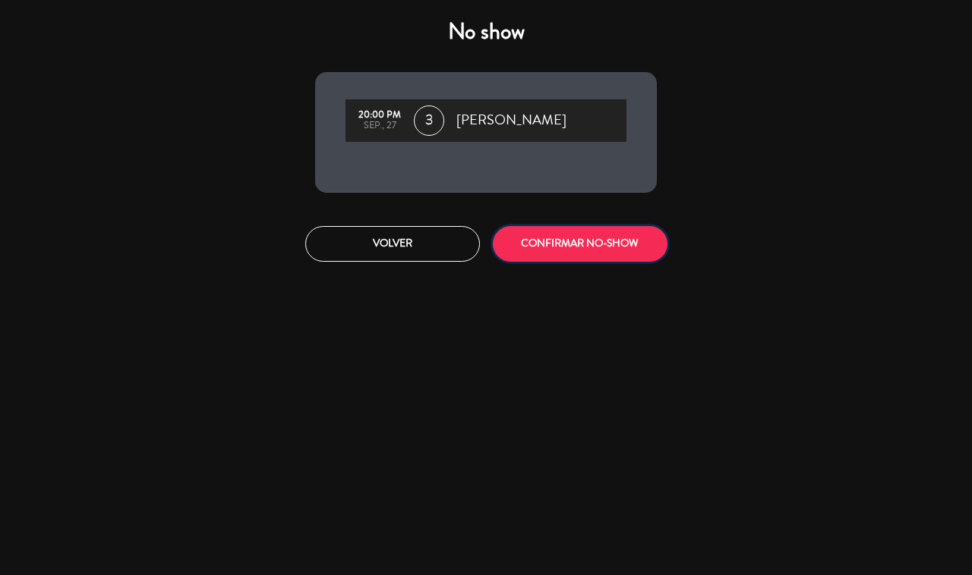
click at [607, 240] on button "CONFIRMAR NO-SHOW" at bounding box center [580, 244] width 175 height 36
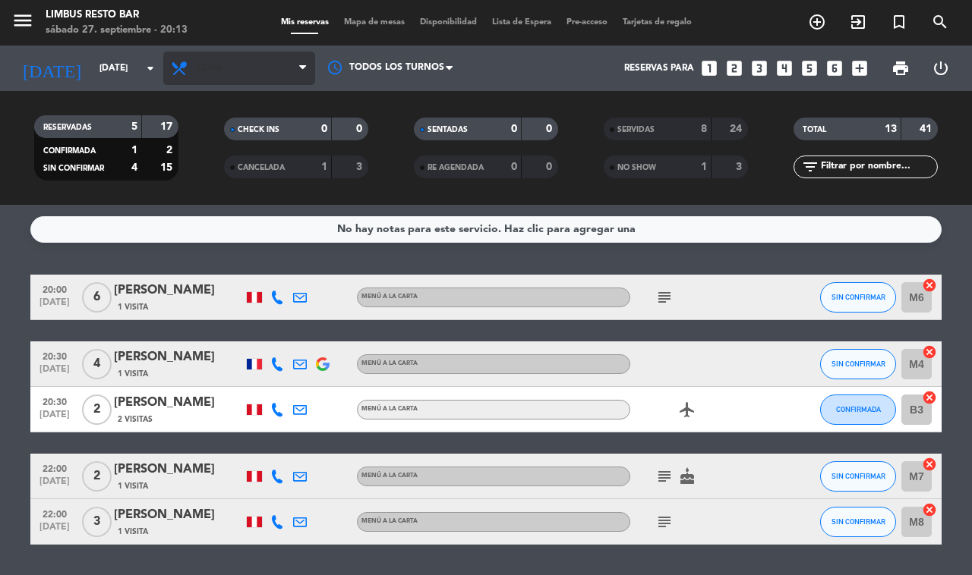
click at [268, 71] on span "Cena" at bounding box center [239, 68] width 152 height 33
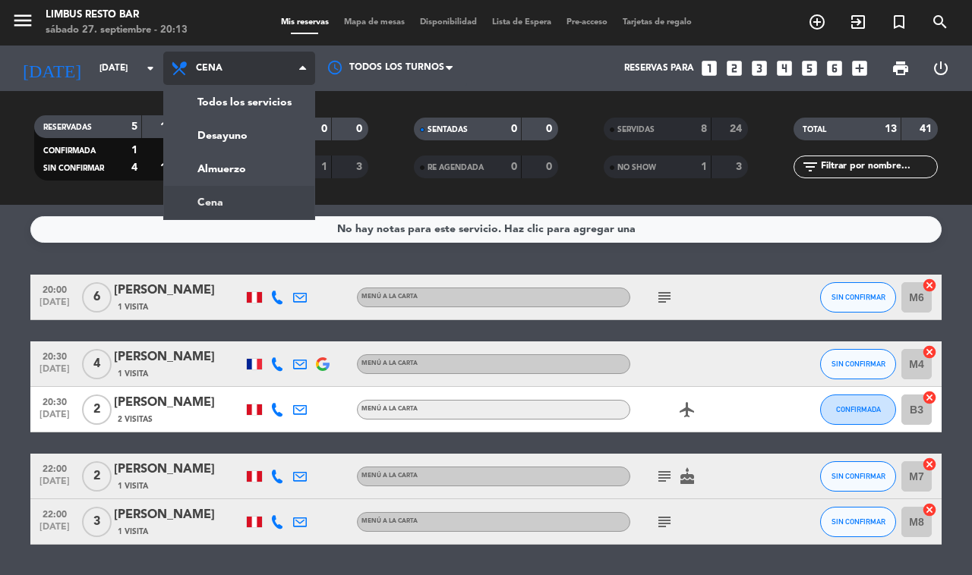
click at [289, 104] on div "menu Limbus Resto Bar [DATE] 27. septiembre - 20:13 Mis reservas Mapa de mesas …" at bounding box center [486, 102] width 972 height 205
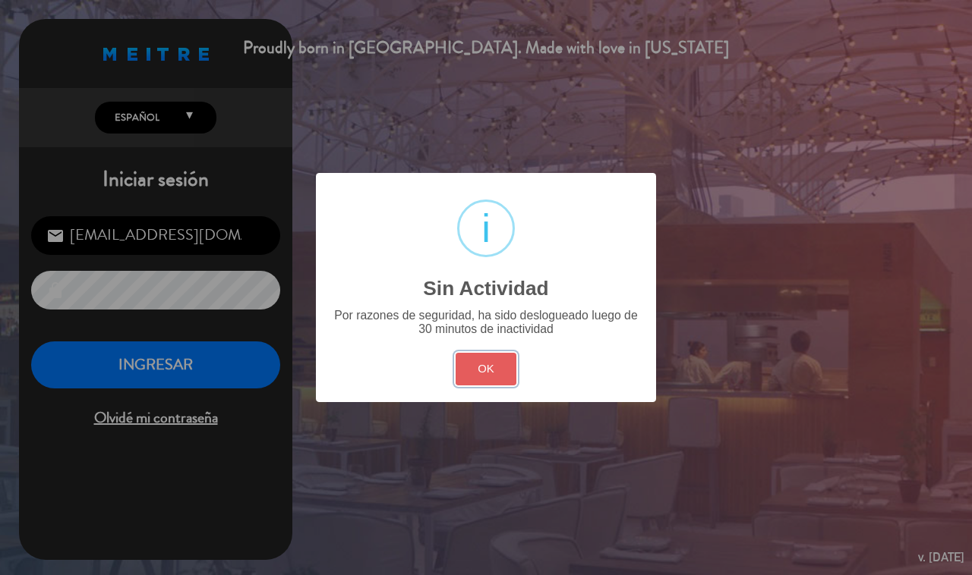
click at [474, 374] on button "OK" at bounding box center [486, 369] width 61 height 33
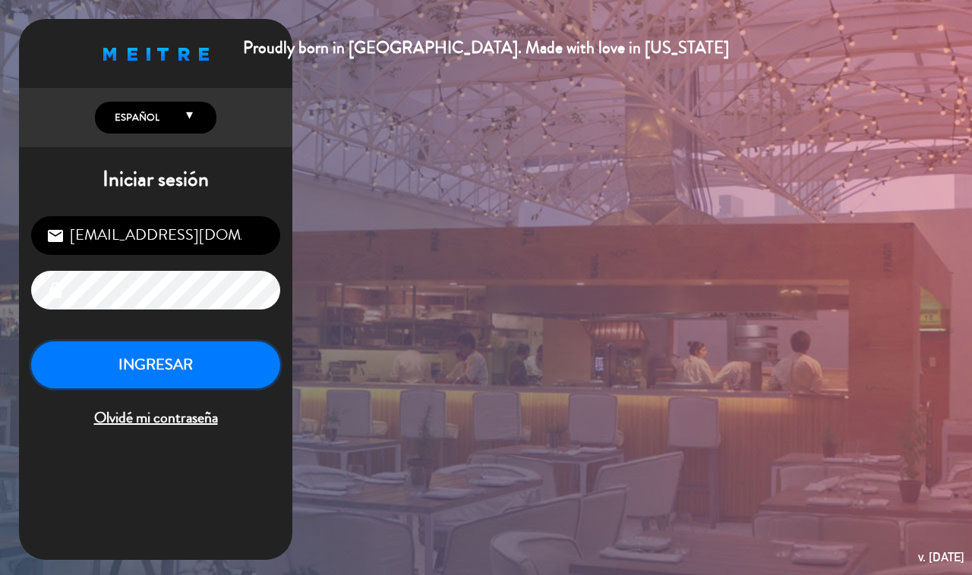
click at [184, 366] on button "INGRESAR" at bounding box center [155, 366] width 249 height 48
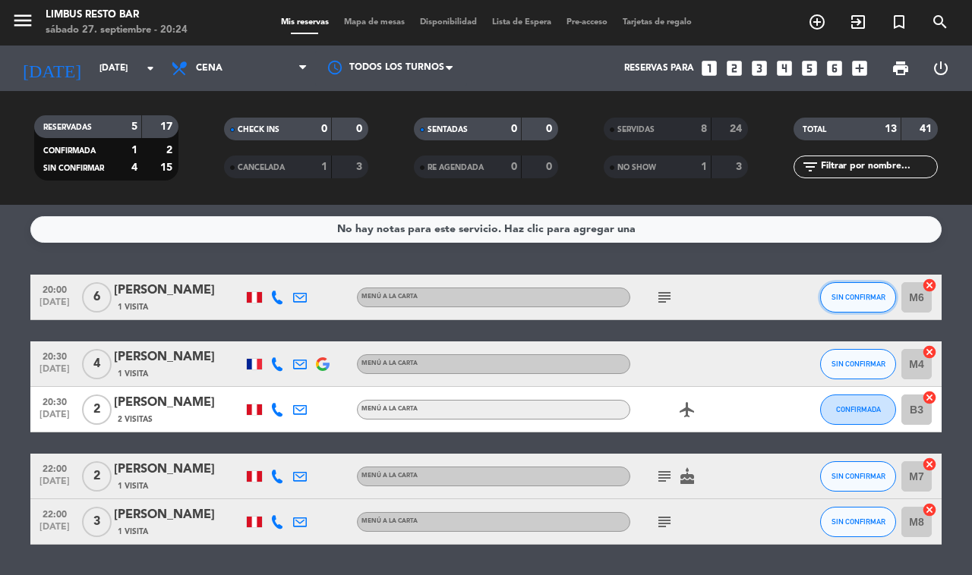
click at [846, 293] on span "SIN CONFIRMAR" at bounding box center [858, 297] width 54 height 8
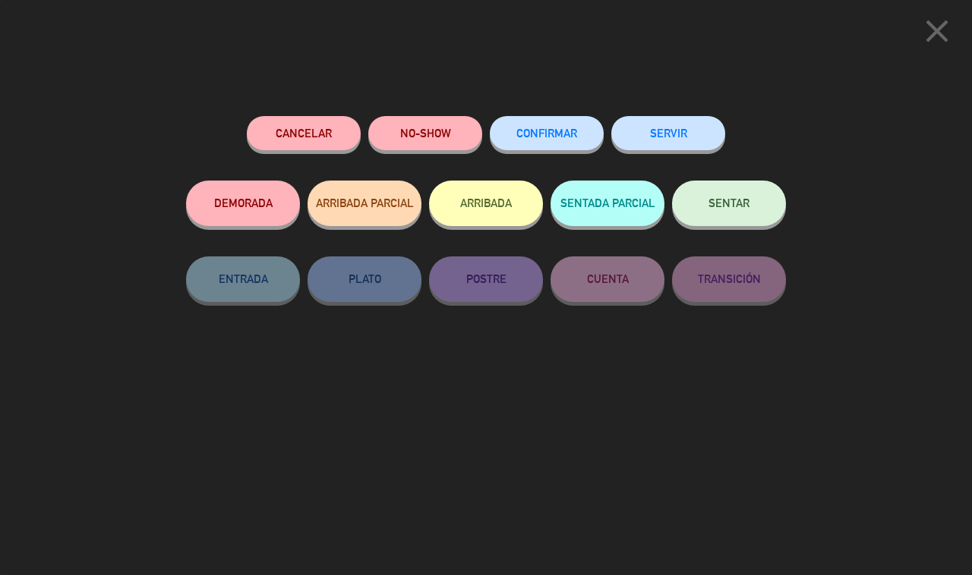
click at [543, 126] on button "CONFIRMAR" at bounding box center [547, 133] width 114 height 34
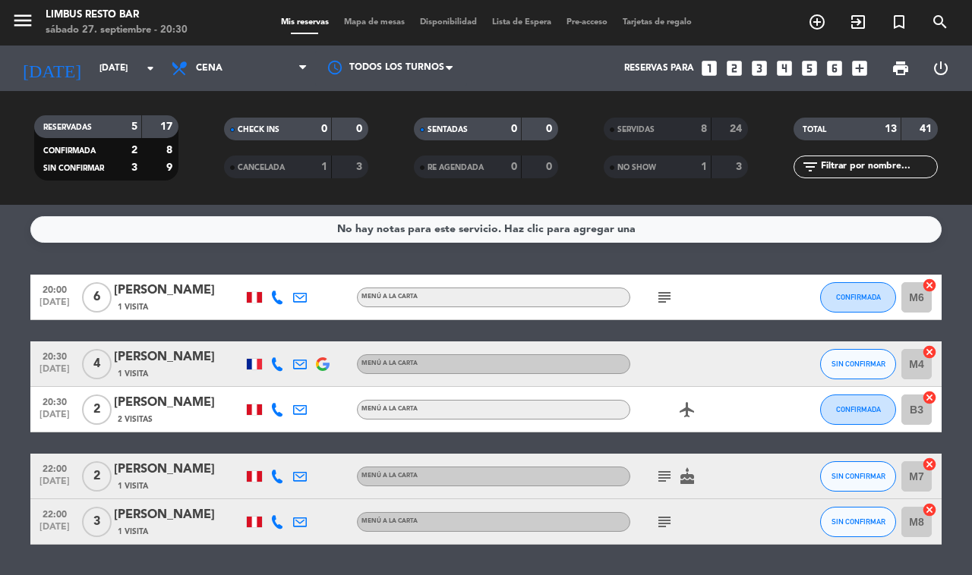
click at [742, 553] on div "No hay notas para este servicio. Haz clic para agregar una 20:00 [DATE] 6 [PERS…" at bounding box center [486, 390] width 972 height 370
click at [301, 68] on icon at bounding box center [302, 68] width 7 height 12
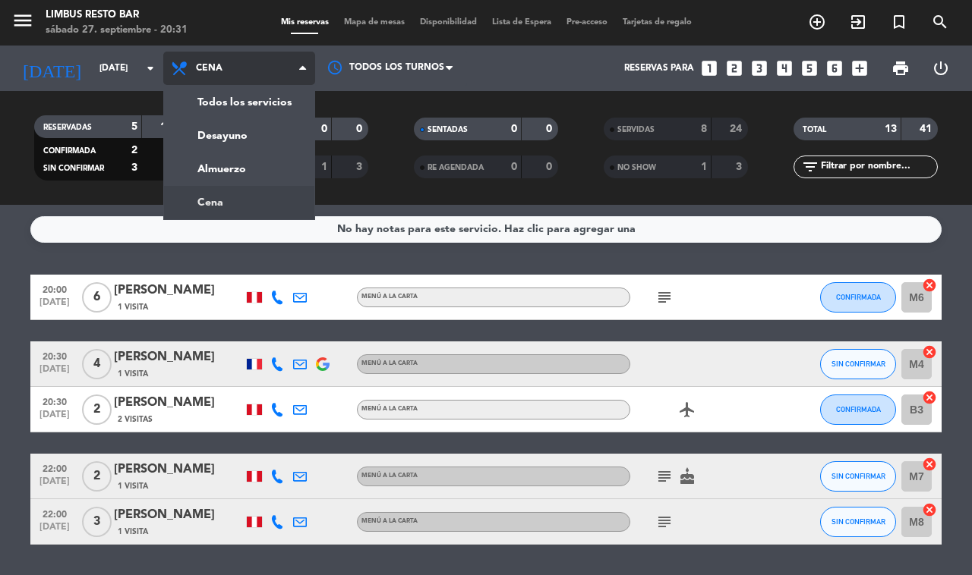
click at [267, 99] on div "menu Limbus Resto Bar [DATE] 27. septiembre - 20:31 Mis reservas Mapa de mesas …" at bounding box center [486, 102] width 972 height 205
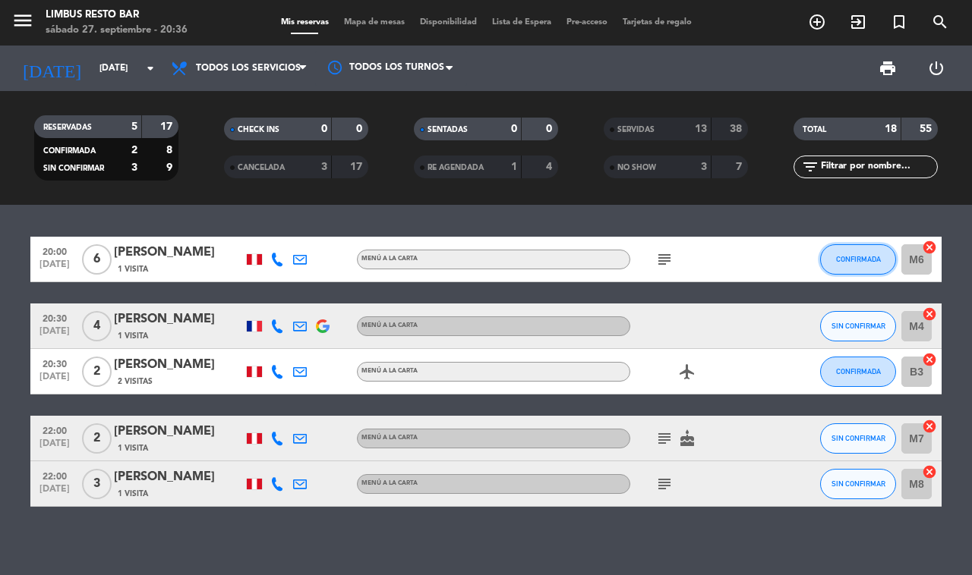
click at [856, 256] on span "CONFIRMADA" at bounding box center [858, 259] width 45 height 8
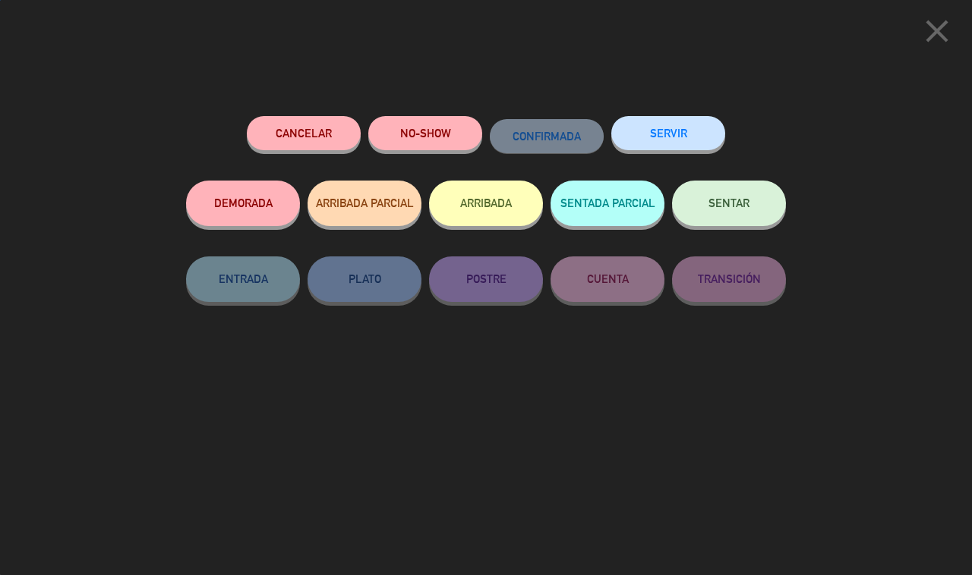
click at [674, 131] on button "SERVIR" at bounding box center [668, 133] width 114 height 34
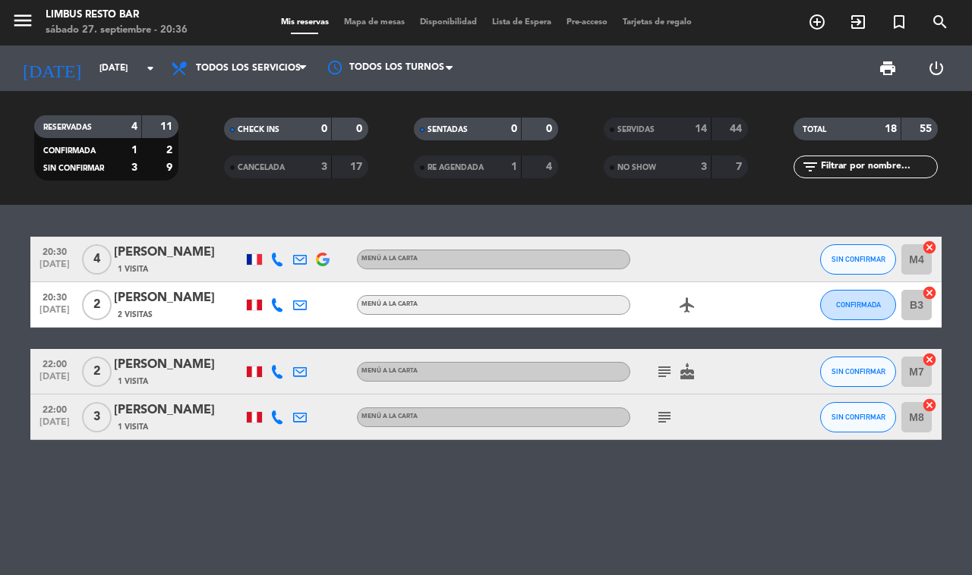
click at [632, 506] on div "20:30 [DATE] 4 [PERSON_NAME] 1 Visita MENÚ A LA CARTA SIN CONFIRMAR M4 cancel 2…" at bounding box center [486, 390] width 972 height 370
click at [263, 166] on span "CANCELADA" at bounding box center [261, 168] width 47 height 8
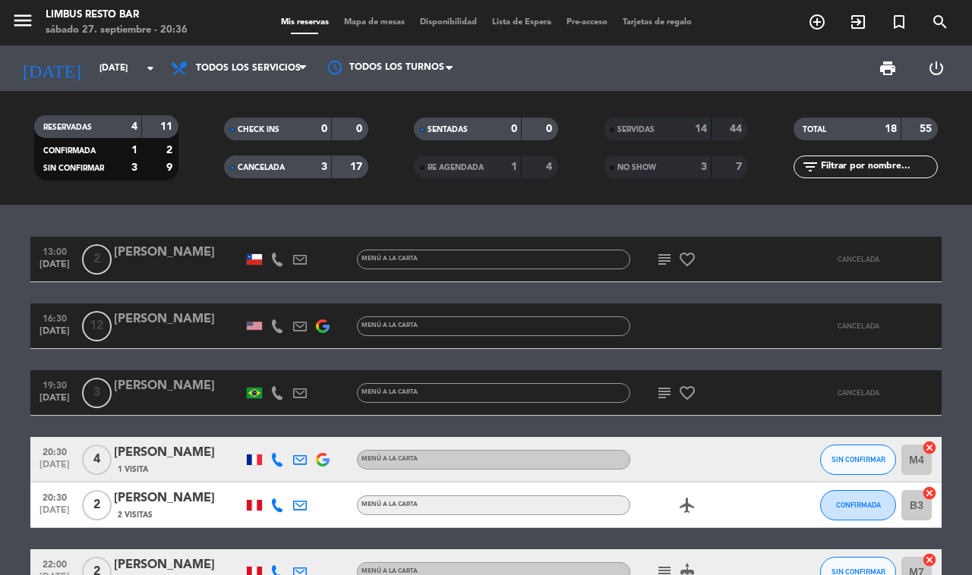
click at [676, 166] on div "NO SHOW" at bounding box center [642, 167] width 70 height 17
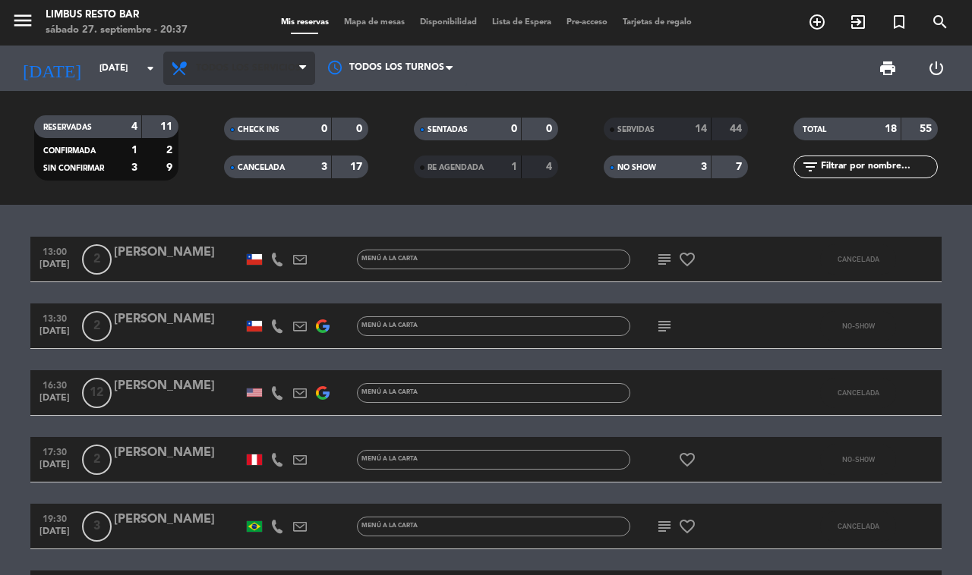
click at [290, 68] on span "Todos los servicios" at bounding box center [248, 68] width 105 height 11
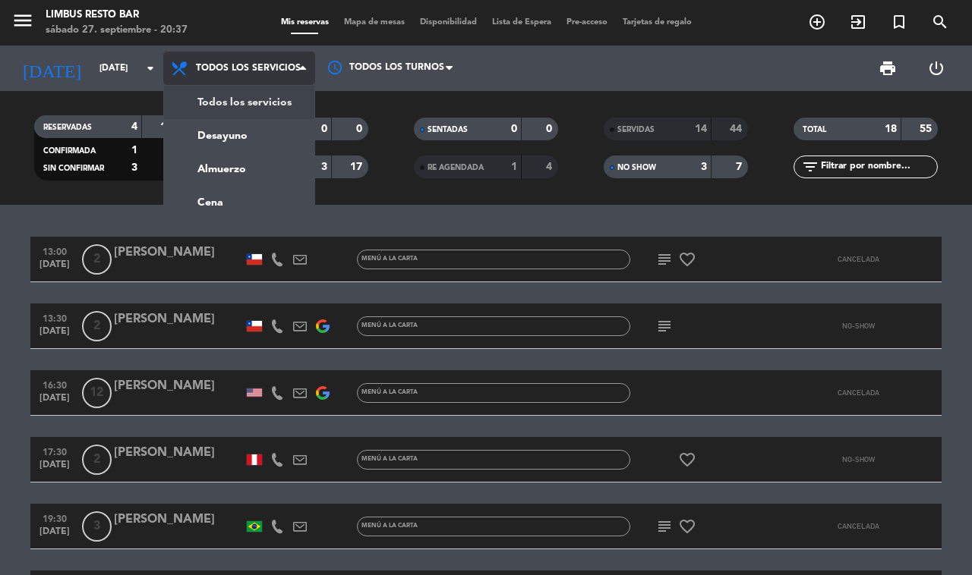
click at [286, 67] on span "Todos los servicios" at bounding box center [248, 68] width 105 height 11
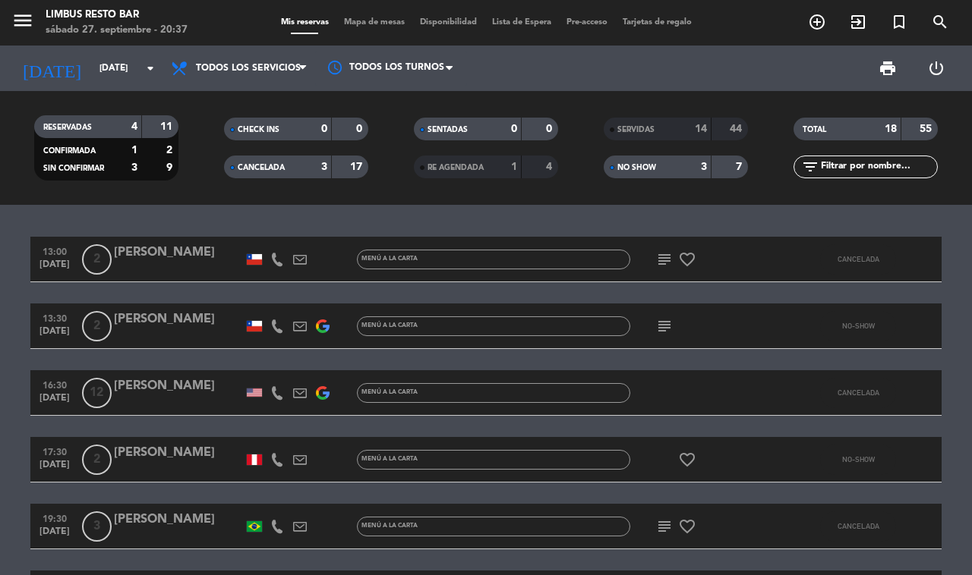
click at [685, 163] on div "3" at bounding box center [692, 167] width 30 height 17
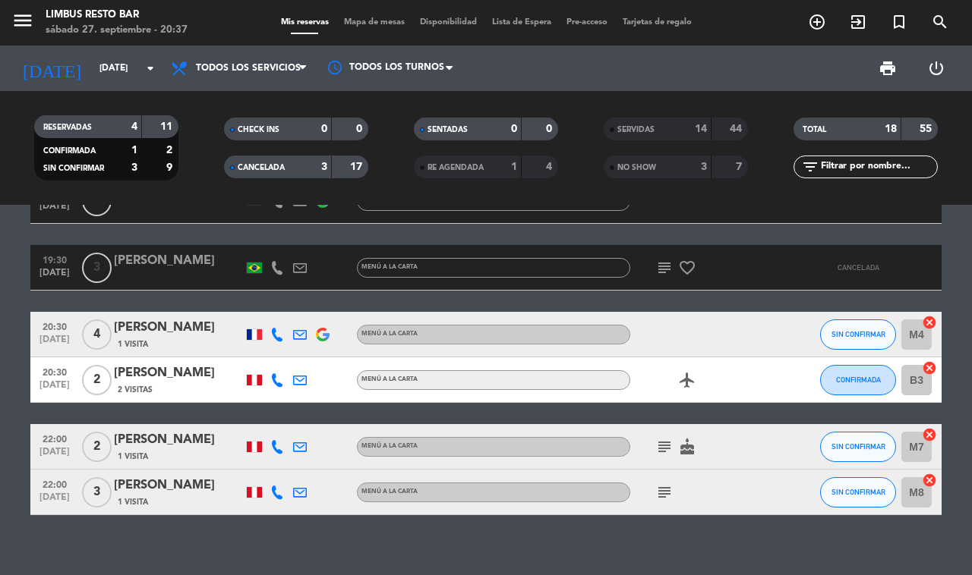
scroll to position [134, 0]
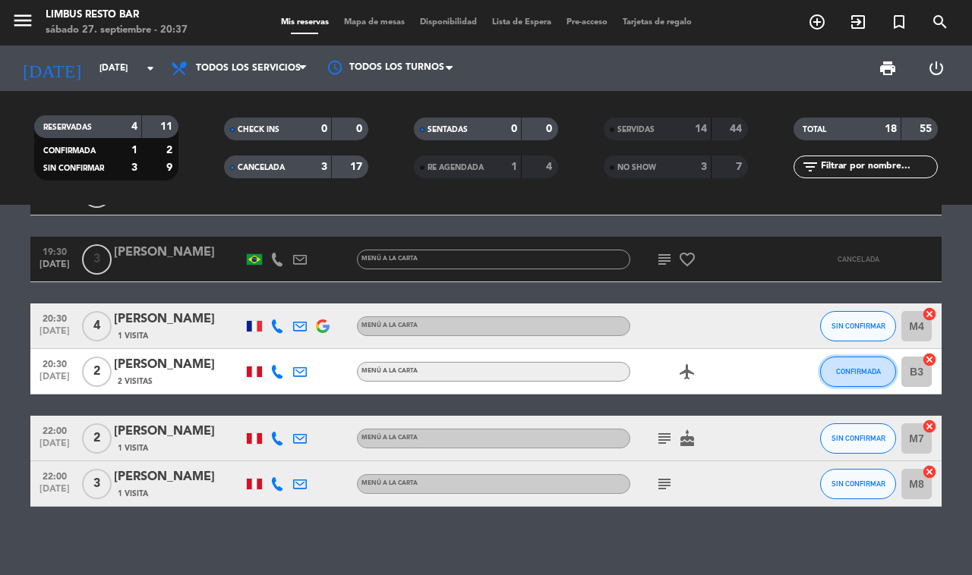
click at [863, 367] on span "CONFIRMADA" at bounding box center [858, 371] width 45 height 8
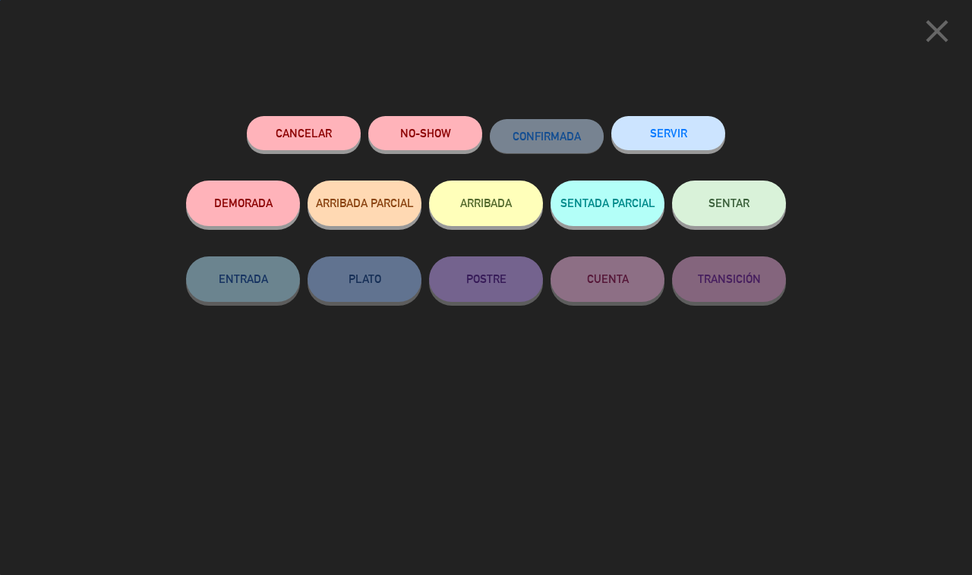
click at [676, 131] on button "SERVIR" at bounding box center [668, 133] width 114 height 34
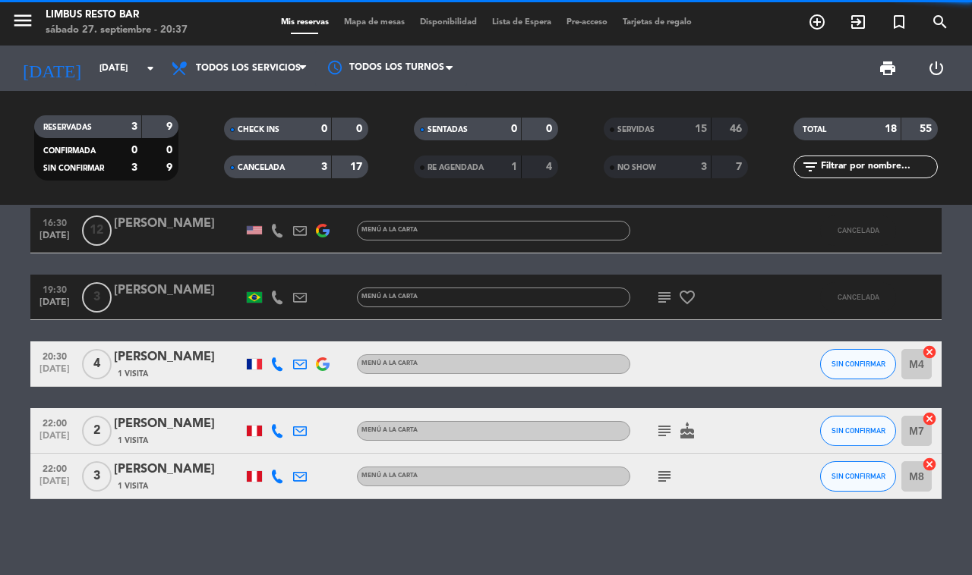
scroll to position [88, 0]
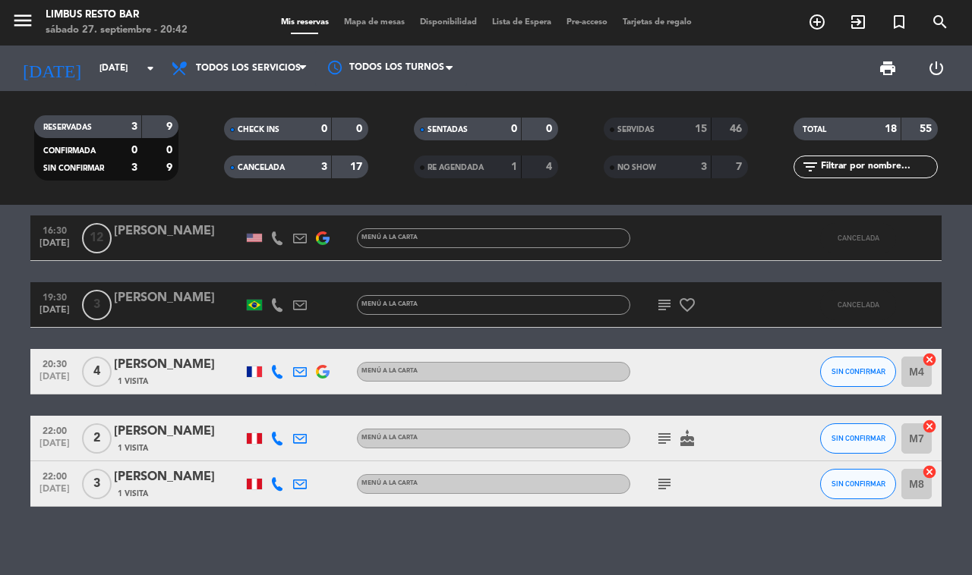
click at [680, 172] on div "3" at bounding box center [692, 167] width 30 height 17
click at [669, 131] on div "SERVIDAS" at bounding box center [642, 129] width 70 height 17
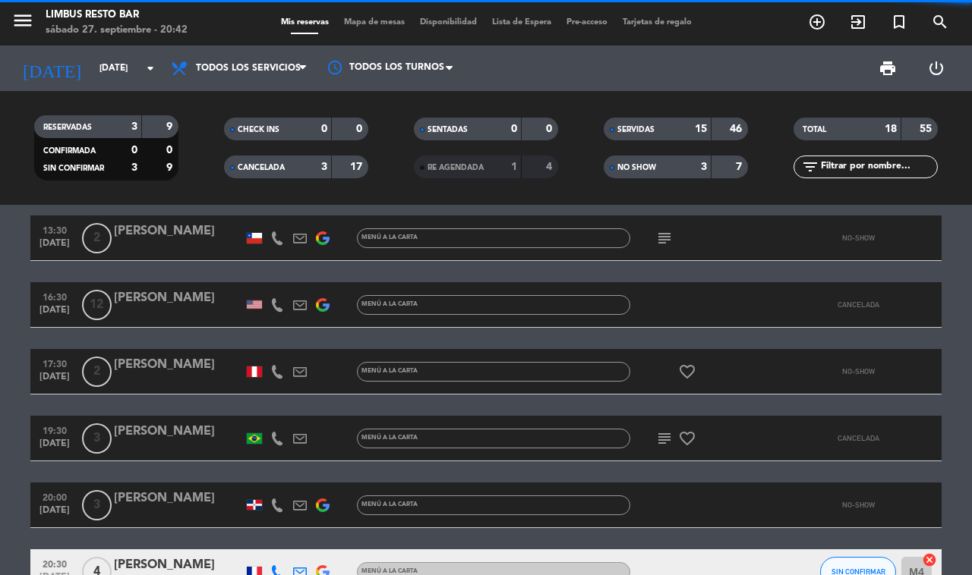
scroll to position [134, 0]
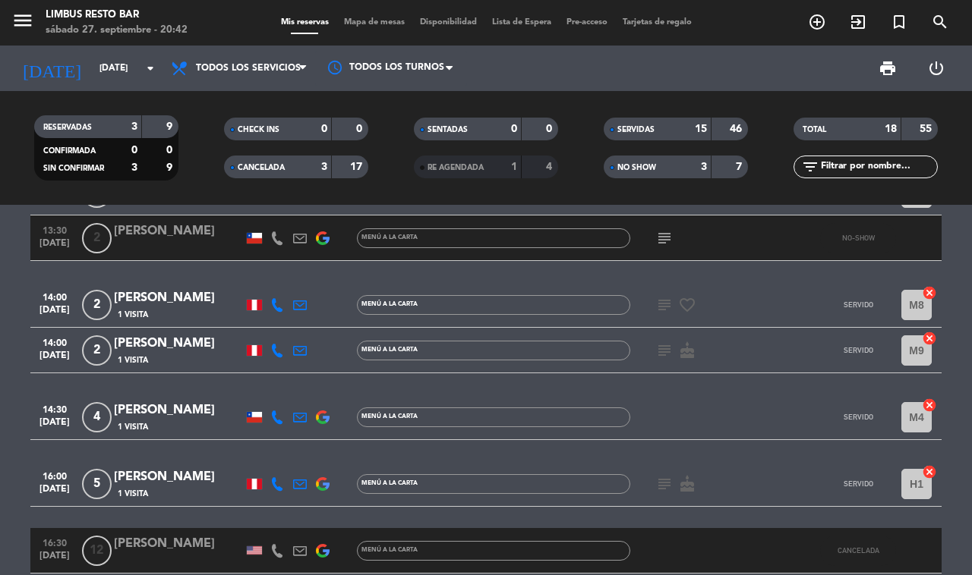
click at [686, 171] on div "3" at bounding box center [692, 167] width 30 height 17
click at [683, 128] on div "15" at bounding box center [692, 129] width 30 height 17
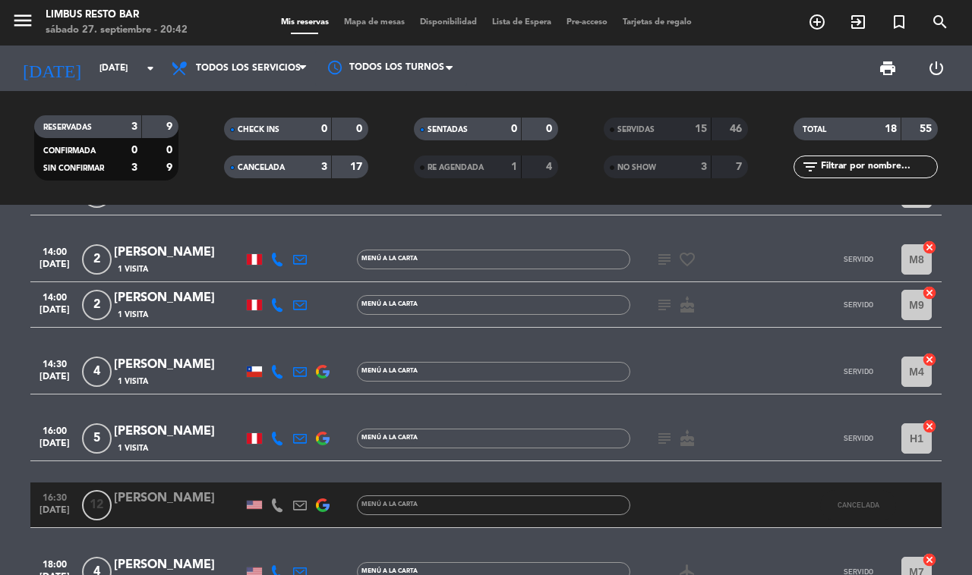
click at [304, 172] on div "3" at bounding box center [313, 167] width 30 height 17
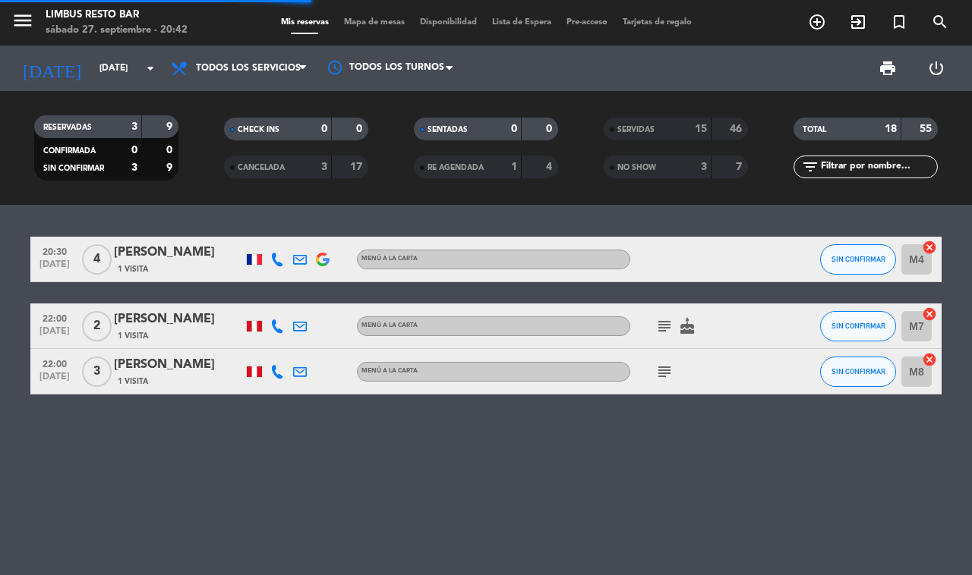
scroll to position [0, 0]
click at [609, 517] on div "20:30 [DATE] 4 [PERSON_NAME] 1 Visita MENÚ A LA CARTA SIN CONFIRMAR M4 cancel 2…" at bounding box center [486, 390] width 972 height 370
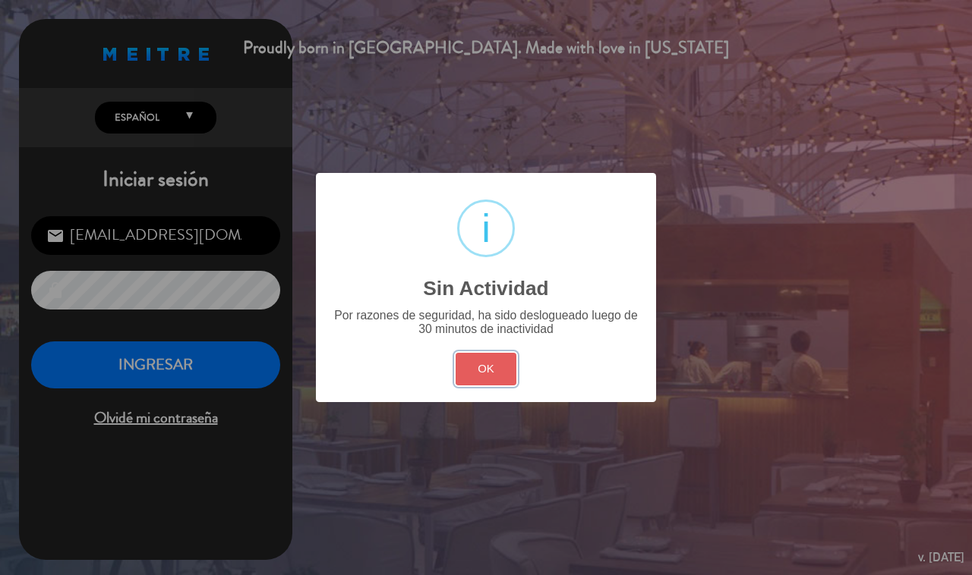
click at [486, 364] on button "OK" at bounding box center [486, 369] width 61 height 33
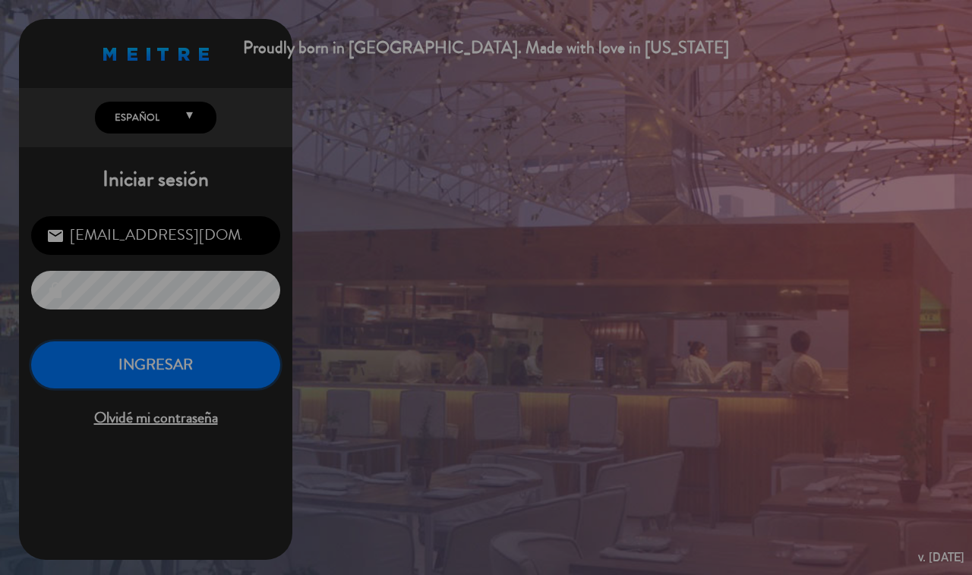
click at [178, 366] on button "INGRESAR" at bounding box center [155, 366] width 249 height 48
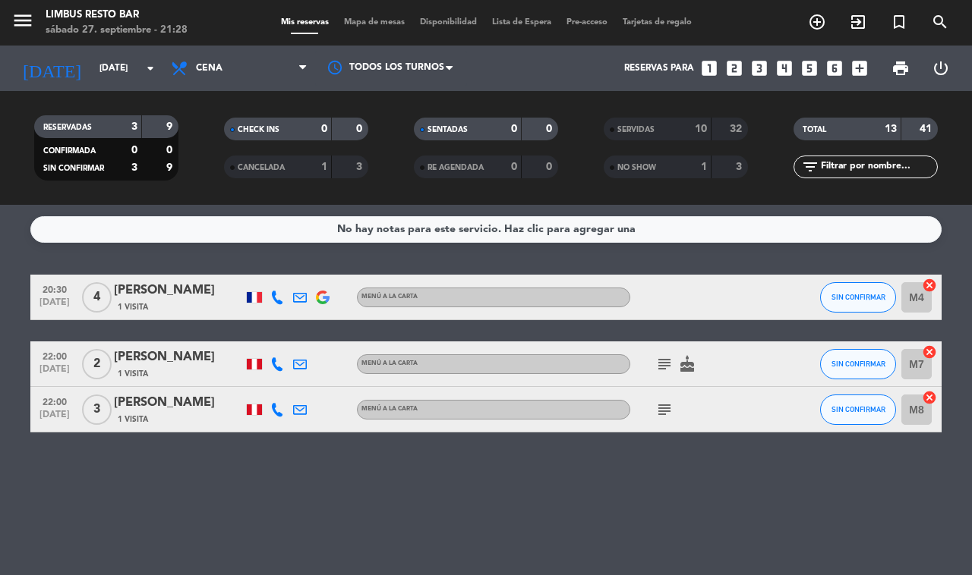
click at [664, 362] on icon "subject" at bounding box center [664, 364] width 18 height 18
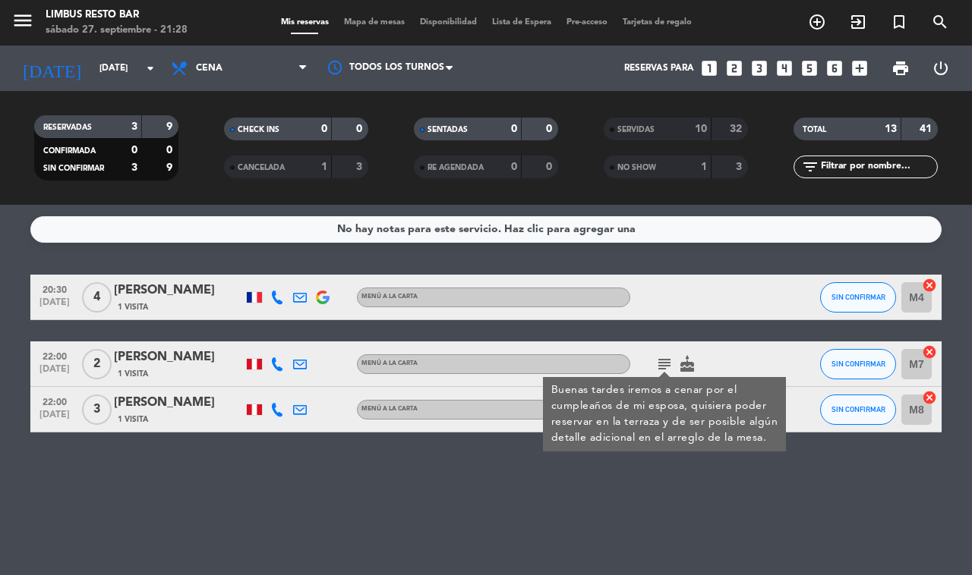
click at [651, 512] on div "No hay notas para este servicio. Haz clic para agregar una 20:30 [DATE] 4 [PERS…" at bounding box center [486, 390] width 972 height 370
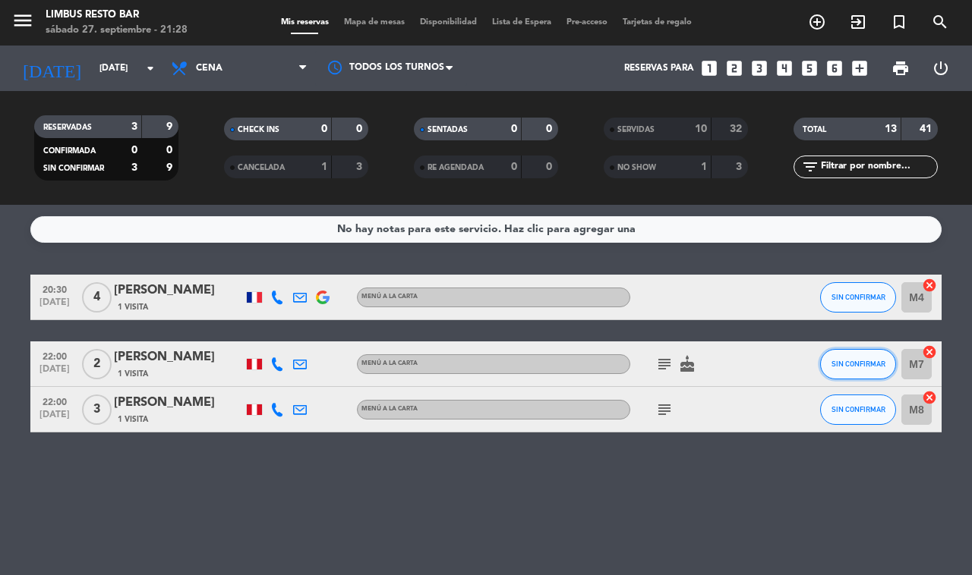
click at [862, 361] on span "SIN CONFIRMAR" at bounding box center [858, 364] width 54 height 8
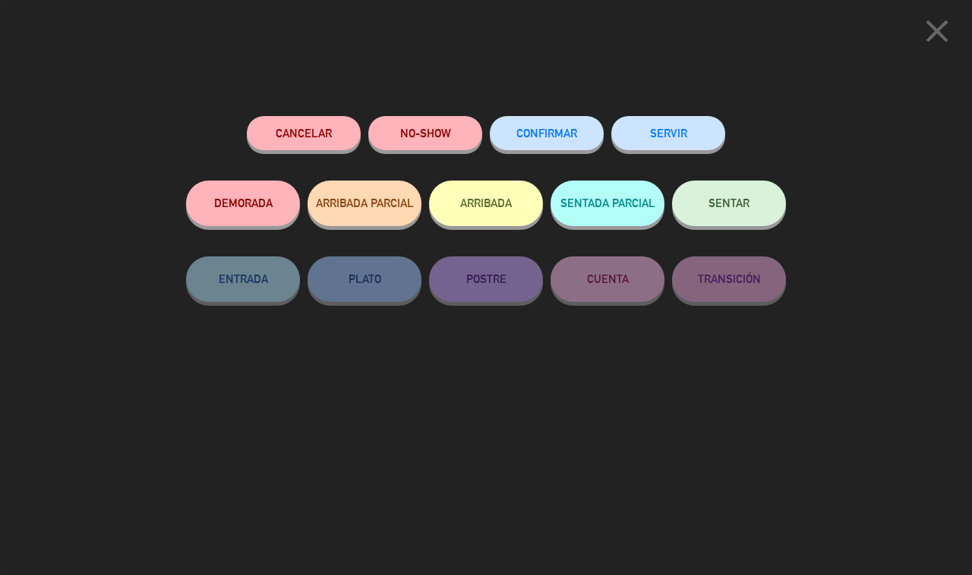
click at [682, 122] on button "SERVIR" at bounding box center [668, 133] width 114 height 34
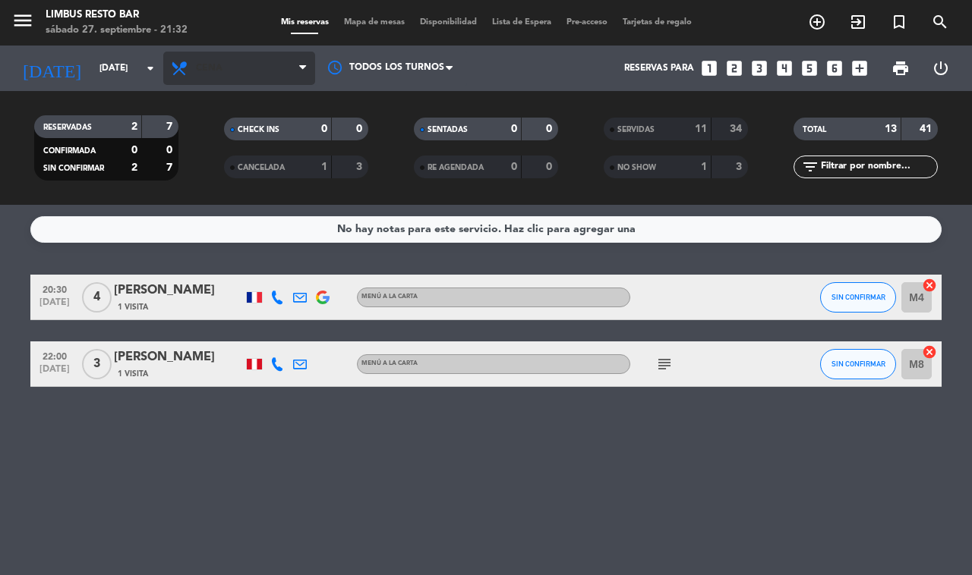
click at [273, 80] on span "Cena" at bounding box center [239, 68] width 152 height 33
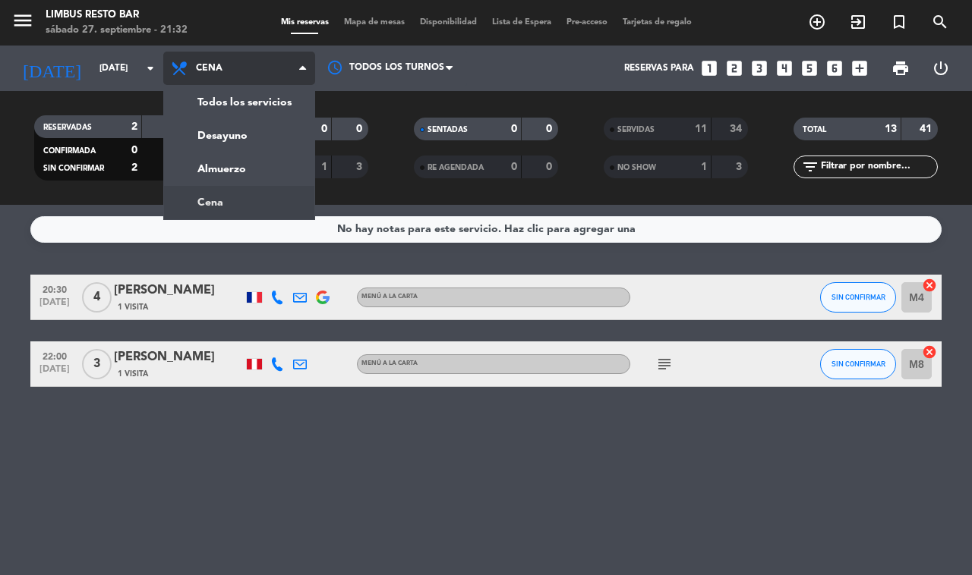
click at [266, 106] on div "menu Limbus Resto Bar [DATE] 27. septiembre - 21:32 Mis reservas Mapa de mesas …" at bounding box center [486, 102] width 972 height 205
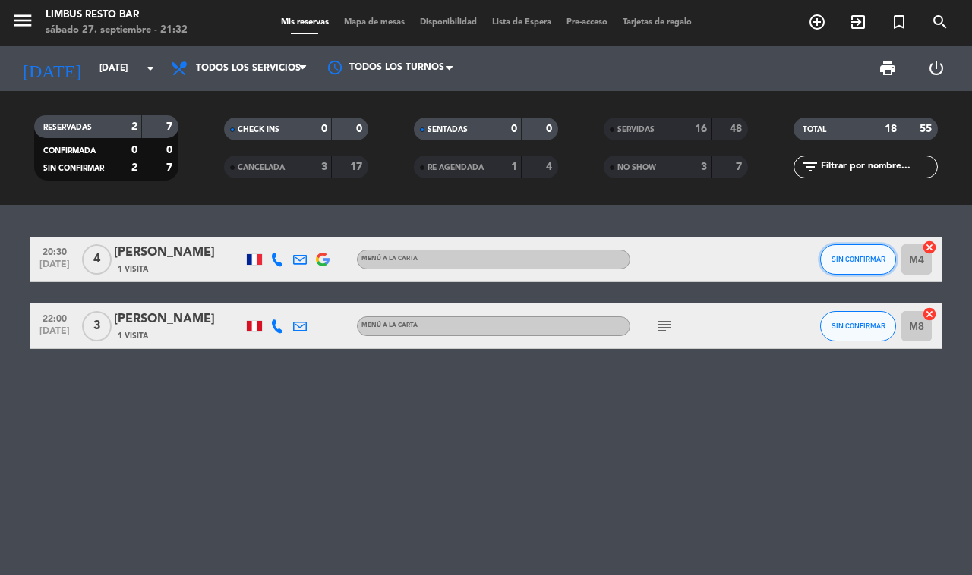
click at [845, 247] on button "SIN CONFIRMAR" at bounding box center [858, 259] width 76 height 30
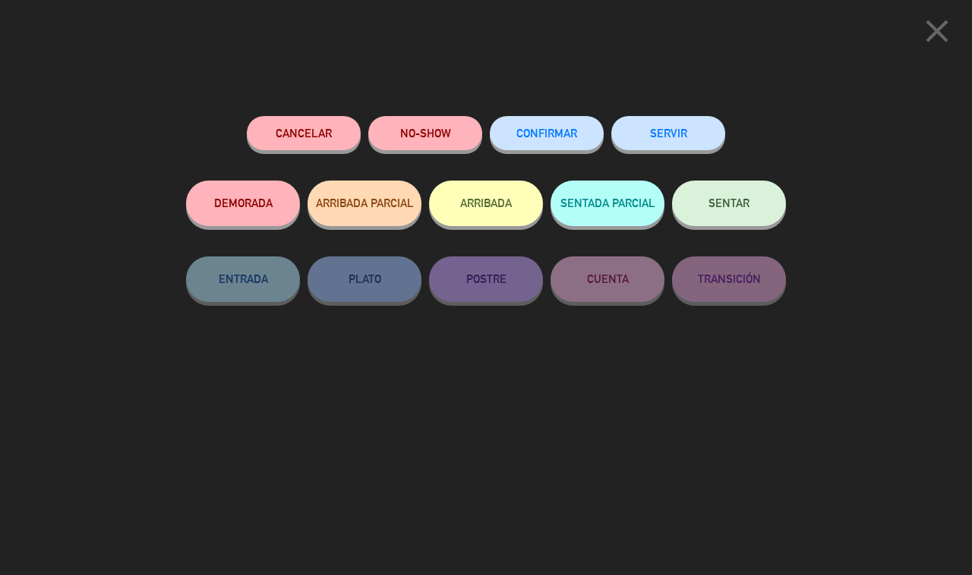
click at [418, 134] on button "NO-SHOW" at bounding box center [425, 133] width 114 height 34
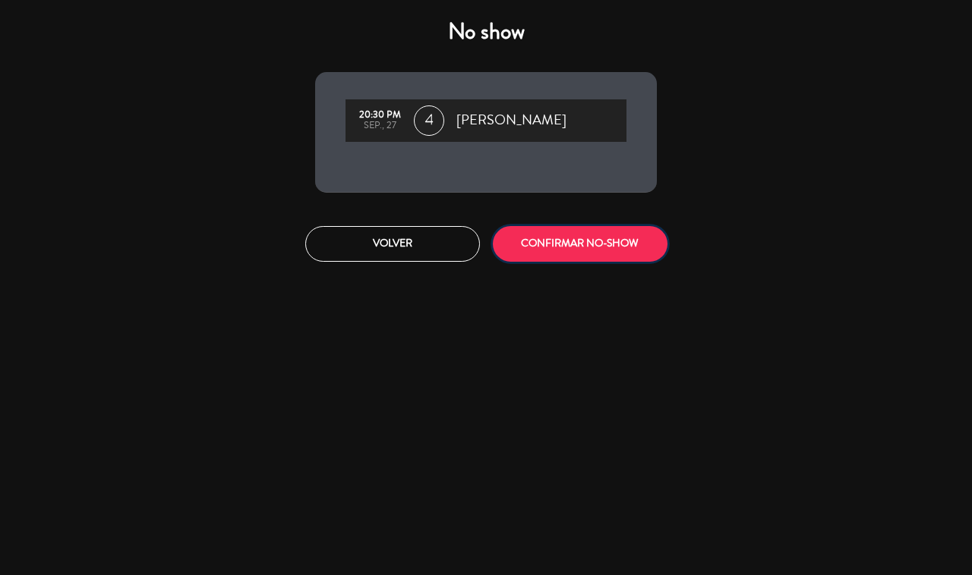
click at [605, 241] on button "CONFIRMAR NO-SHOW" at bounding box center [580, 244] width 175 height 36
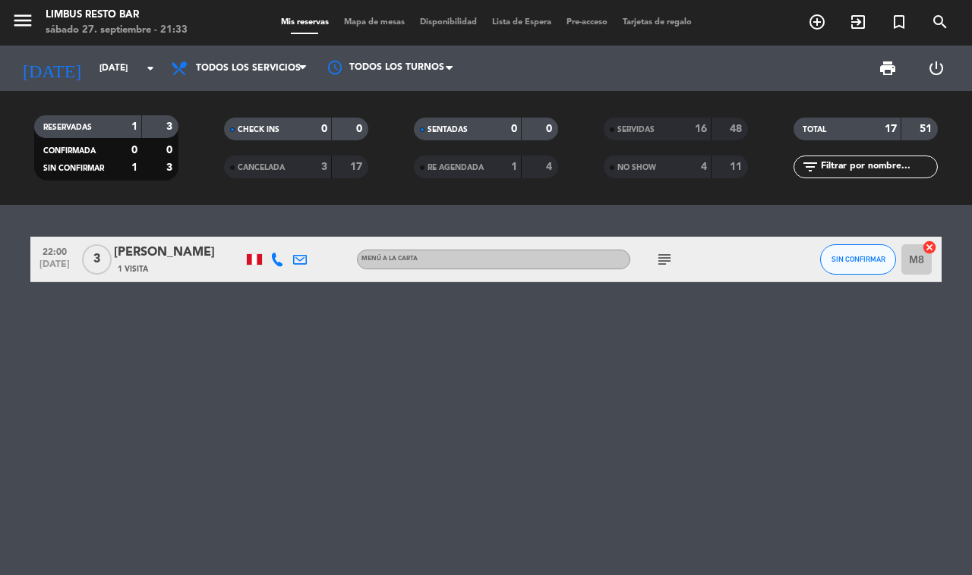
click at [670, 260] on icon "subject" at bounding box center [664, 260] width 18 height 18
click at [374, 355] on div "22:00 [DATE] 3 [PERSON_NAME] 1 Visita MENÚ A LA CARTA subject Bebidas SIN CONFI…" at bounding box center [486, 390] width 972 height 370
